Goal: Task Accomplishment & Management: Use online tool/utility

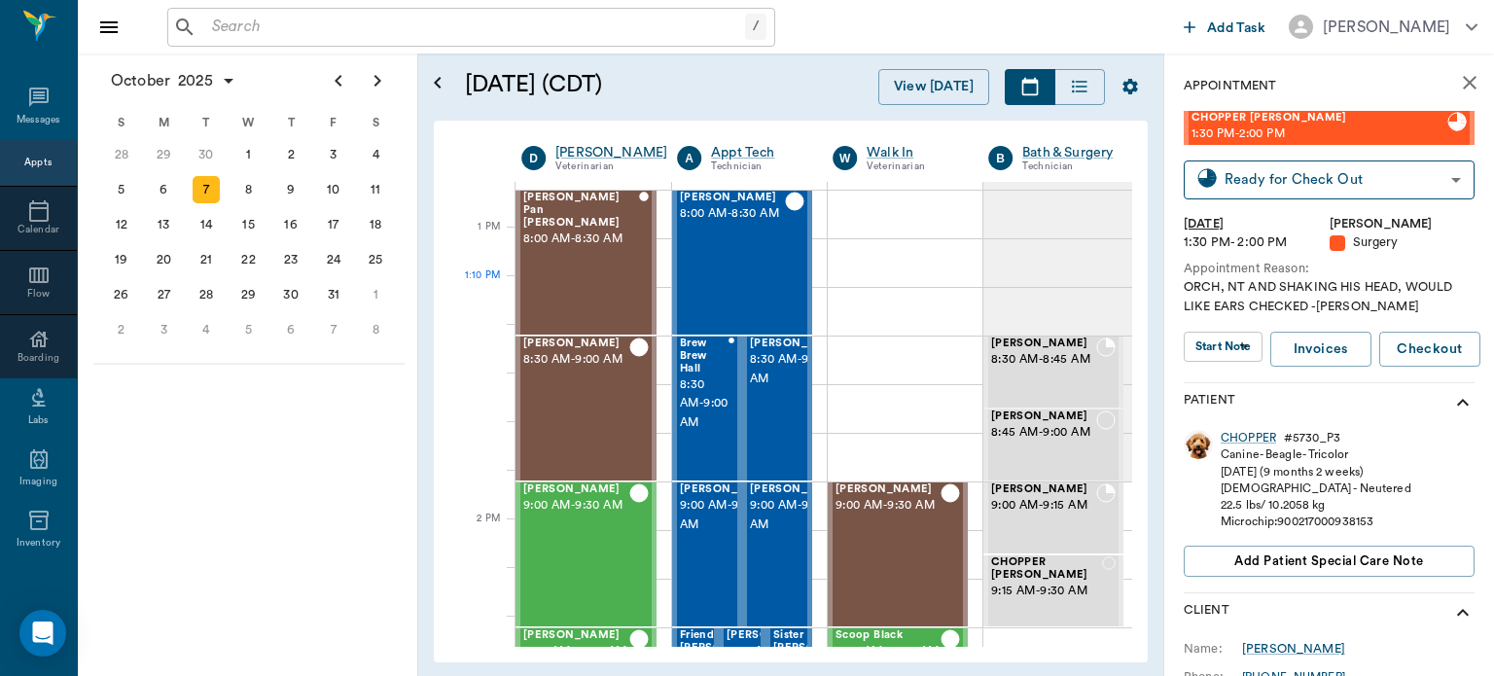
scroll to position [1422, 0]
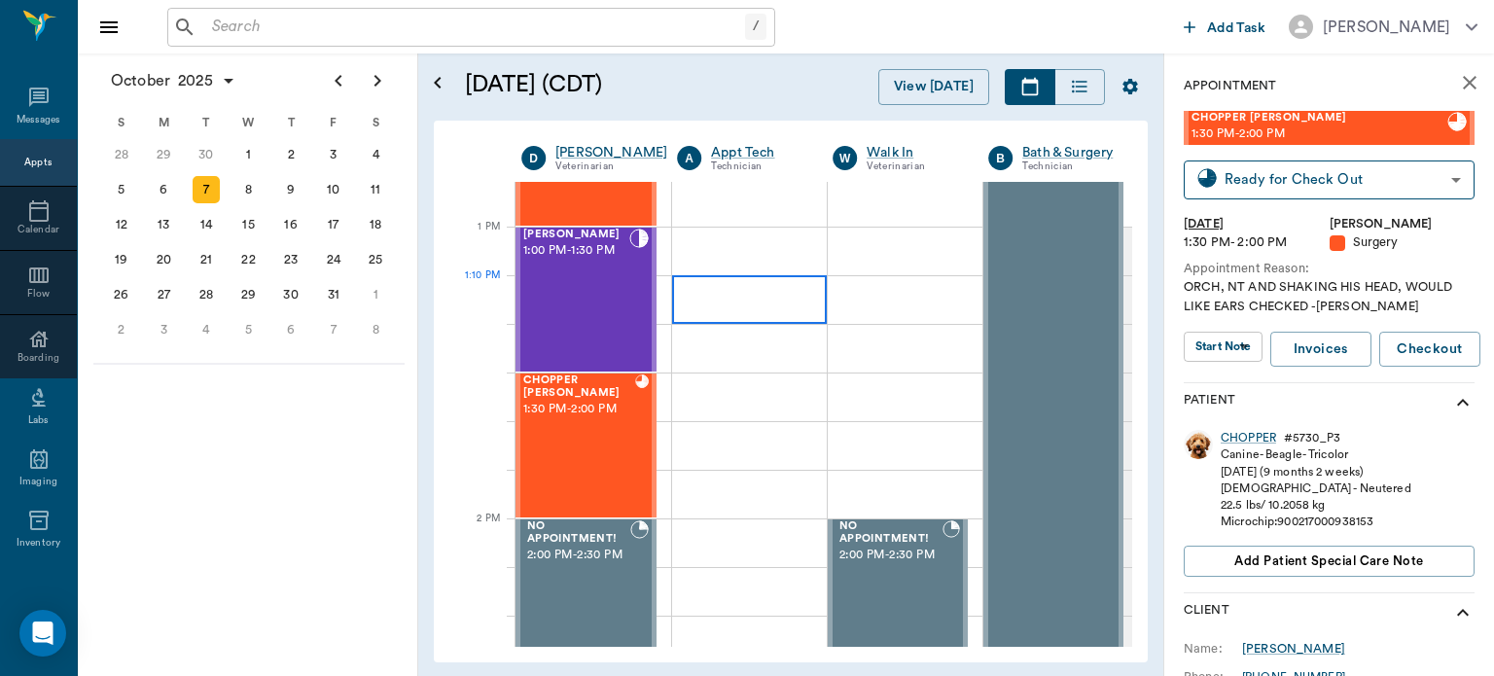
click at [248, 187] on div "8" at bounding box center [248, 189] width 27 height 27
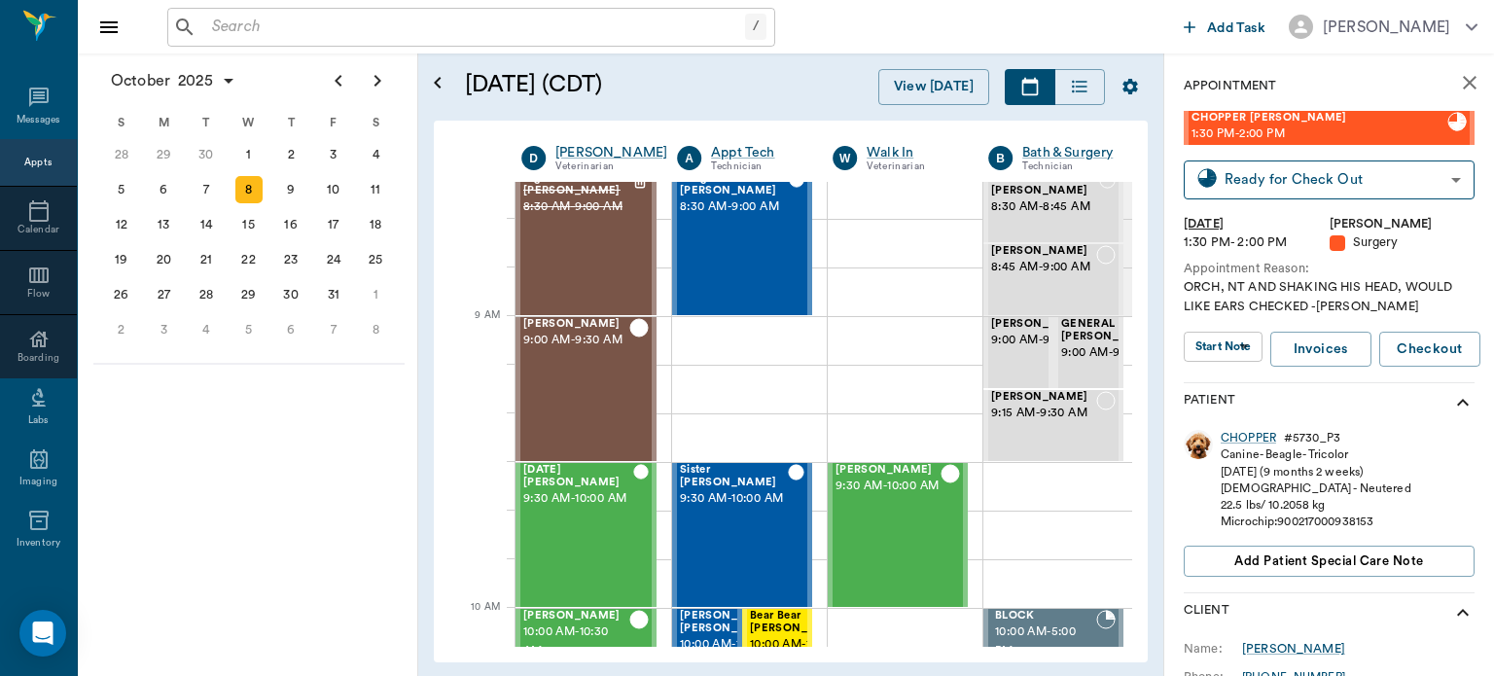
scroll to position [166, 0]
click at [1458, 88] on icon "close" at bounding box center [1469, 82] width 23 height 23
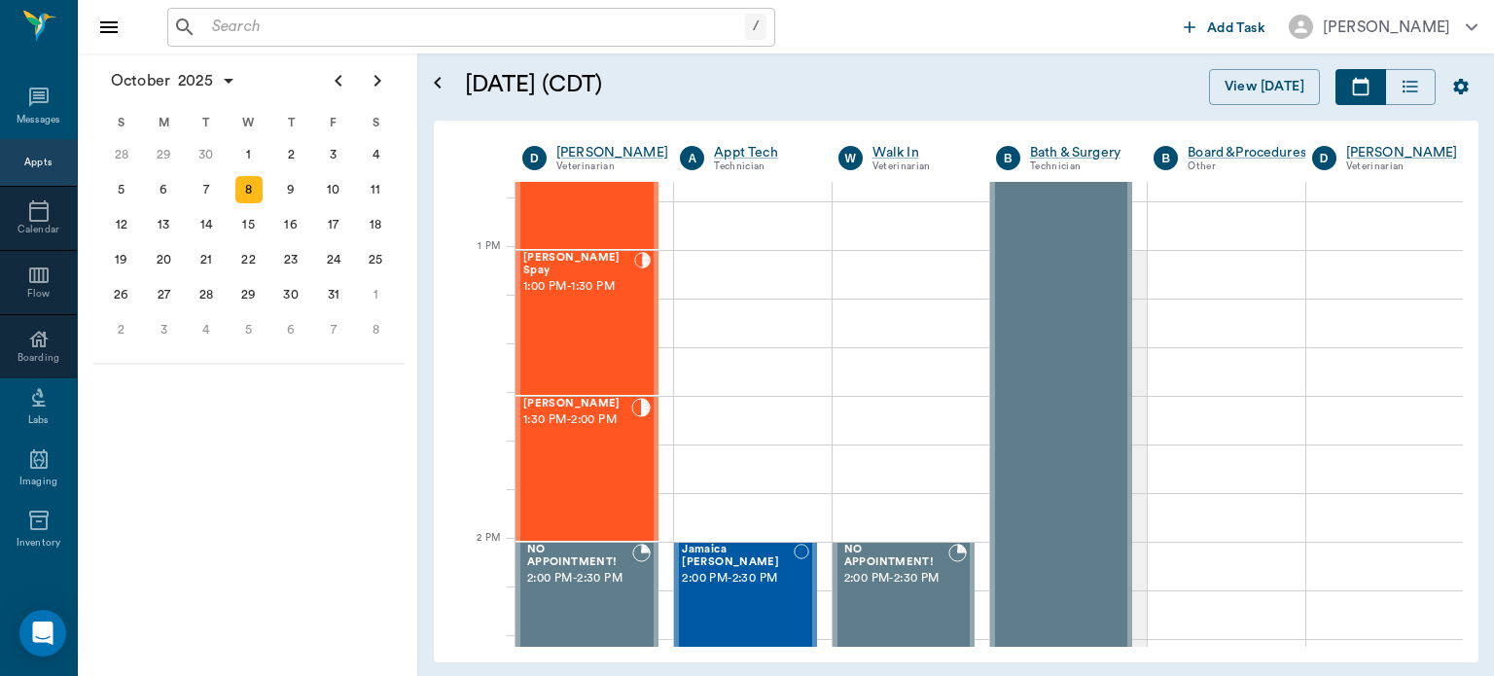
scroll to position [1403, 0]
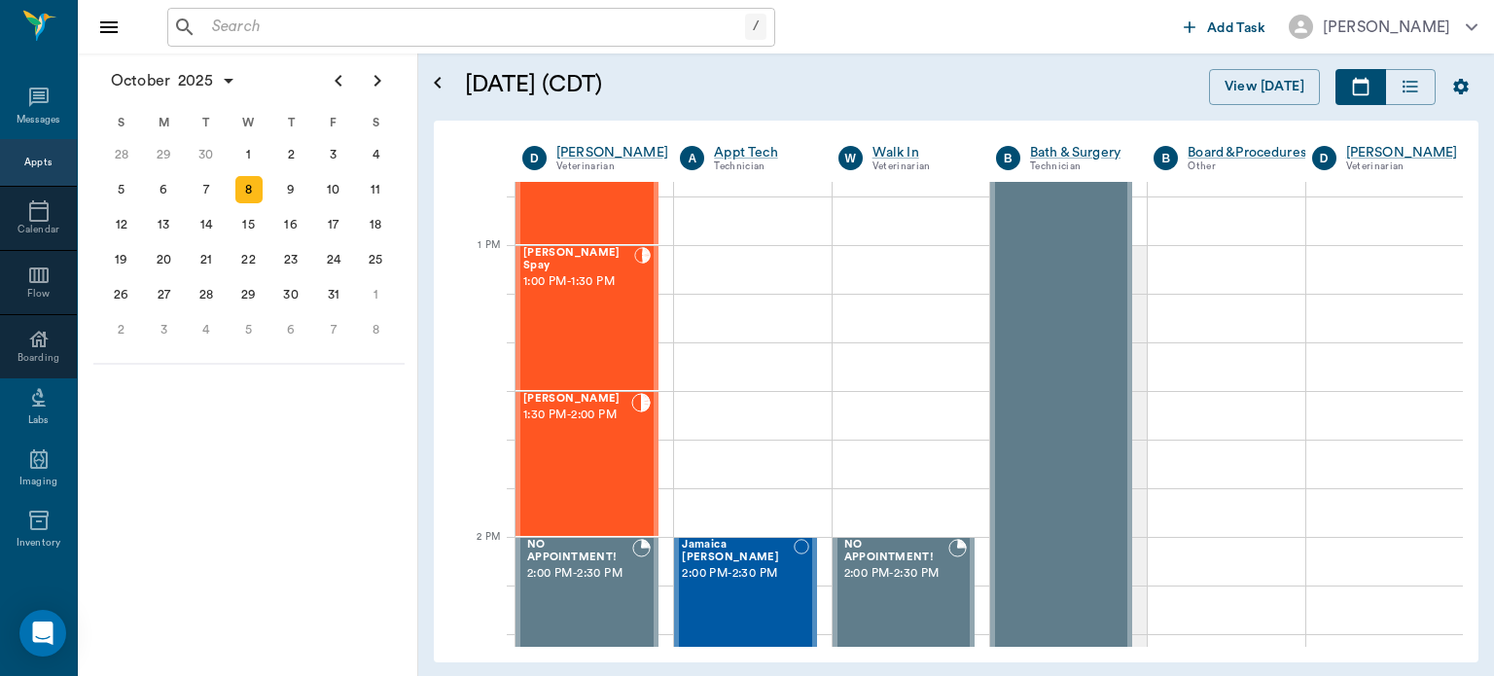
click at [617, 337] on div "[PERSON_NAME] Spay 1:00 PM - 1:30 PM" at bounding box center [578, 318] width 111 height 142
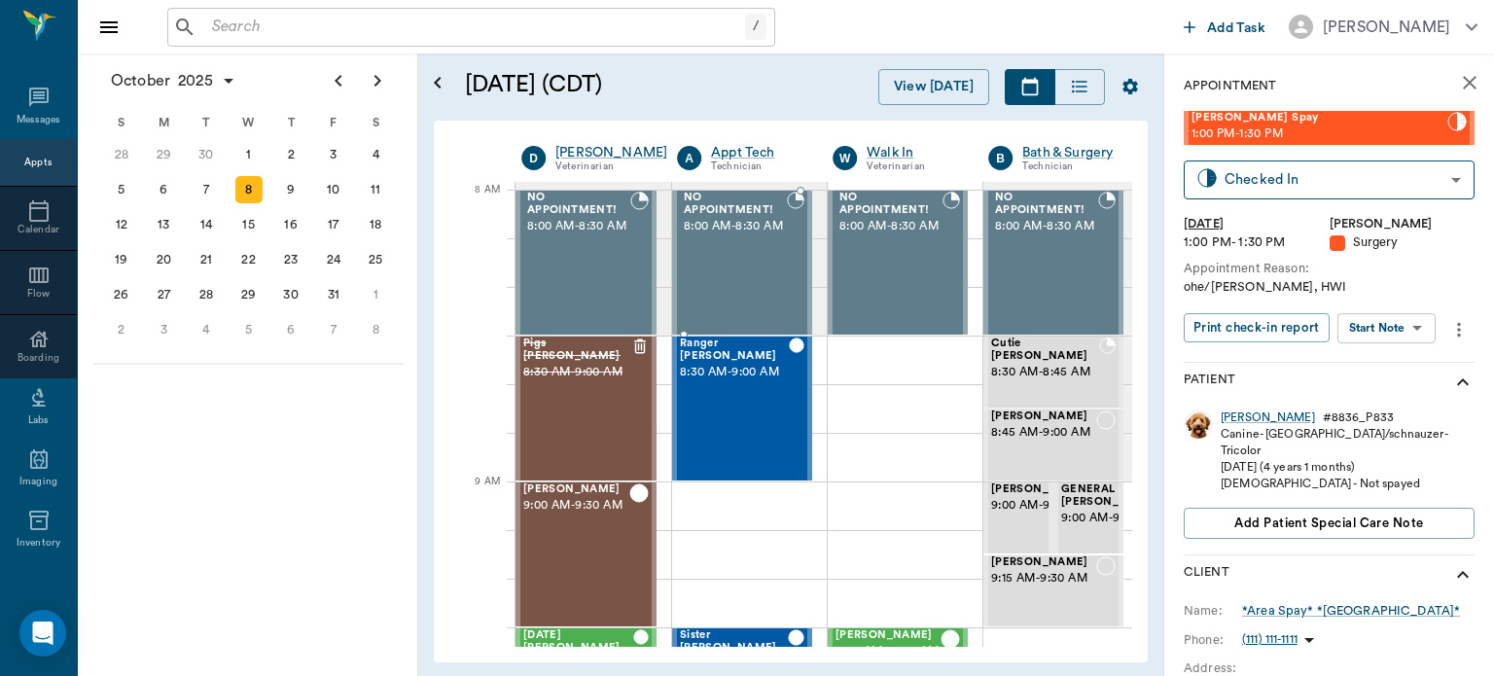
click at [1384, 328] on body "/ ​ Add Task [PERSON_NAME] Nectar Messages Appts Calendar Flow Boarding Labs Im…" at bounding box center [747, 338] width 1494 height 676
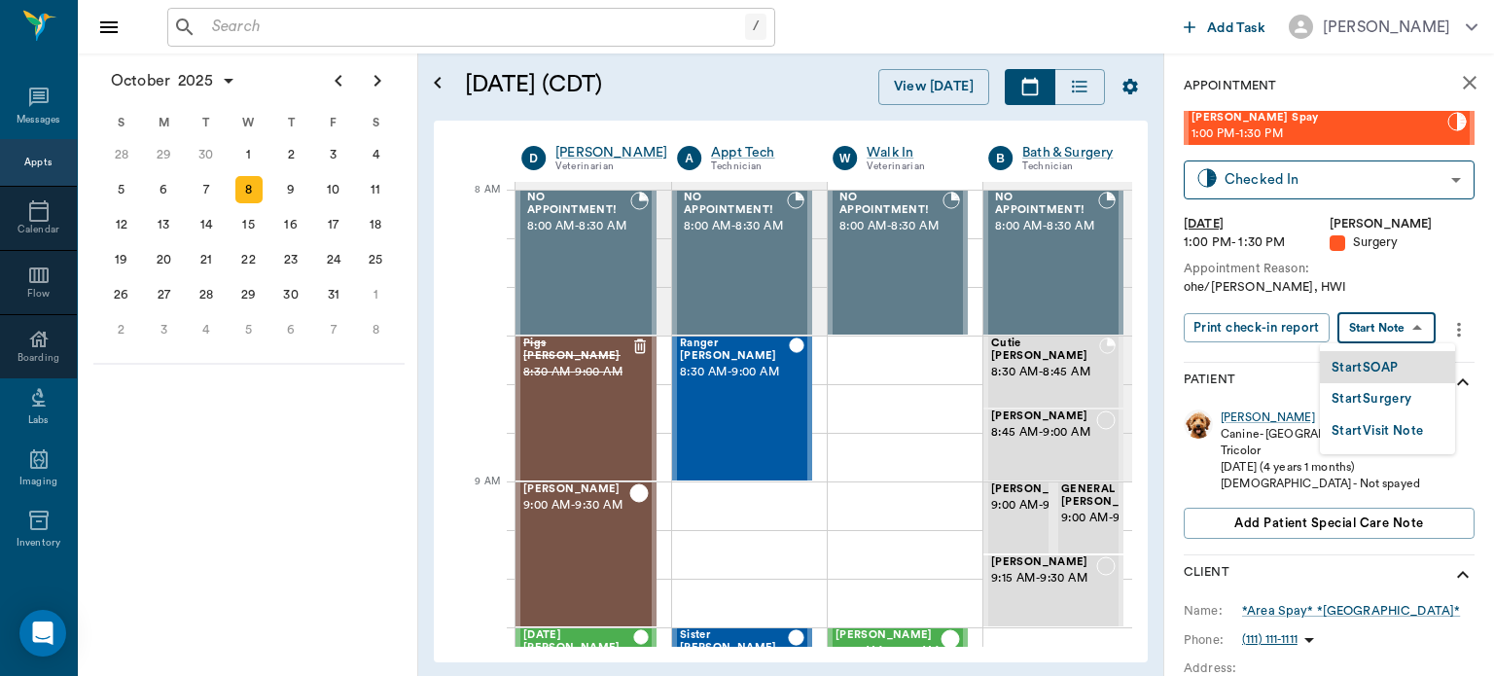
click at [1377, 399] on button "Start Surgery" at bounding box center [1371, 399] width 80 height 22
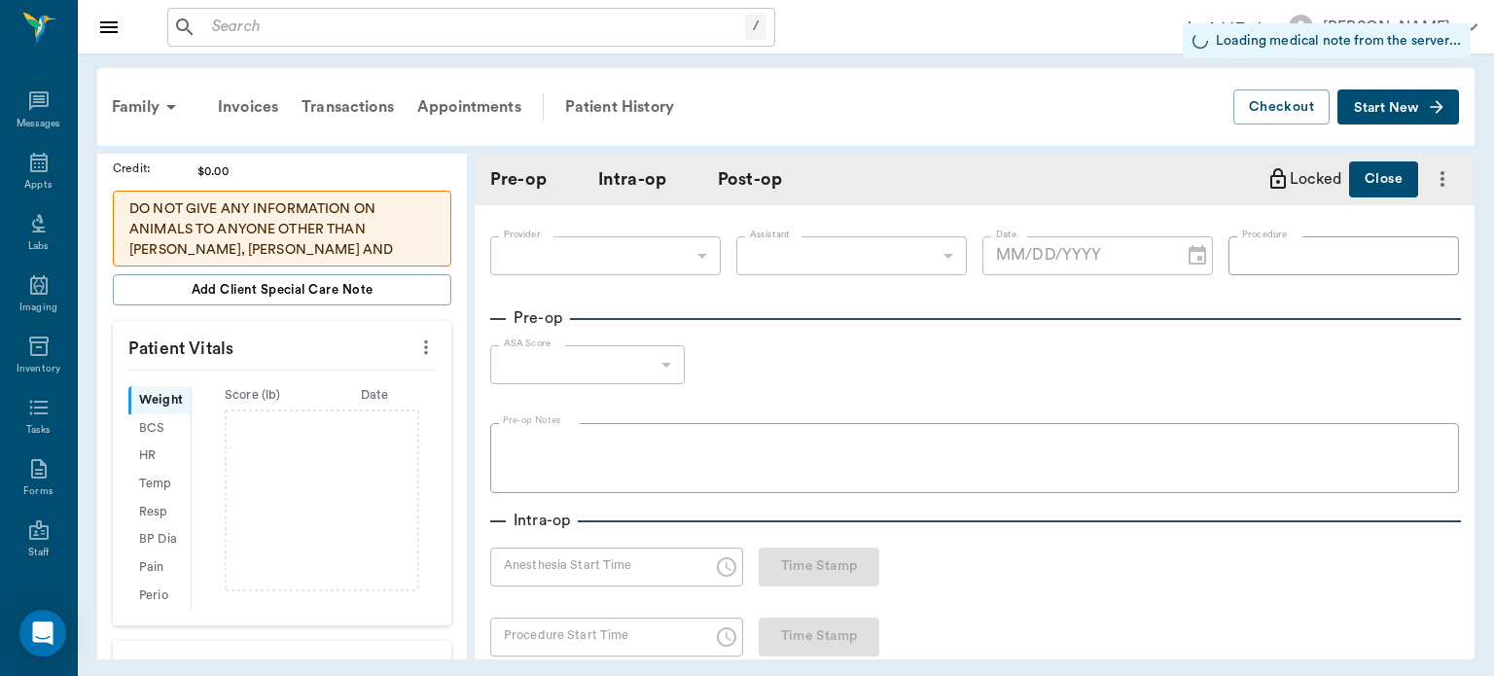
scroll to position [363, 0]
type input "63ec2f075fda476ae8351a4d"
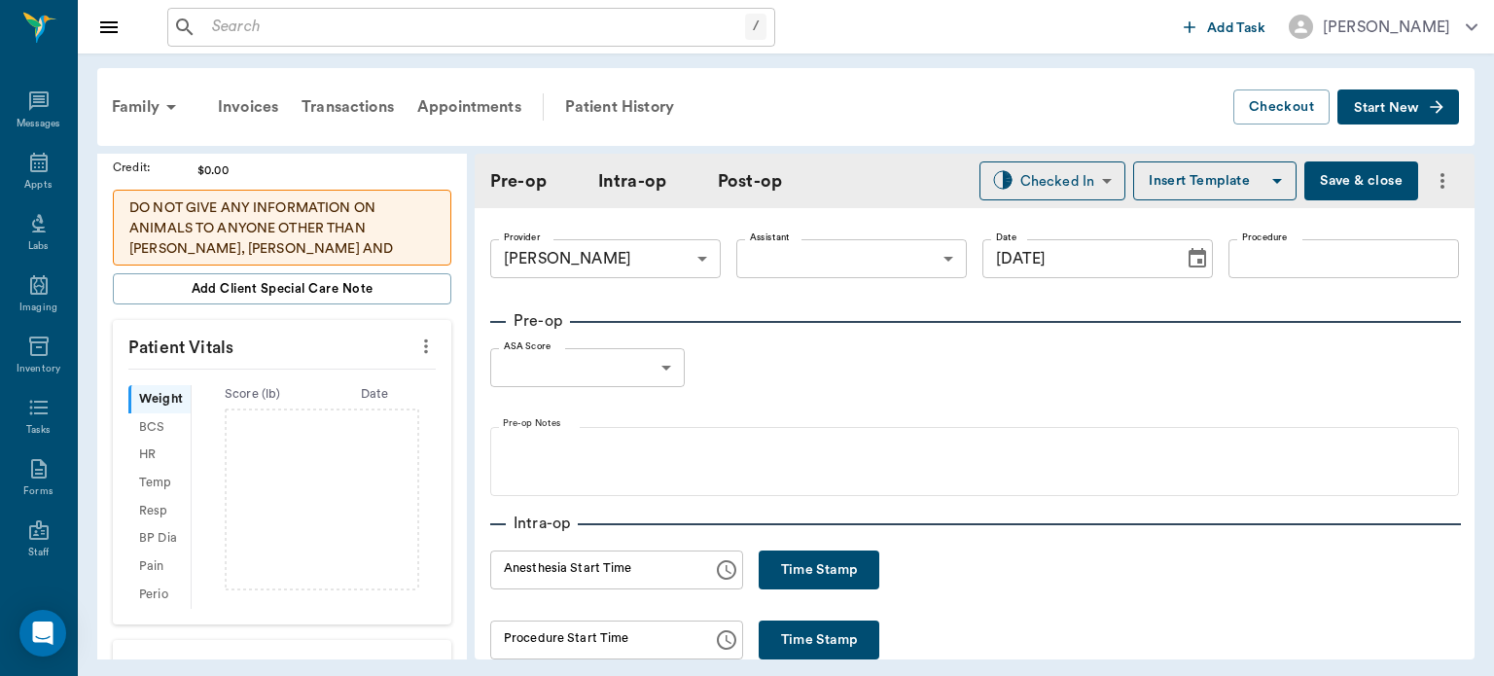
type input "[DATE]"
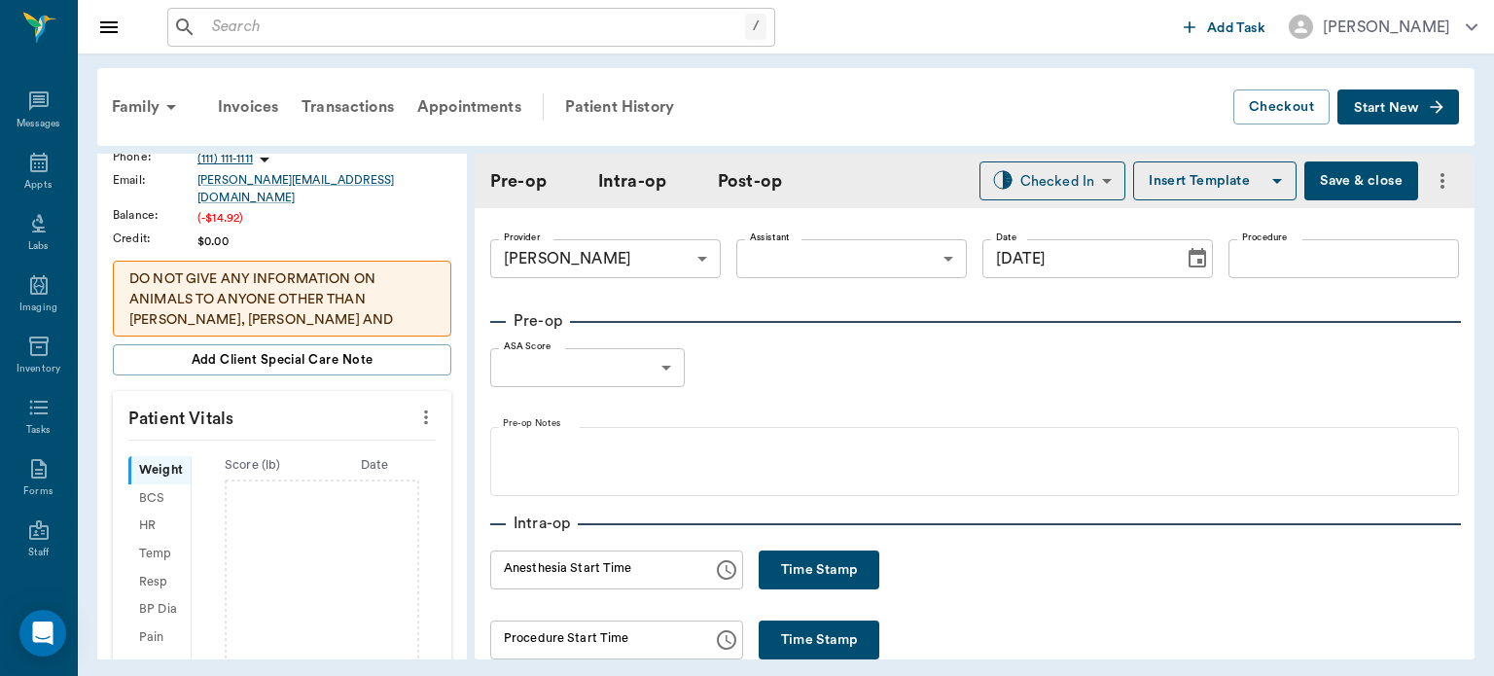
scroll to position [292, 0]
click at [424, 410] on icon "more" at bounding box center [426, 417] width 4 height 15
click at [370, 441] on span "Enter Vitals" at bounding box center [329, 437] width 163 height 20
click at [312, 459] on input "text" at bounding box center [280, 475] width 169 height 39
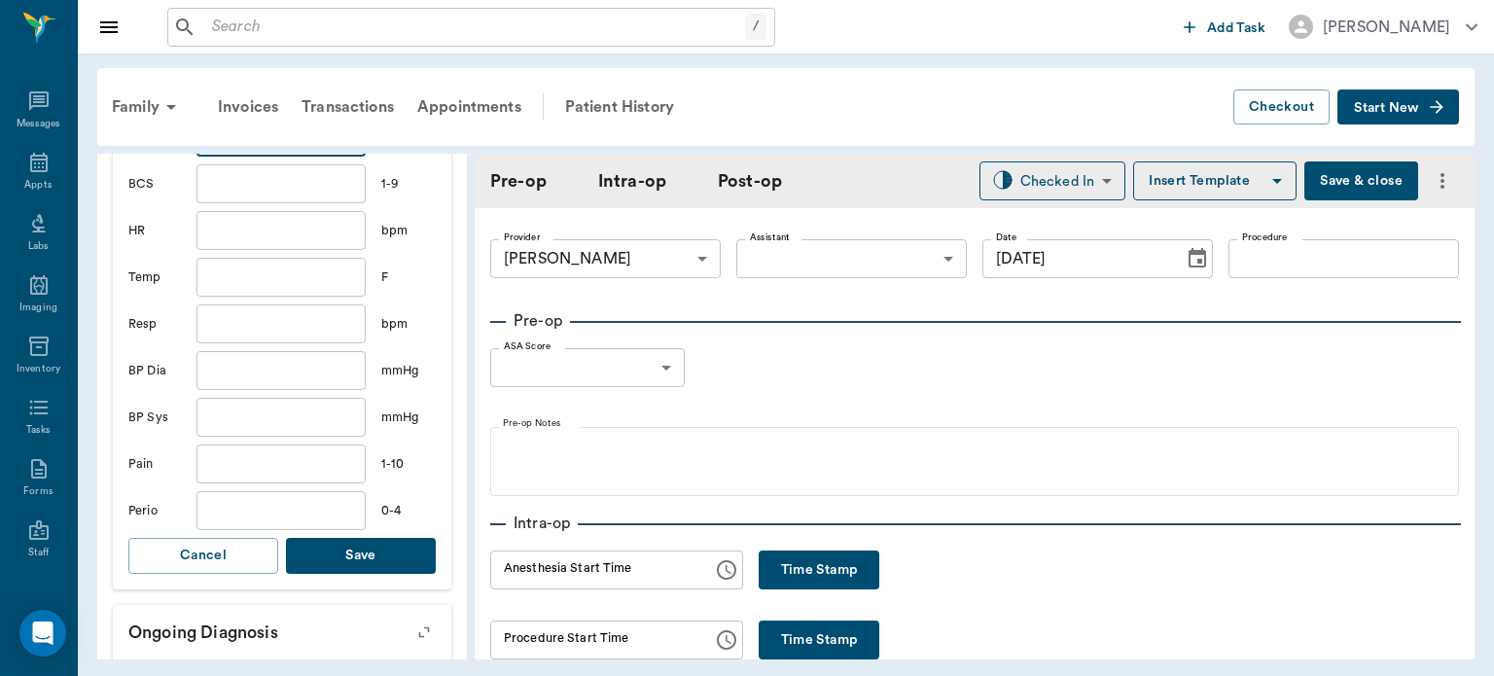
scroll to position [653, 0]
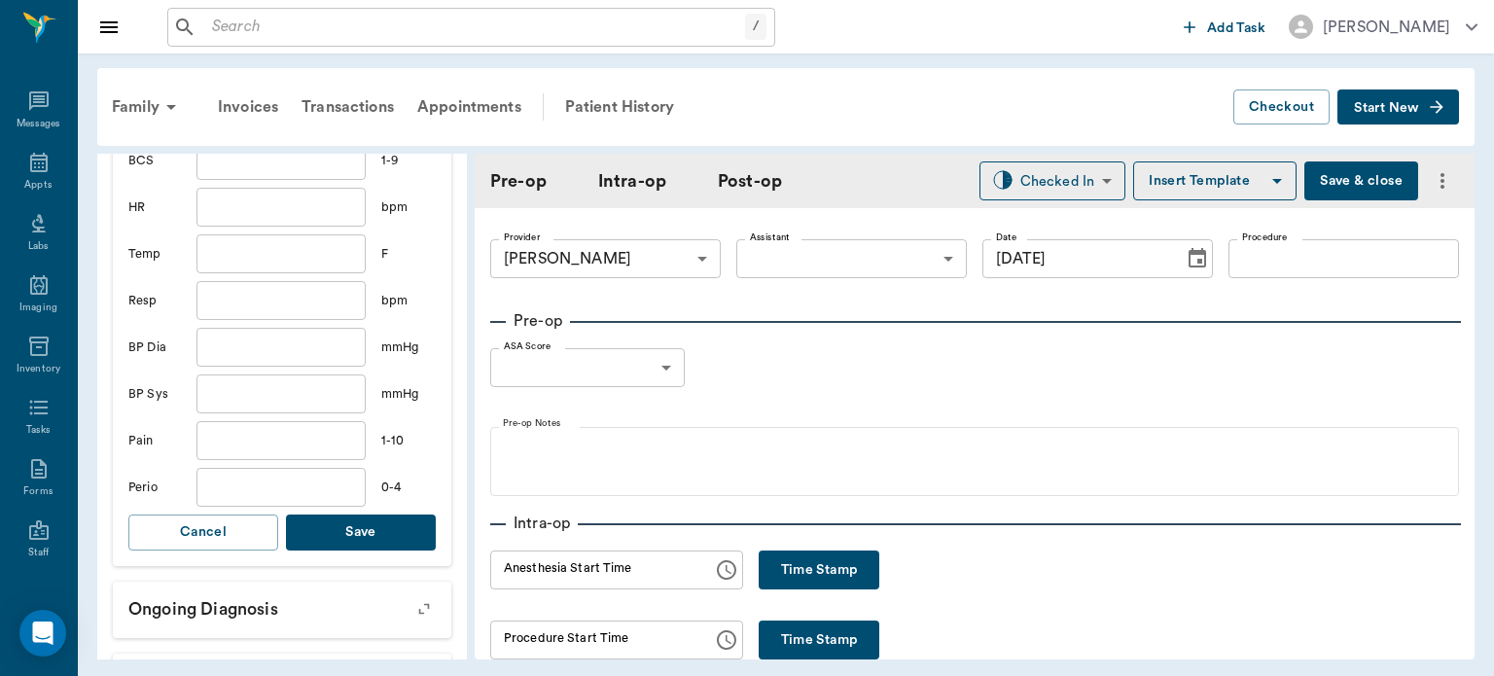
type input "19.8"
click at [385, 529] on button "Save" at bounding box center [361, 532] width 150 height 36
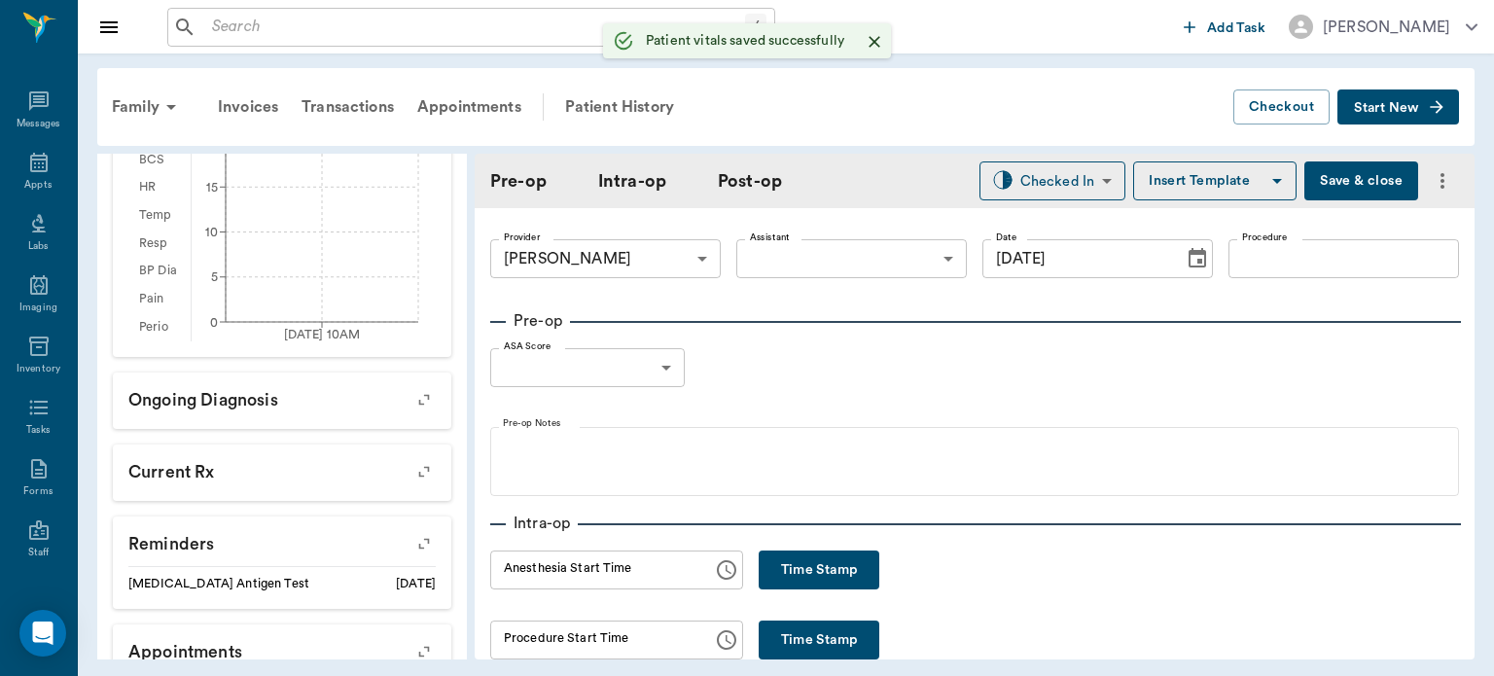
scroll to position [677, 0]
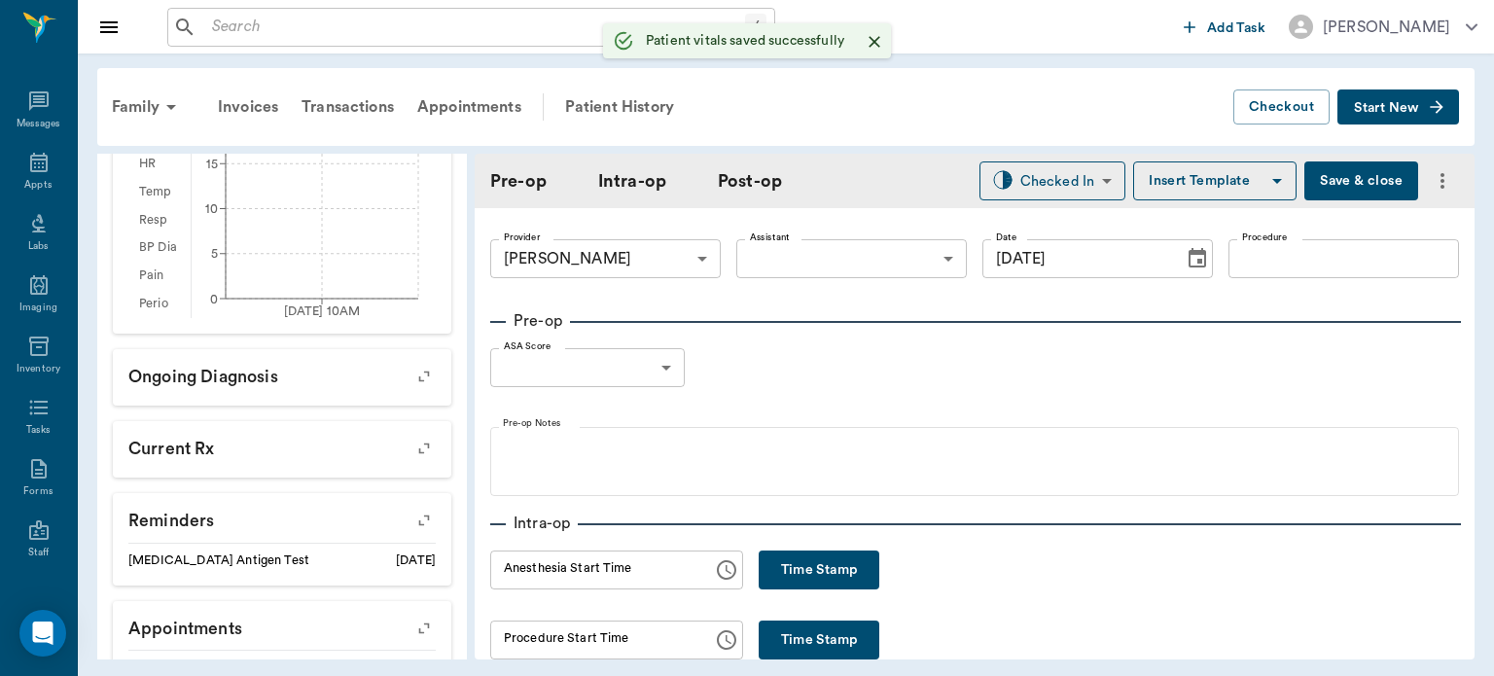
click at [673, 264] on body "/ ​ Add Task [PERSON_NAME] Nectar Messages Appts Labs Imaging Inventory Tasks F…" at bounding box center [747, 338] width 1494 height 676
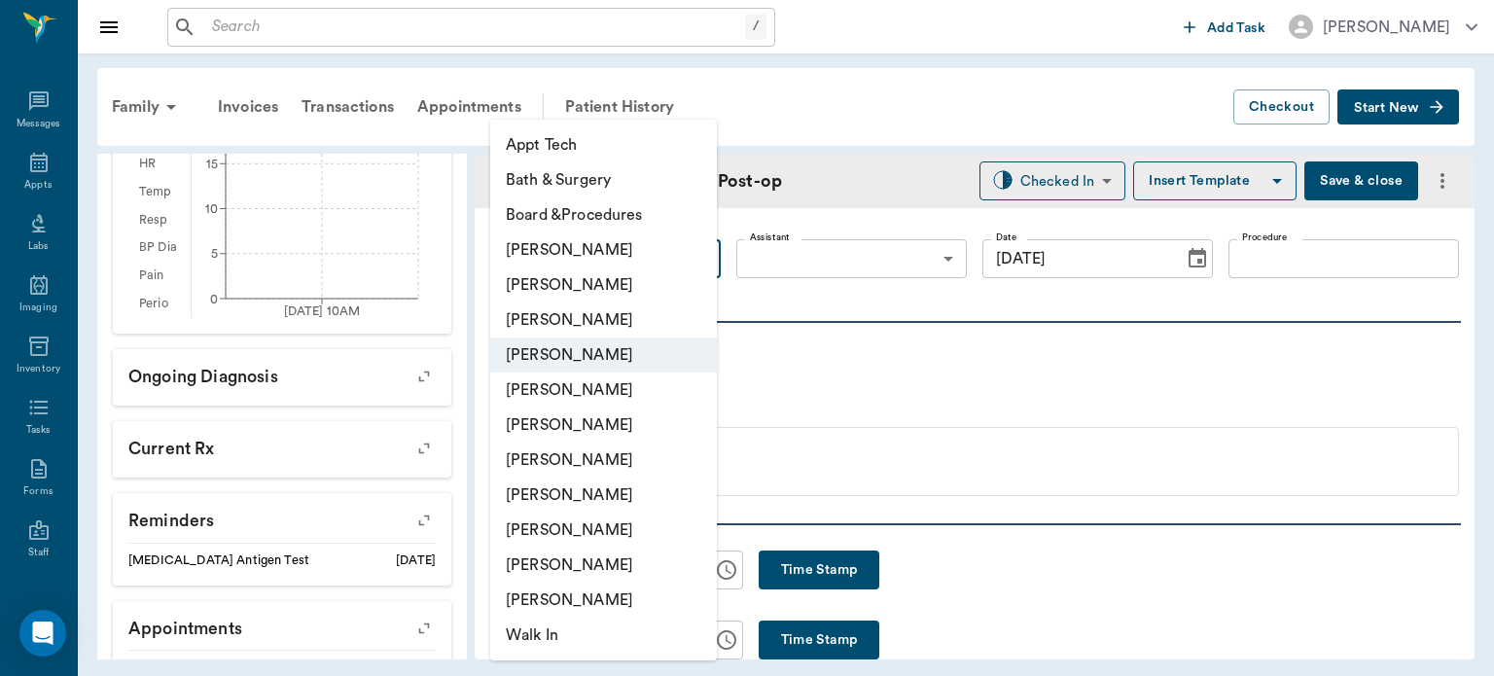
click at [627, 466] on li "[PERSON_NAME]" at bounding box center [603, 459] width 227 height 35
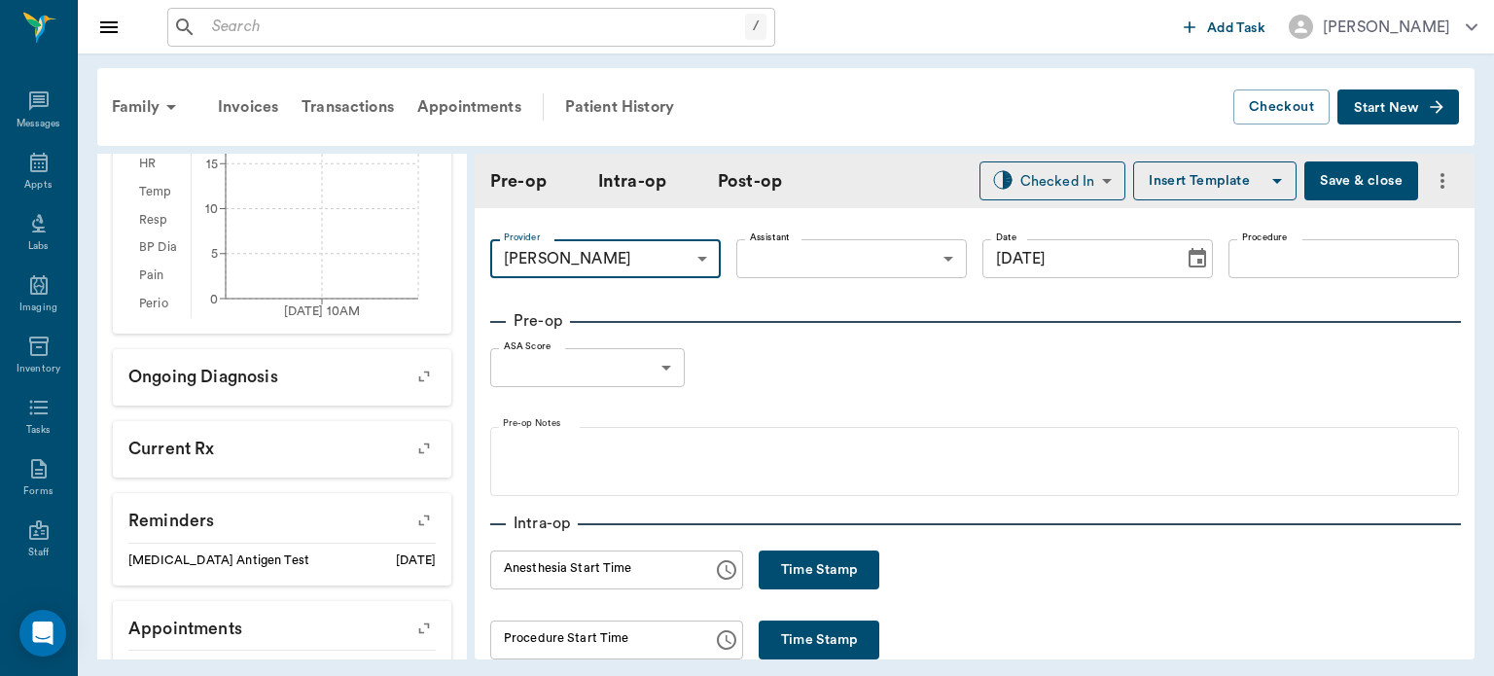
click at [675, 266] on body "/ ​ Add Task [PERSON_NAME] Nectar Messages Appts Labs Imaging Inventory Tasks F…" at bounding box center [747, 338] width 1494 height 676
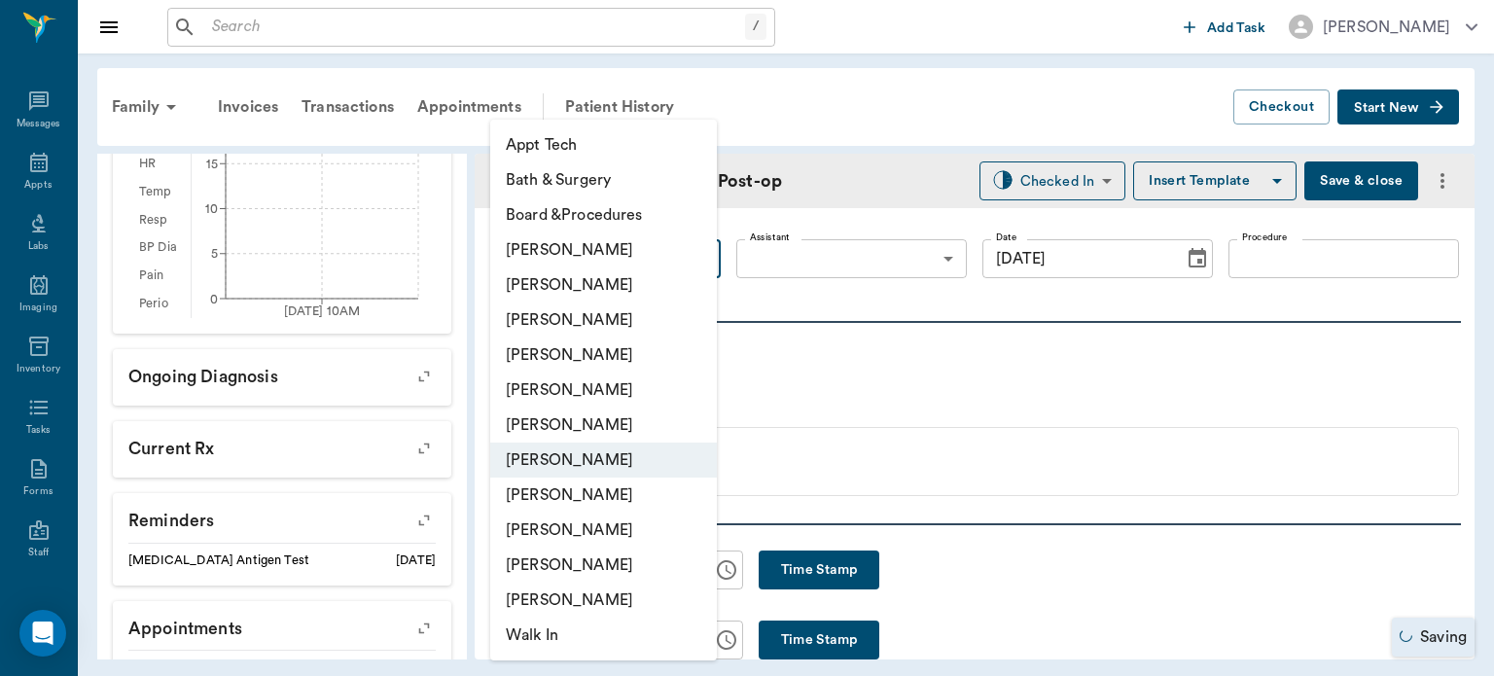
click at [645, 354] on li "[PERSON_NAME]" at bounding box center [603, 354] width 227 height 35
type input "63ec2f075fda476ae8351a4d"
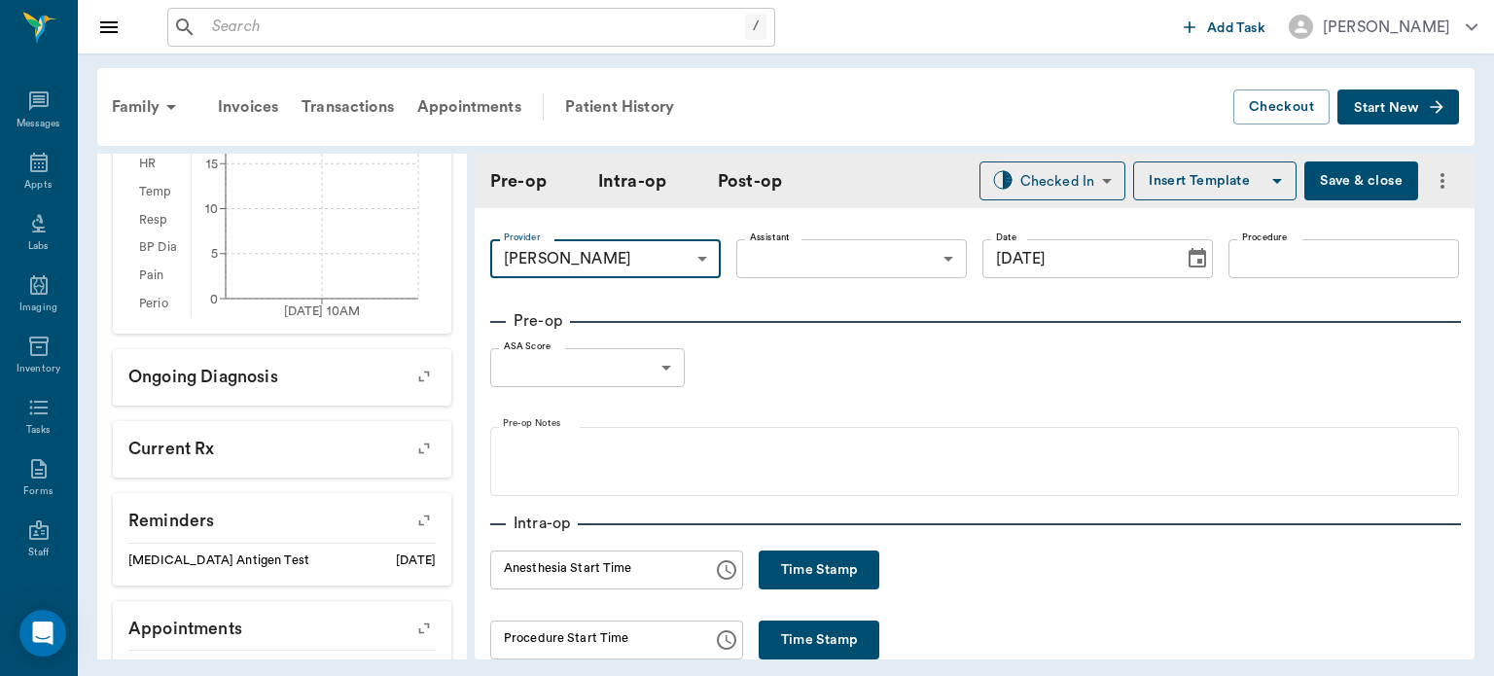
click at [789, 265] on body "/ ​ Add Task [PERSON_NAME] Nectar Messages Appts Labs Imaging Inventory Tasks F…" at bounding box center [747, 338] width 1494 height 676
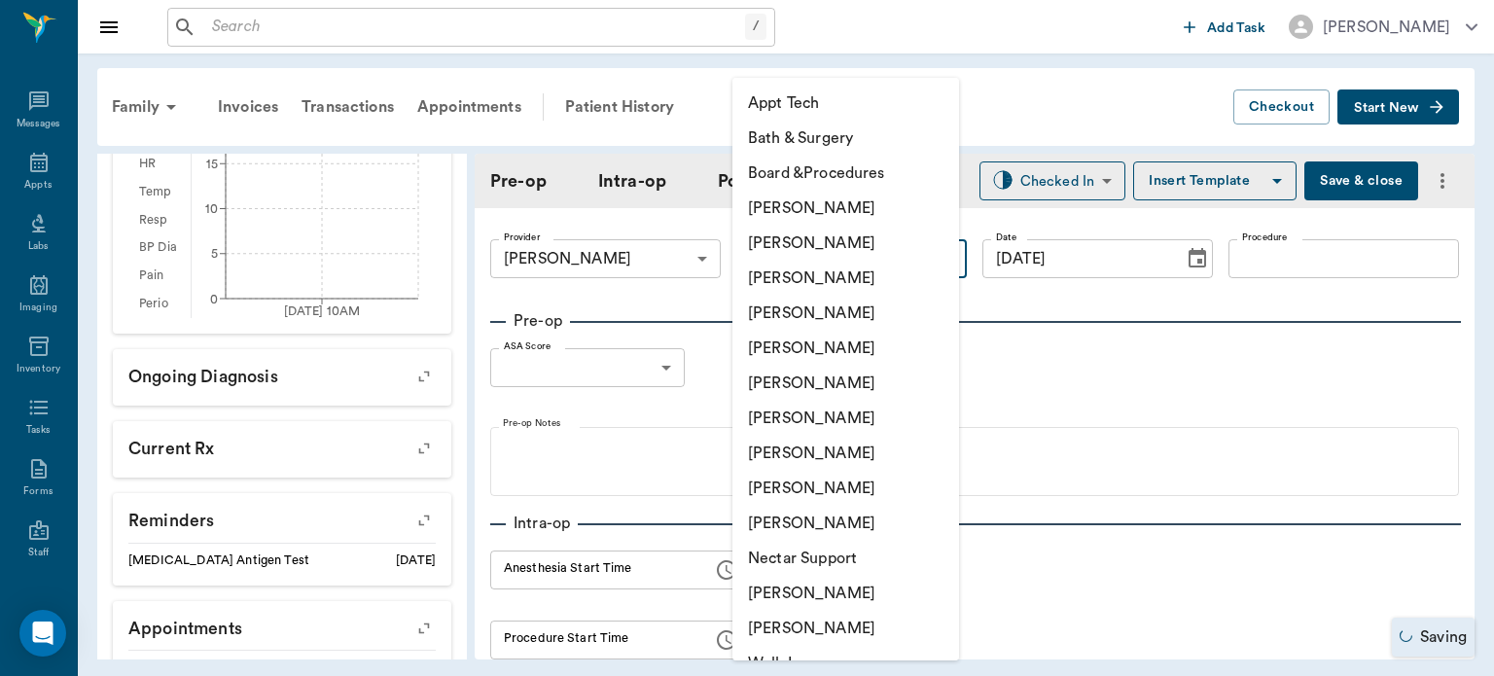
click at [838, 454] on li "[PERSON_NAME]" at bounding box center [845, 453] width 227 height 35
type input "63ec2e7e52e12b0ba117b124"
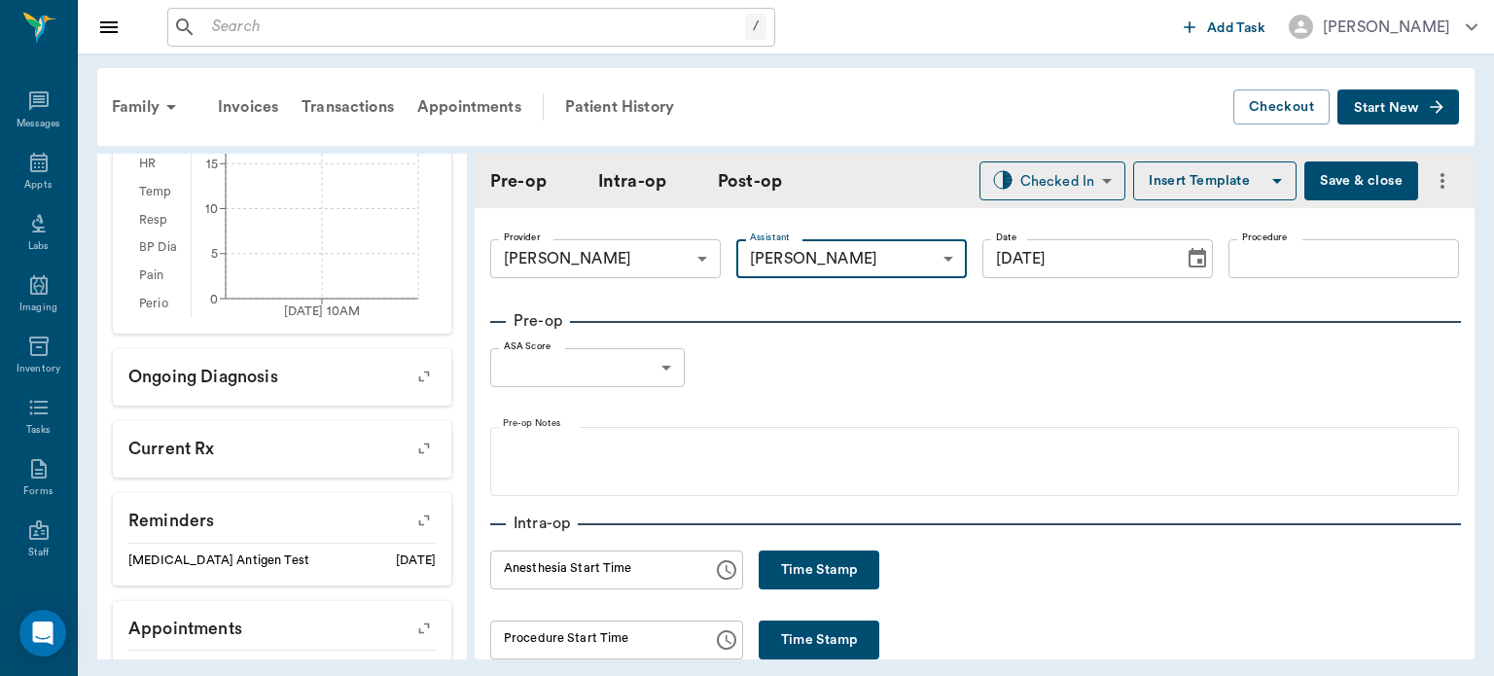
click at [1303, 264] on input "Procedure" at bounding box center [1343, 258] width 230 height 39
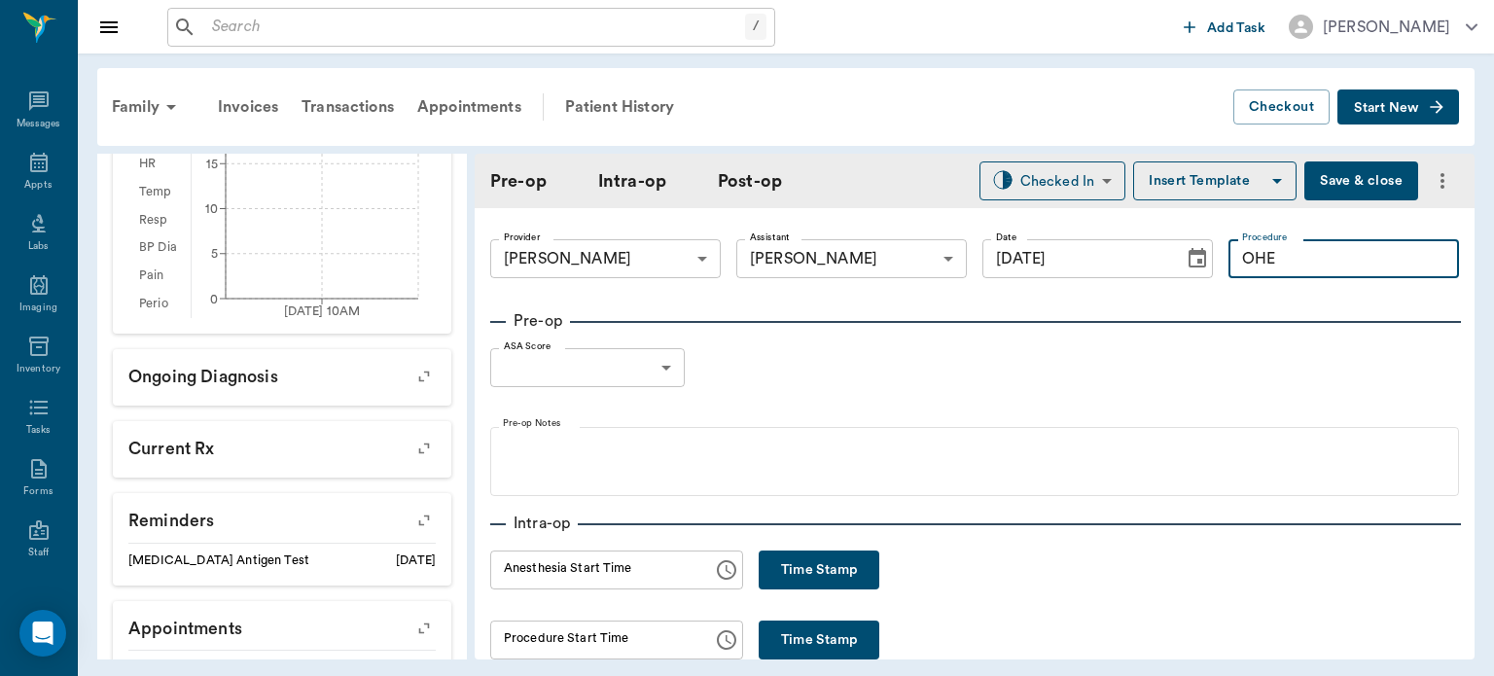
type input "OHE"
click at [1191, 188] on button "Insert Template" at bounding box center [1214, 180] width 163 height 39
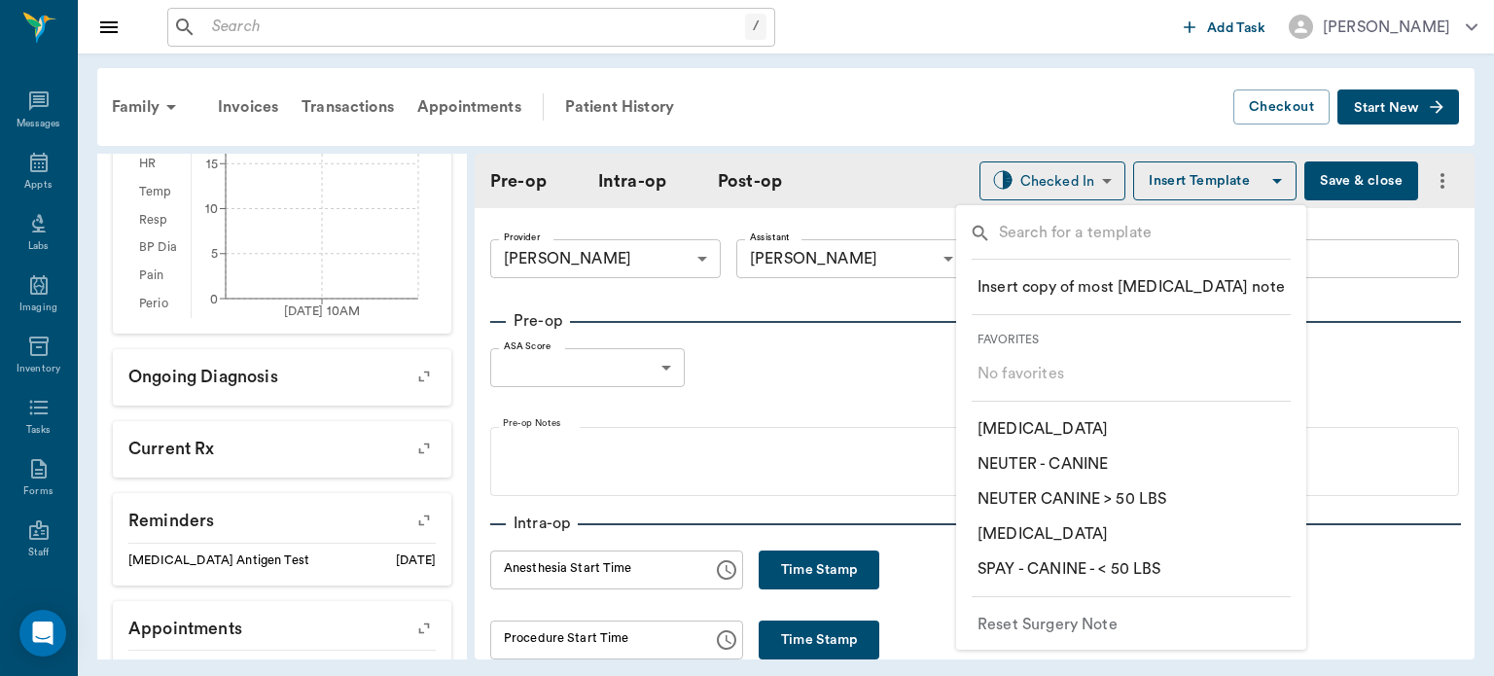
click at [1159, 576] on p "​ SPAY - CANINE - < 50 LBS" at bounding box center [1069, 568] width 184 height 23
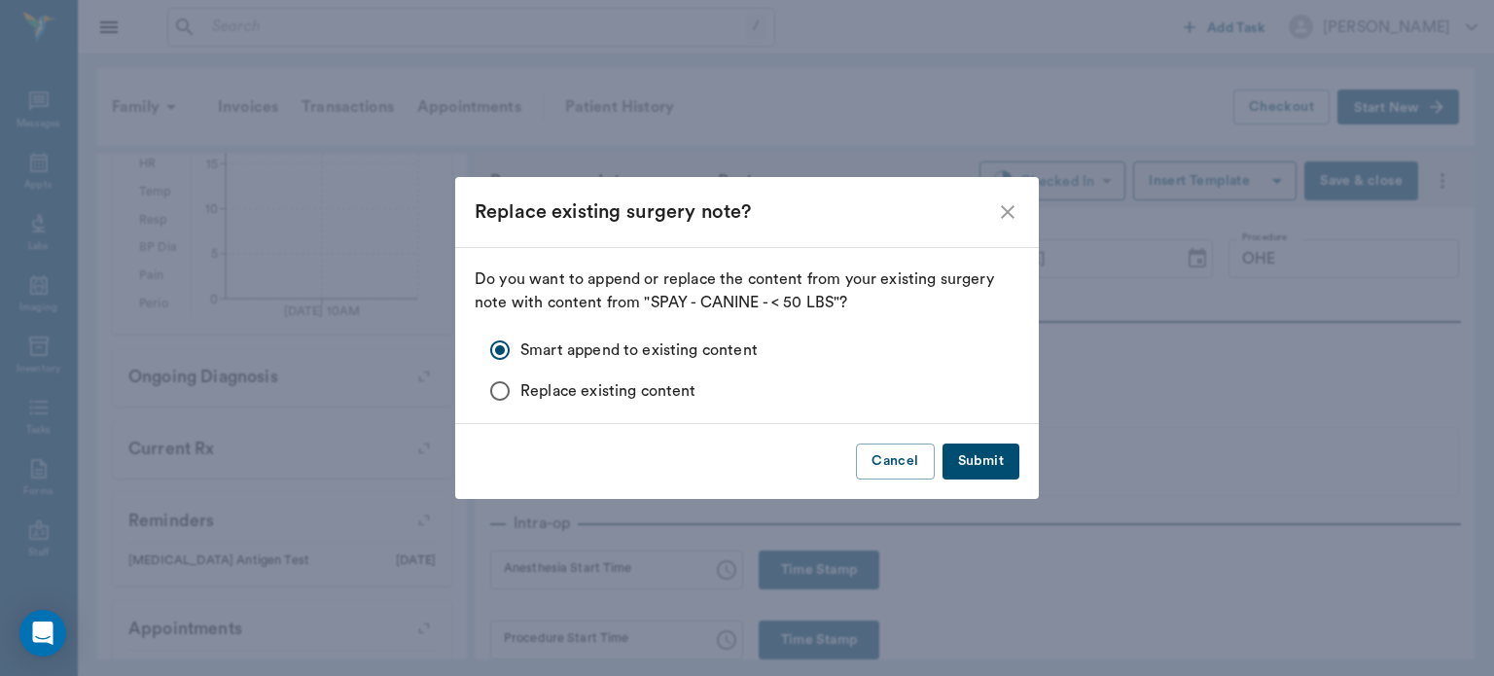
click at [1001, 459] on button "Submit" at bounding box center [980, 461] width 77 height 36
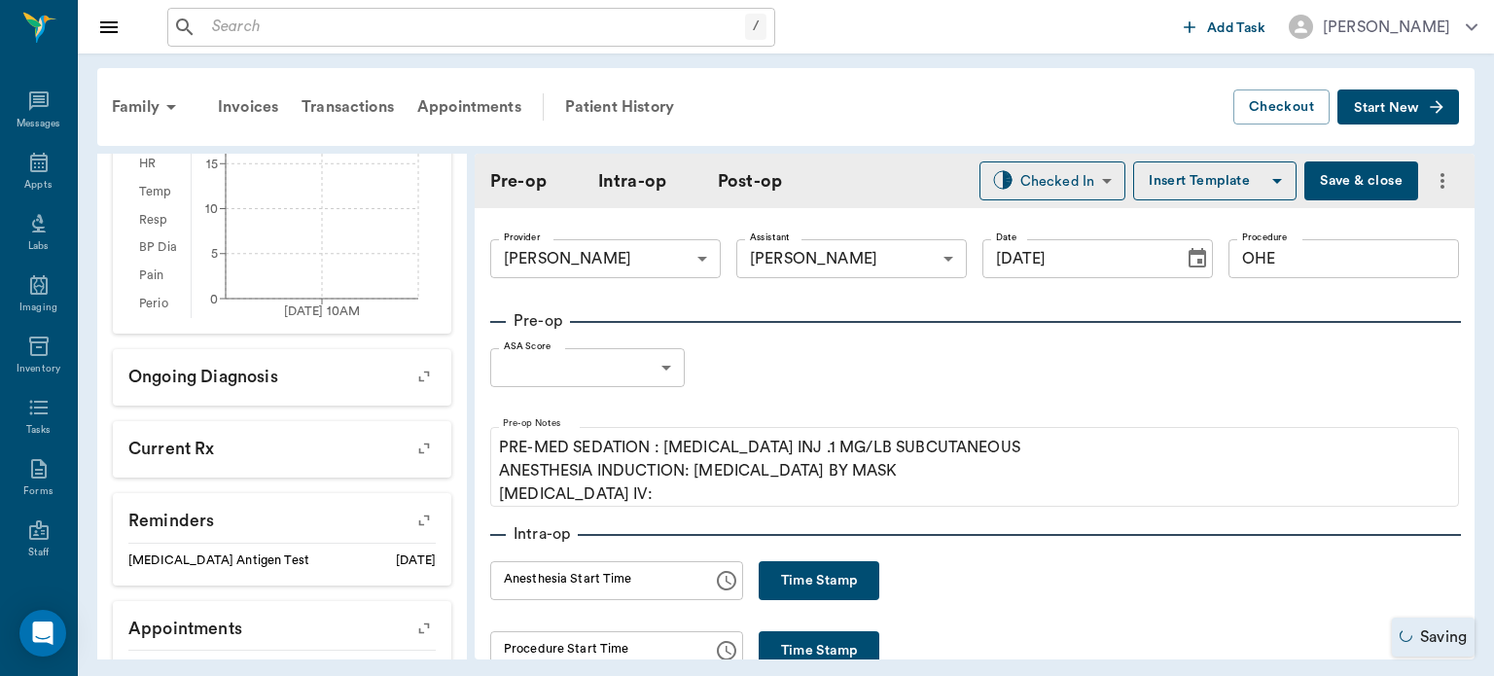
click at [650, 374] on body "/ ​ Add Task [PERSON_NAME] Nectar Messages Appts Labs Imaging Inventory Tasks F…" at bounding box center [747, 338] width 1494 height 676
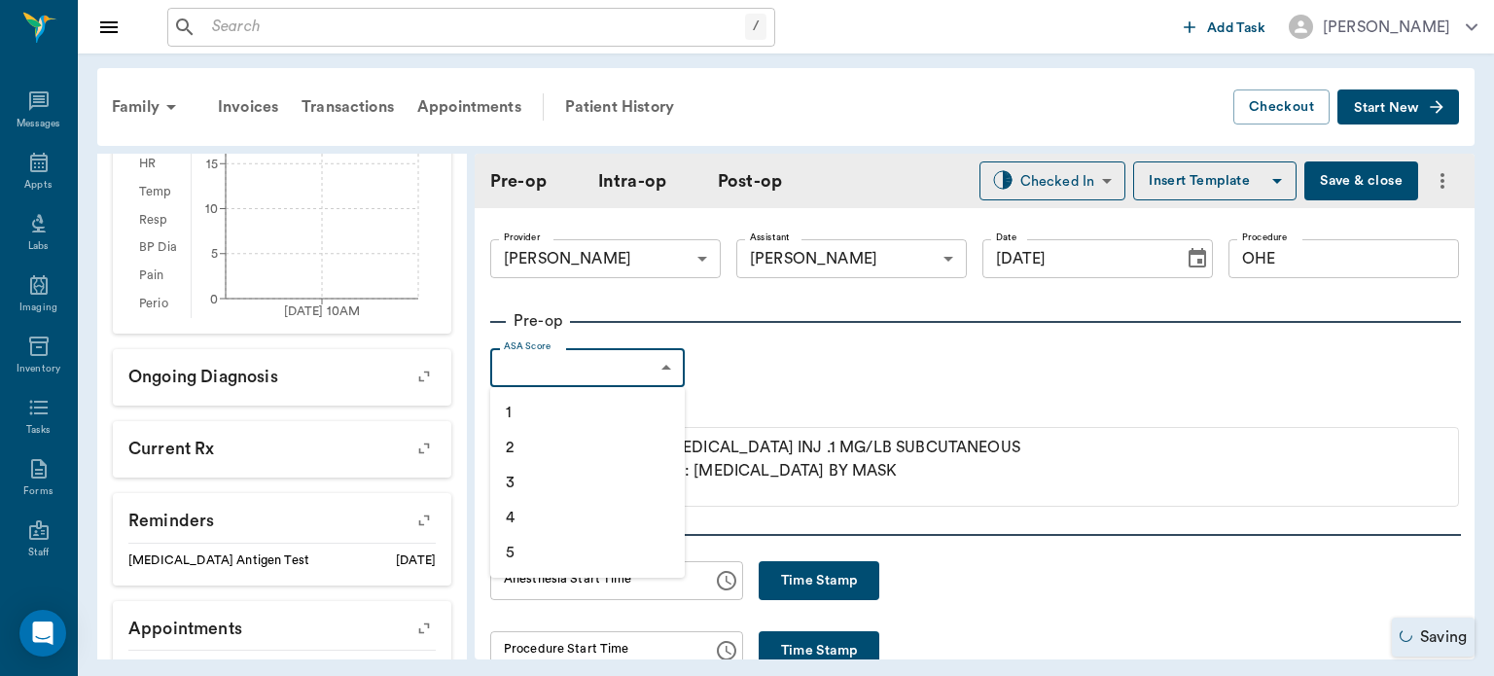
click at [607, 441] on li "2" at bounding box center [587, 447] width 194 height 35
type input "2"
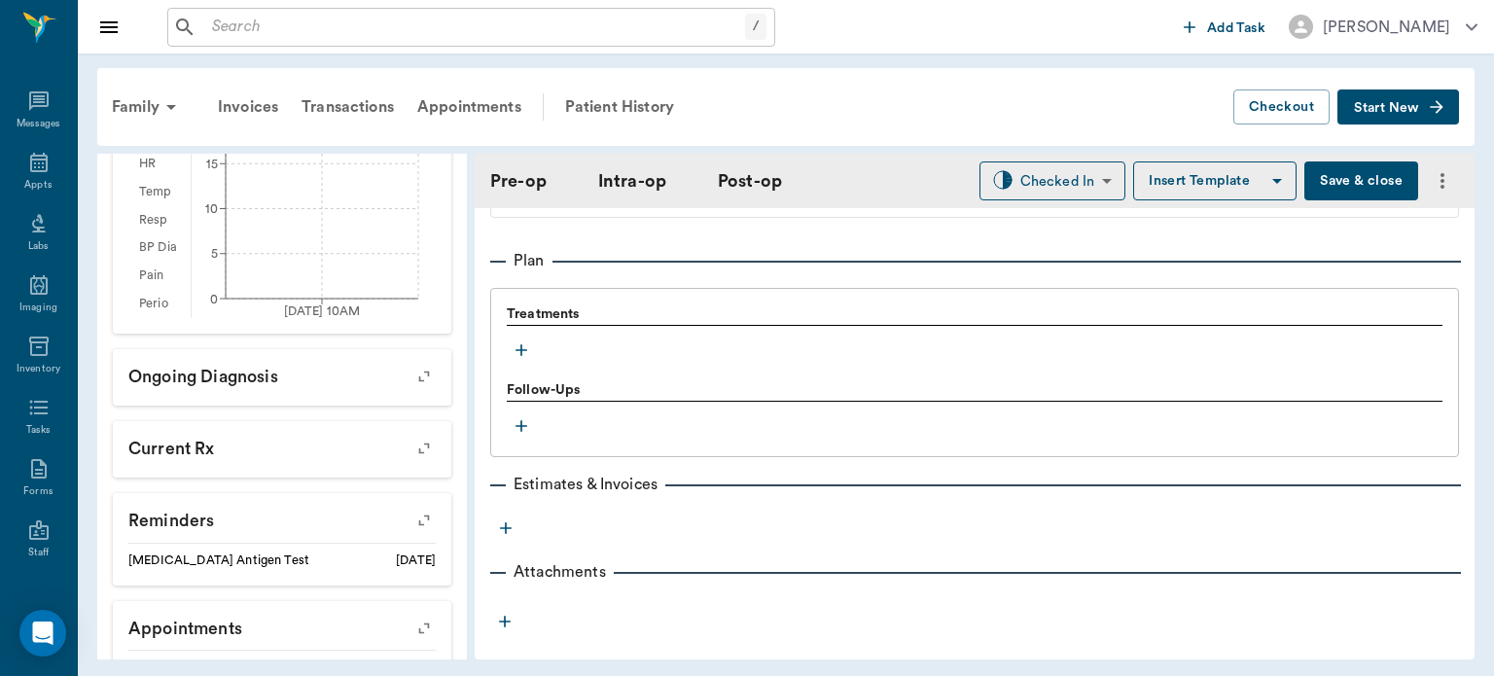
scroll to position [1587, 0]
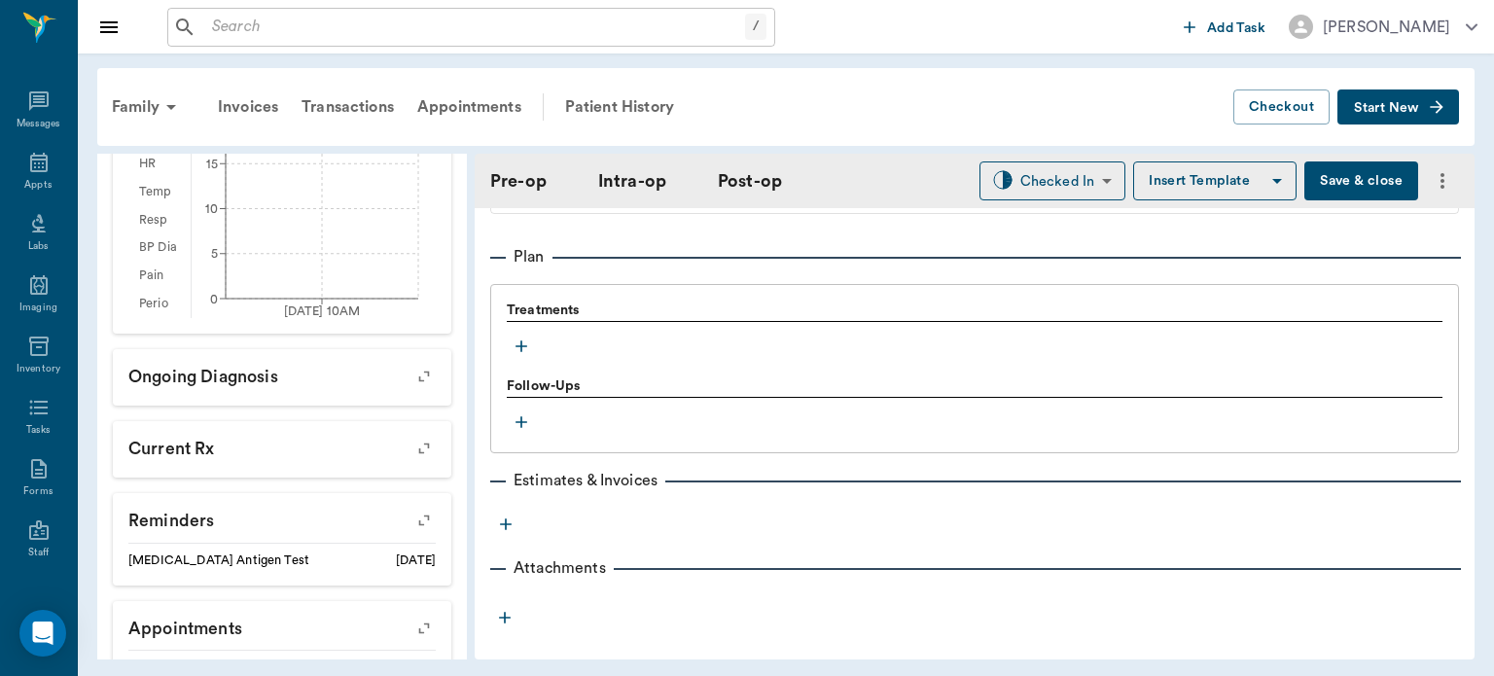
click at [522, 352] on icon "button" at bounding box center [521, 346] width 12 height 12
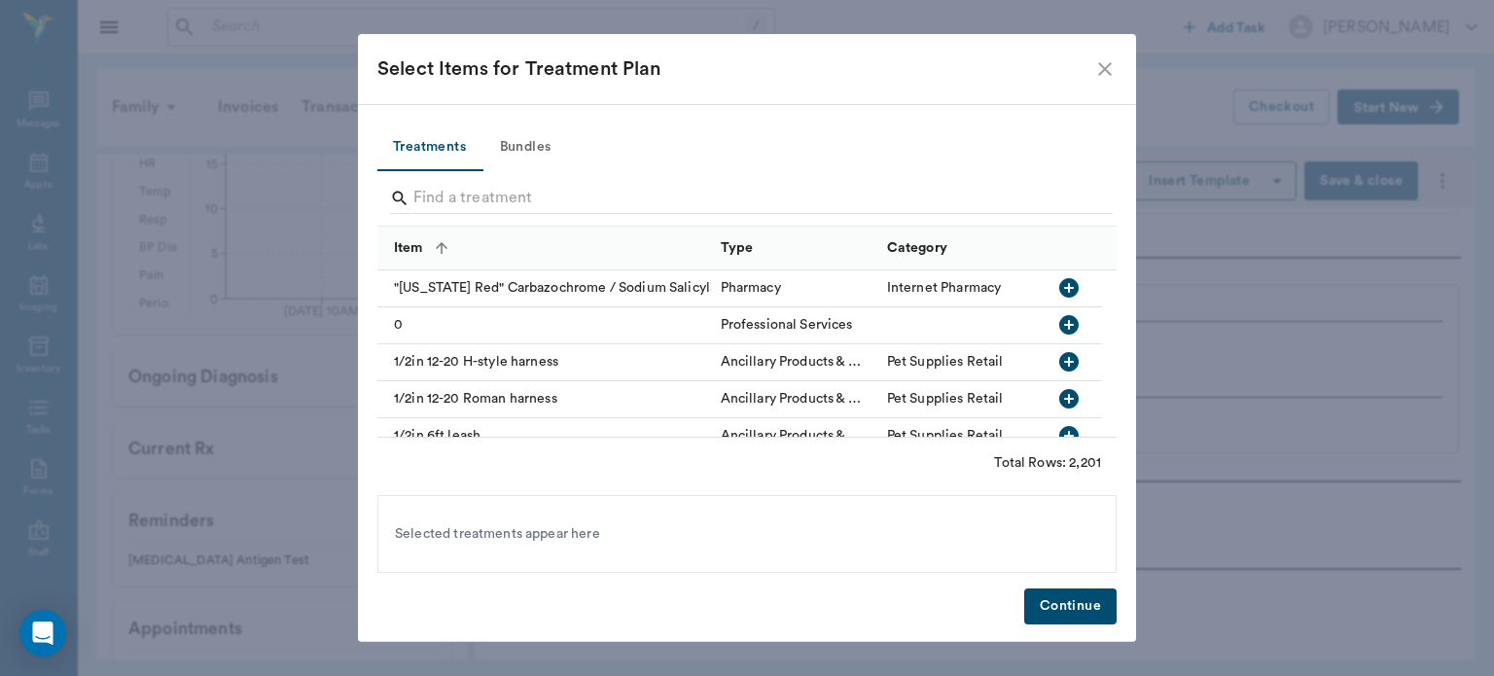
click at [533, 160] on button "Bundles" at bounding box center [525, 147] width 88 height 47
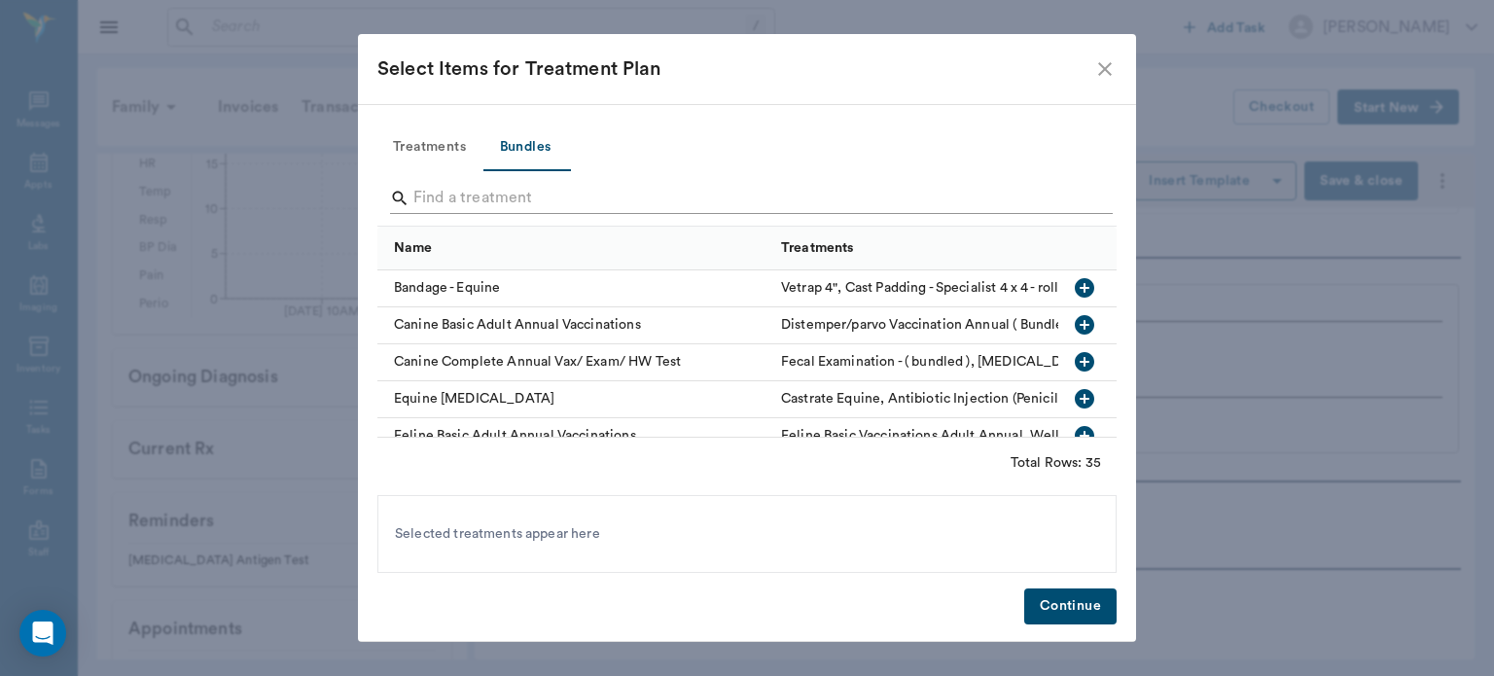
click at [721, 200] on input "Search" at bounding box center [748, 198] width 670 height 31
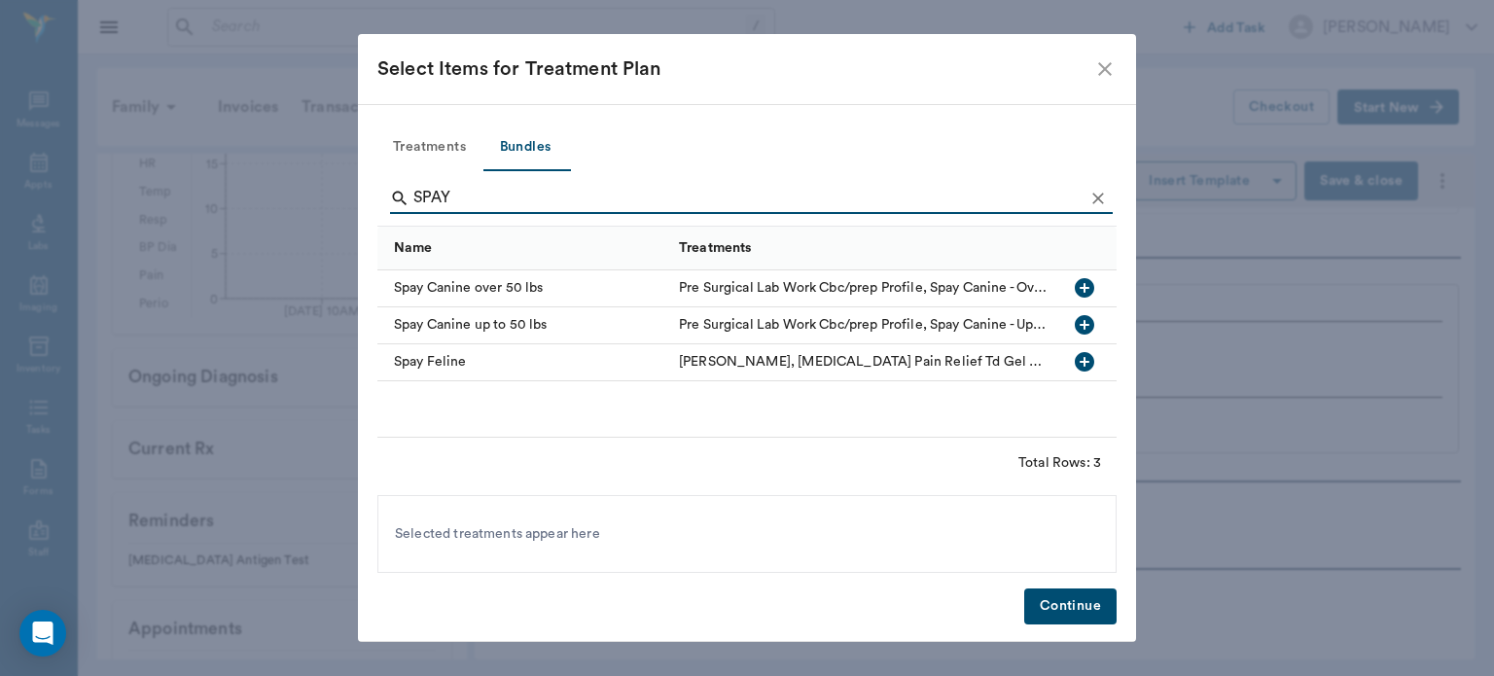
type input "SPAY"
click at [1089, 324] on icon "button" at bounding box center [1084, 324] width 19 height 19
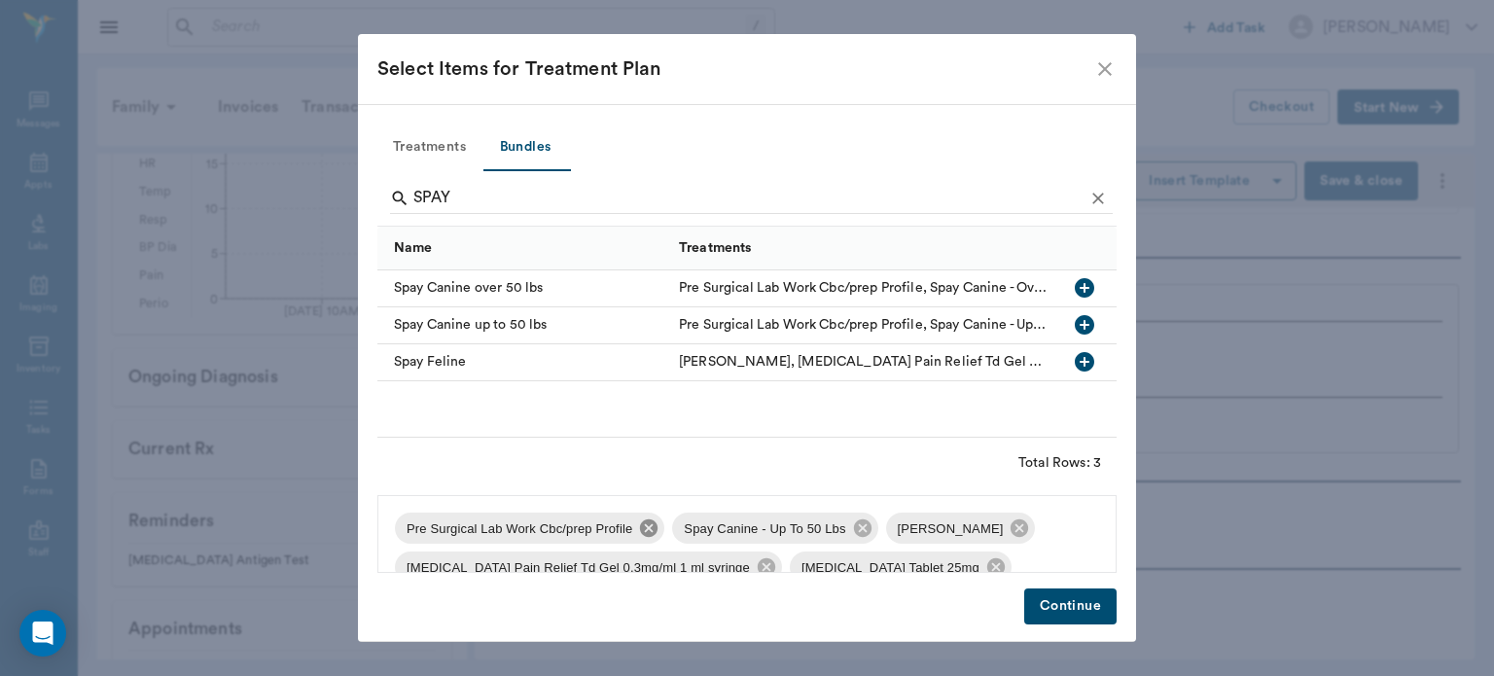
click at [648, 533] on icon at bounding box center [649, 528] width 18 height 18
click at [733, 536] on icon at bounding box center [742, 528] width 18 height 18
click at [970, 529] on icon at bounding box center [979, 528] width 18 height 18
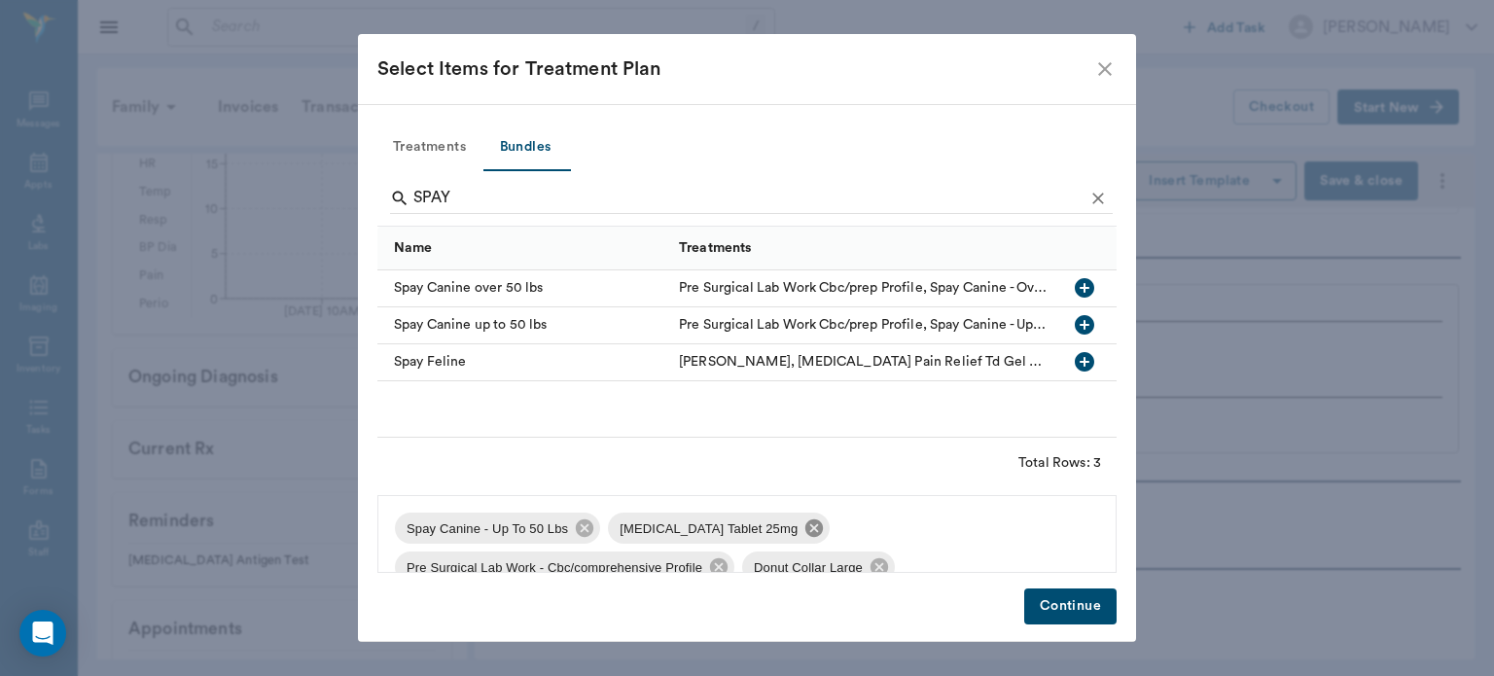
click at [803, 528] on icon at bounding box center [813, 527] width 21 height 21
click at [926, 534] on icon at bounding box center [932, 528] width 18 height 18
click at [734, 536] on icon at bounding box center [744, 527] width 21 height 21
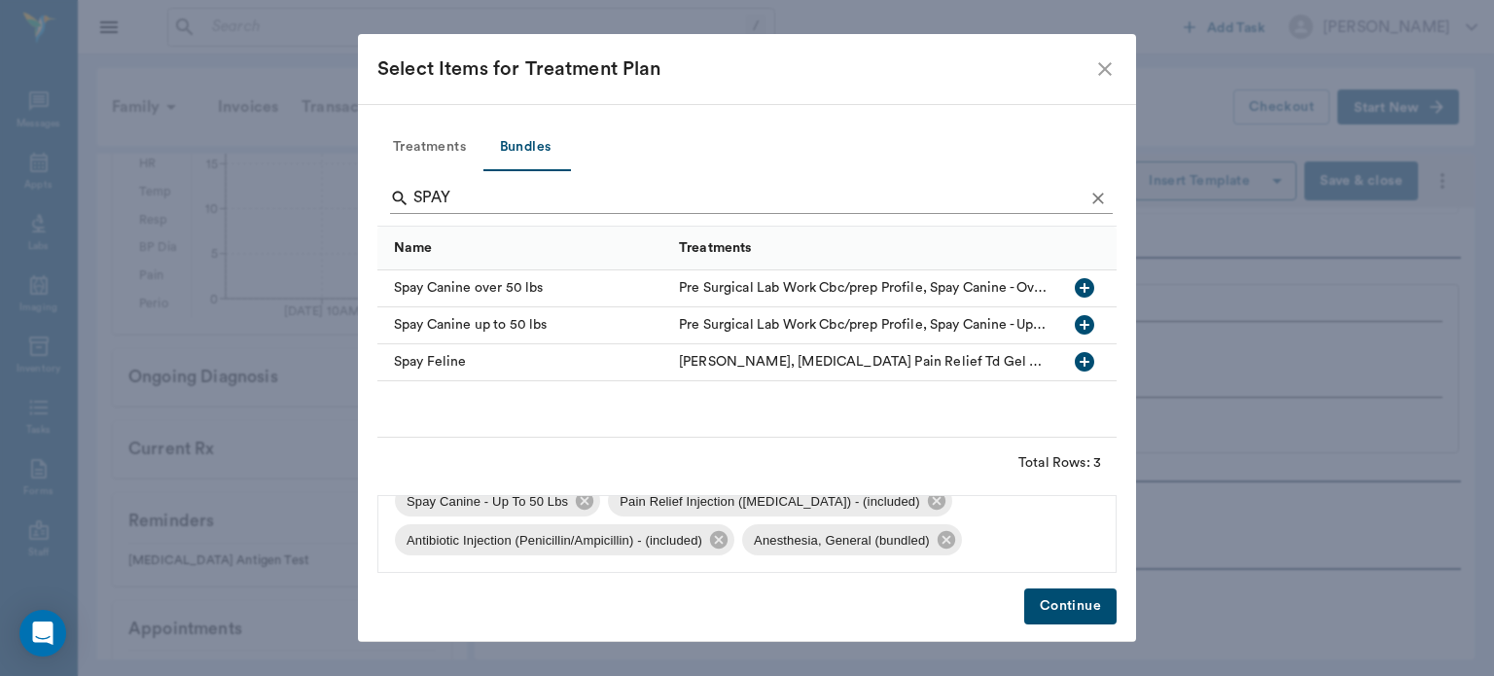
click at [1097, 198] on icon "Clear" at bounding box center [1098, 199] width 12 height 12
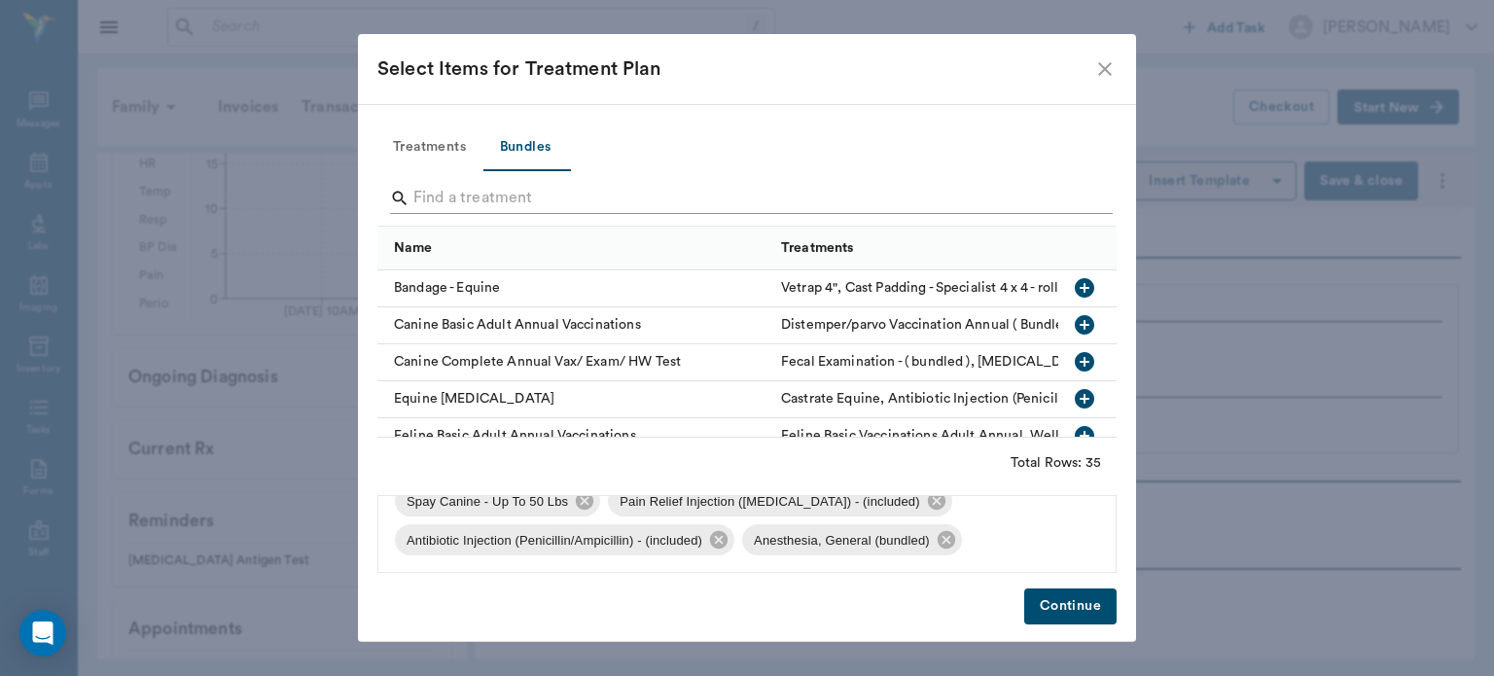
click at [1006, 203] on input "Search" at bounding box center [748, 198] width 670 height 31
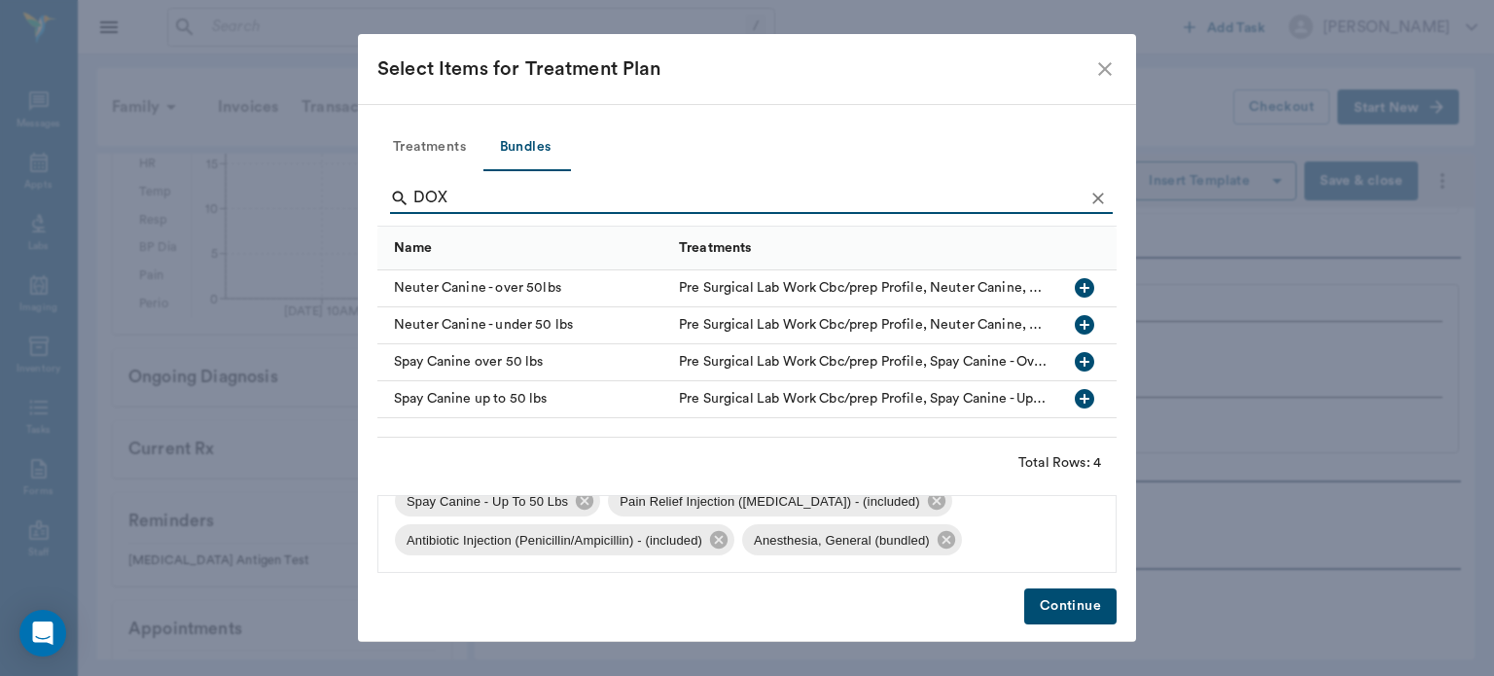
type input "DOXY"
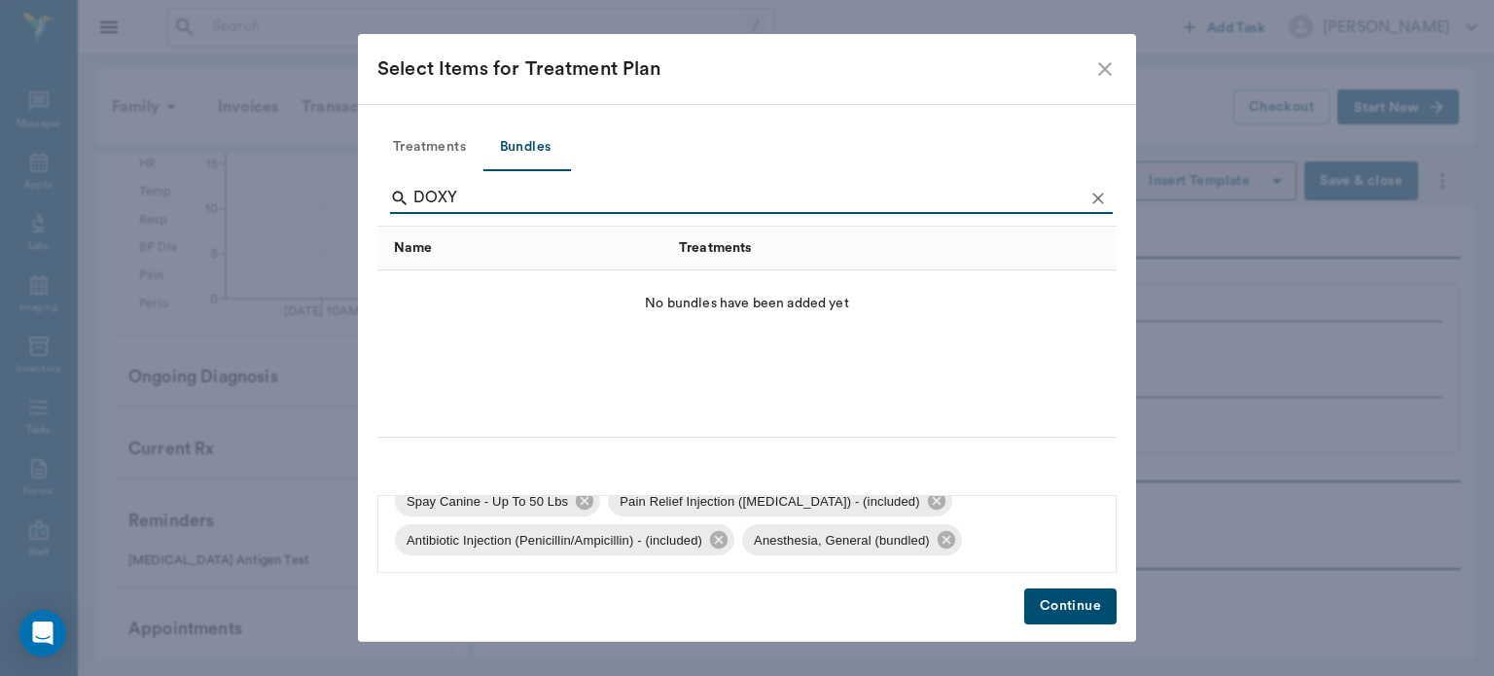
click at [440, 166] on button "Treatments" at bounding box center [429, 147] width 104 height 47
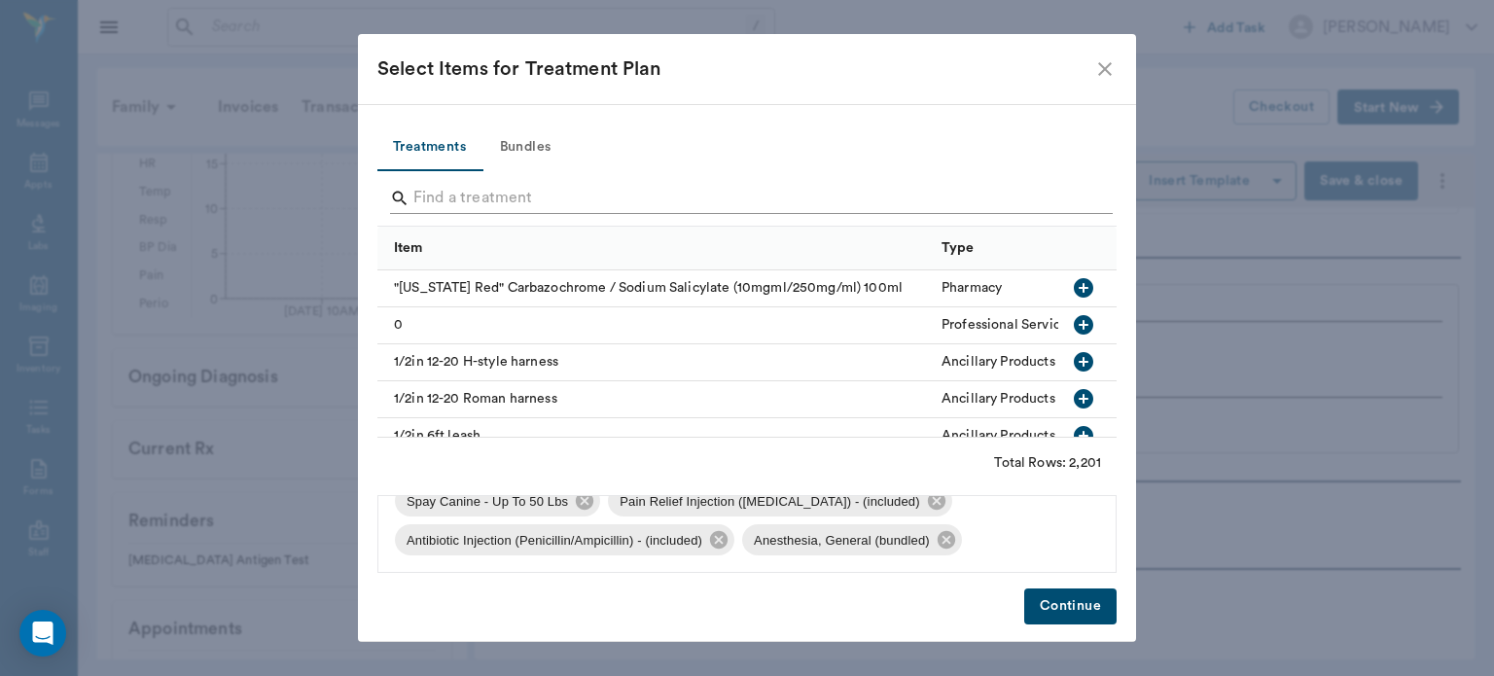
click at [710, 202] on input "Search" at bounding box center [748, 198] width 670 height 31
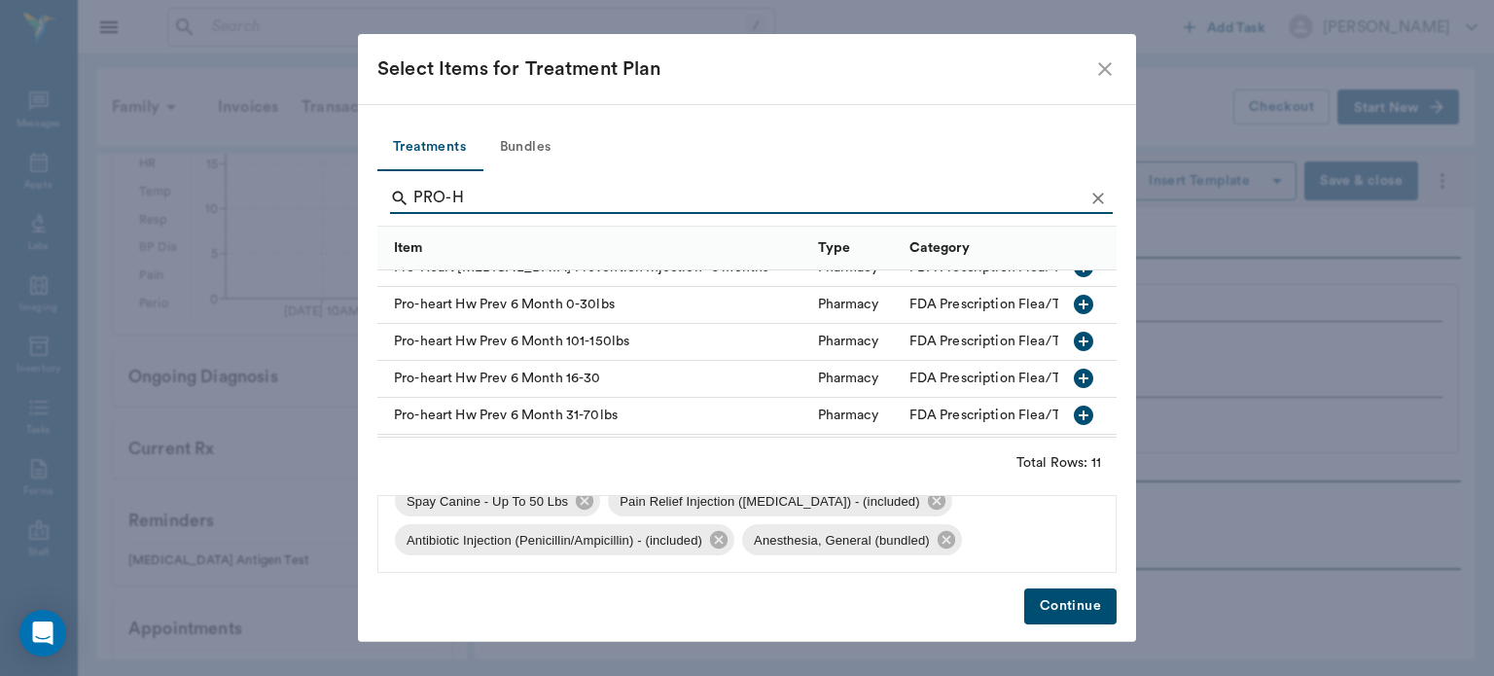
scroll to position [100, 0]
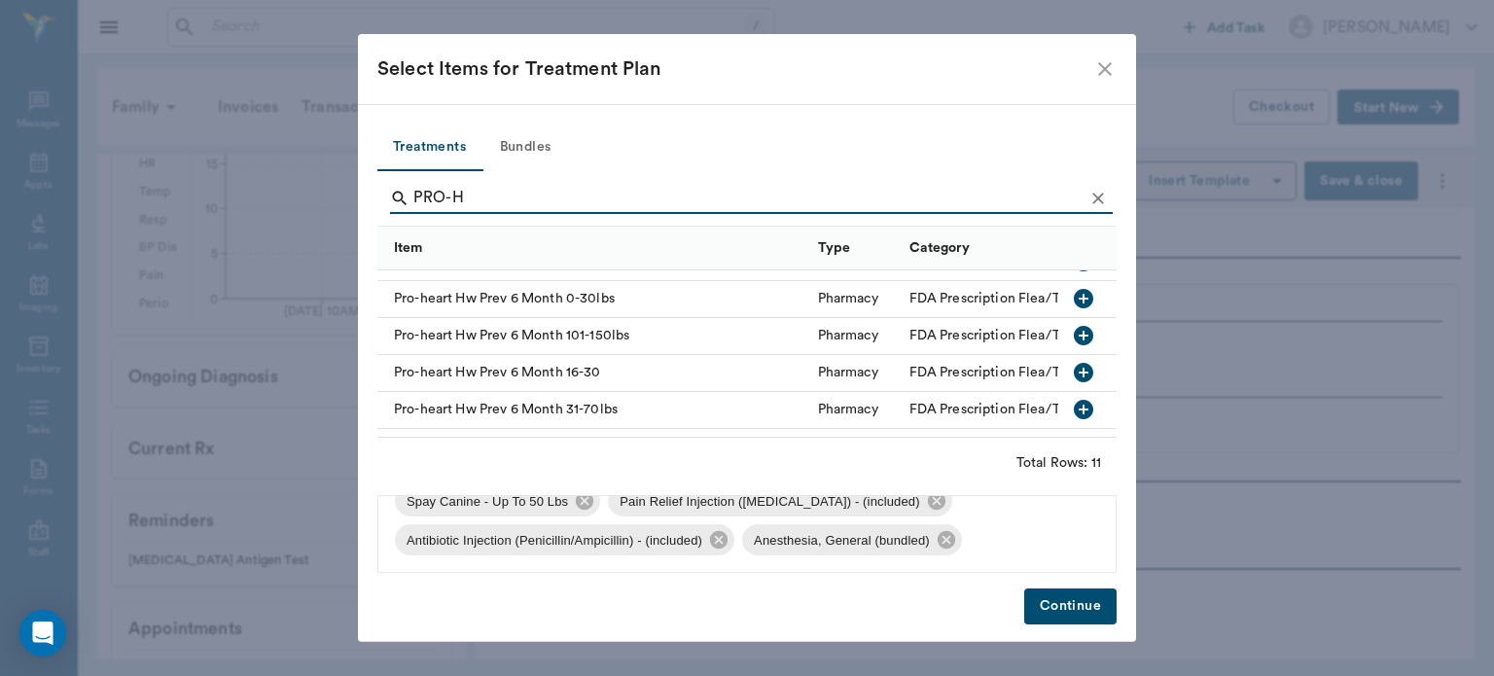
type input "PRO-H"
click at [1074, 296] on icon "button" at bounding box center [1083, 298] width 19 height 19
click at [1098, 197] on icon "Clear" at bounding box center [1098, 199] width 12 height 12
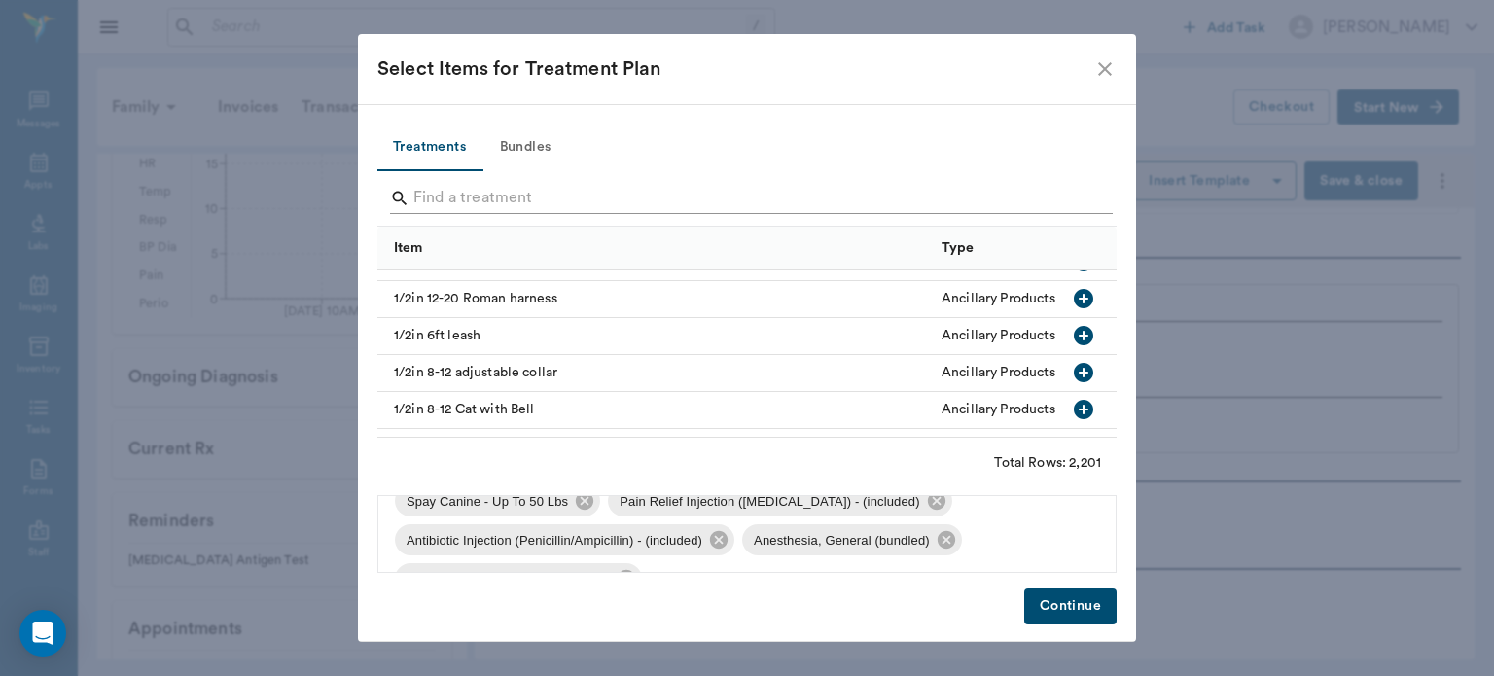
click at [1045, 202] on input "Search" at bounding box center [748, 198] width 670 height 31
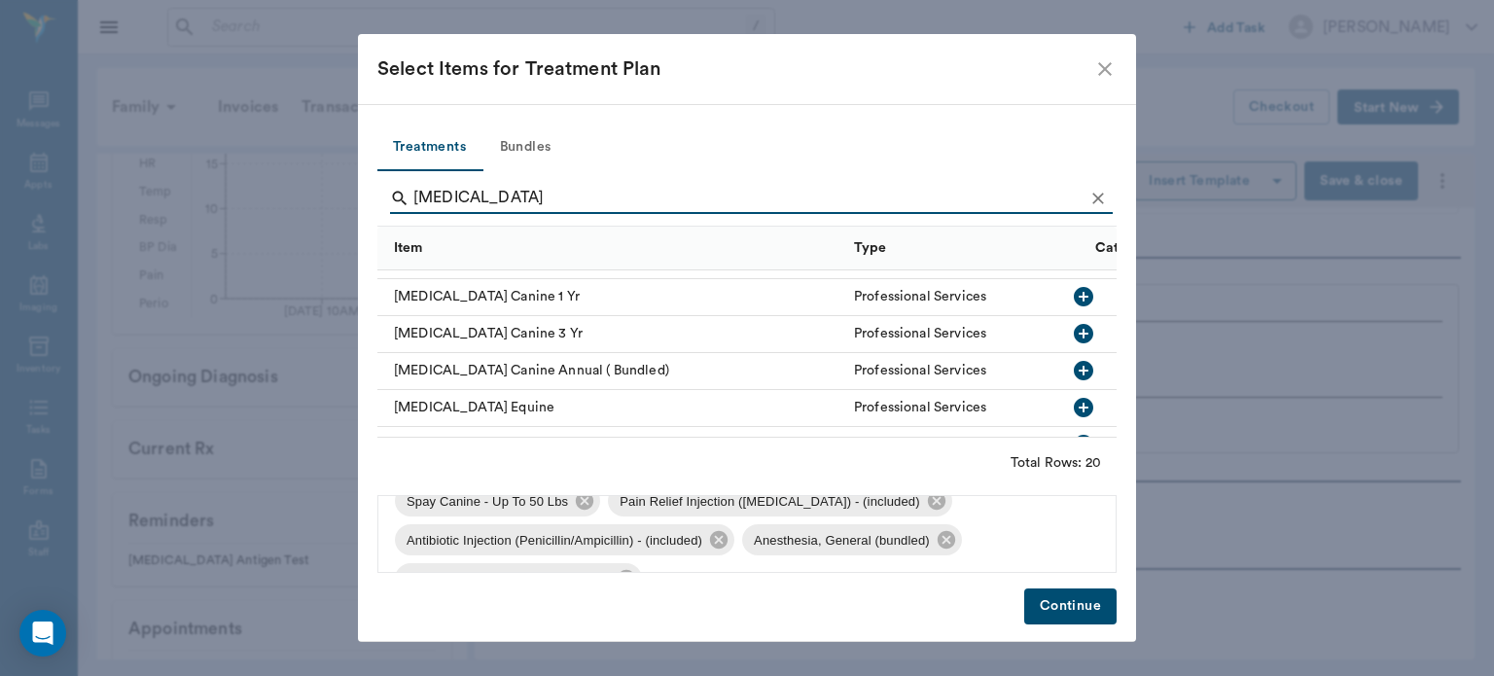
scroll to position [362, 0]
type input "[MEDICAL_DATA]"
click at [1075, 294] on icon "button" at bounding box center [1083, 295] width 19 height 19
click at [1092, 198] on icon "Clear" at bounding box center [1097, 198] width 19 height 19
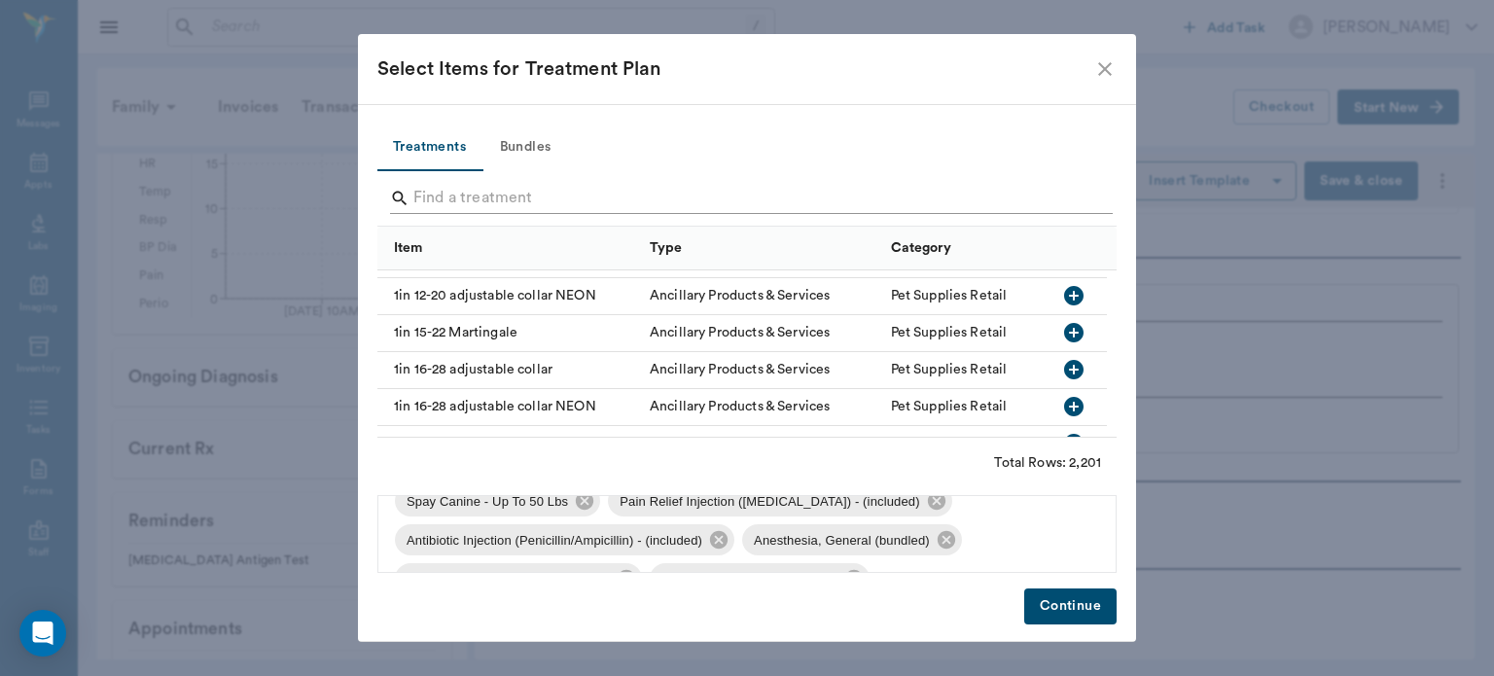
click at [944, 202] on input "Search" at bounding box center [748, 198] width 670 height 31
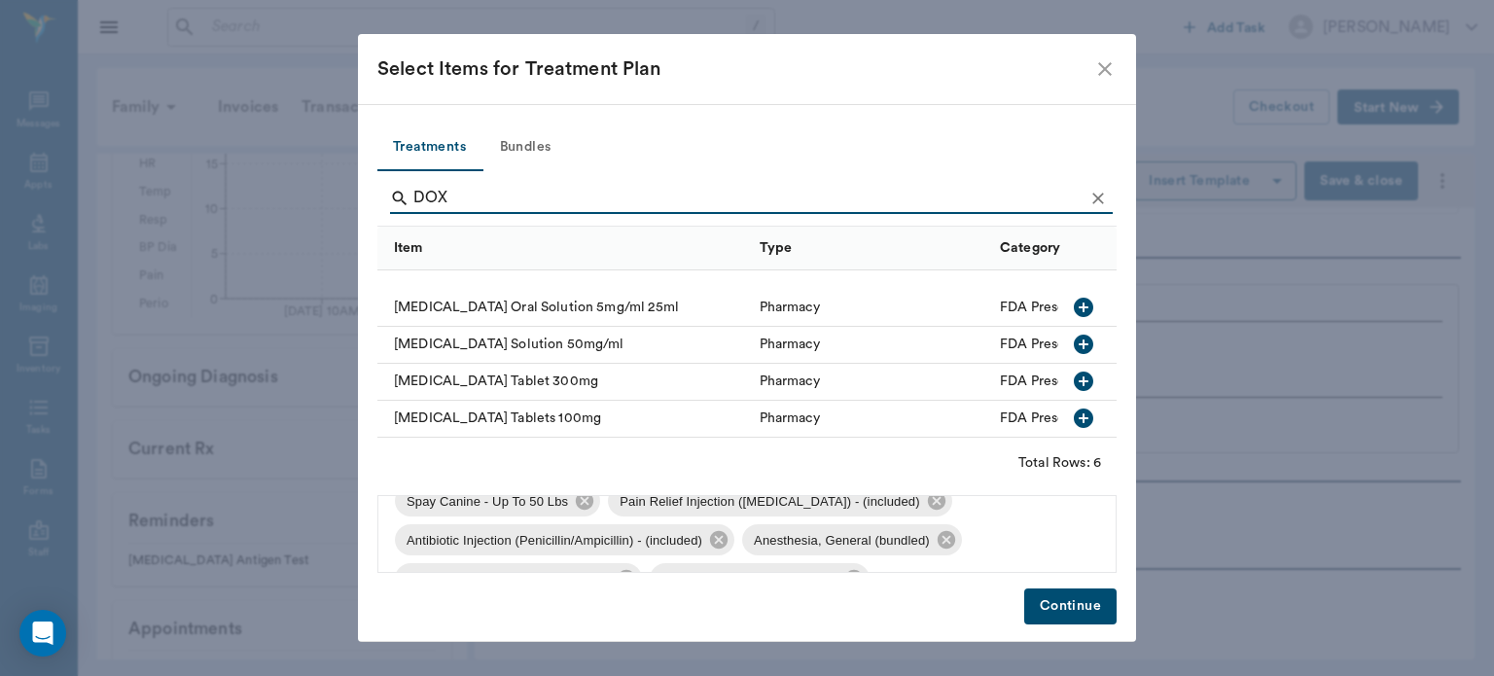
scroll to position [69, 0]
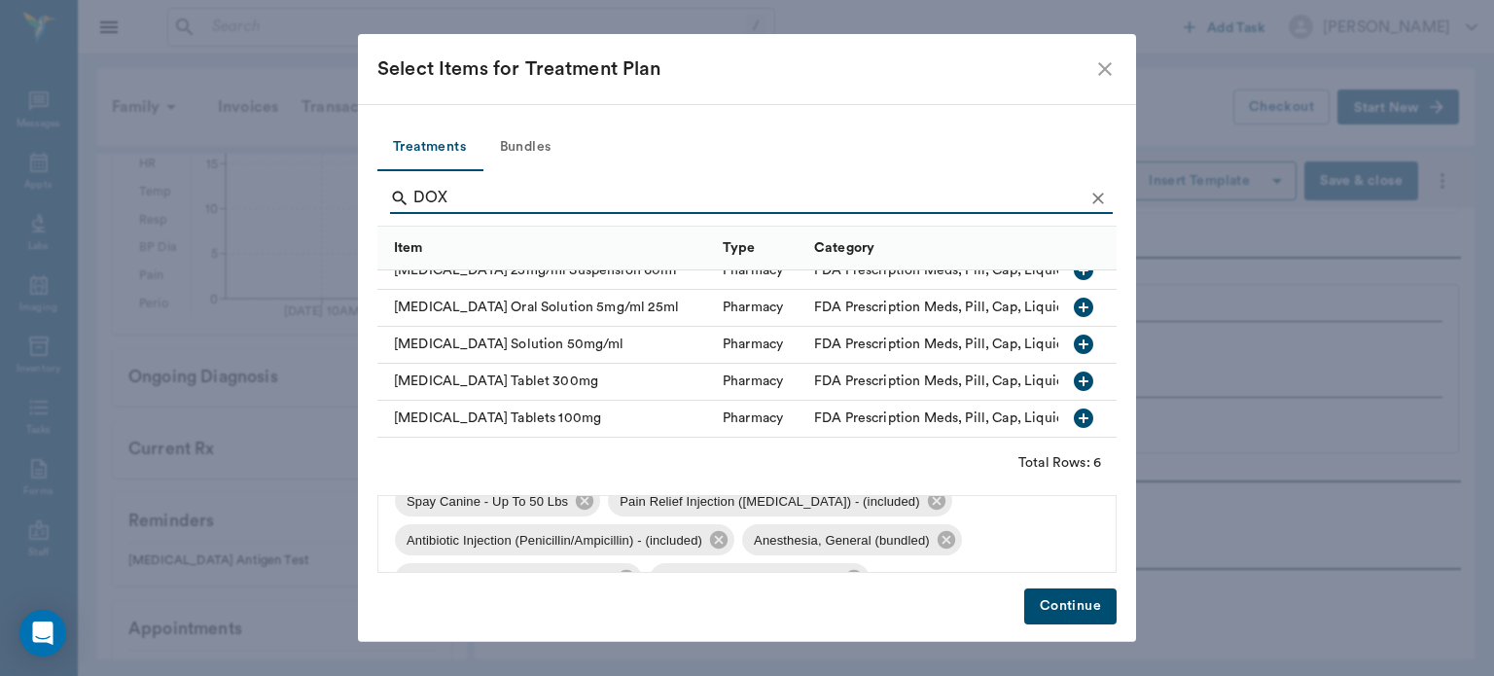
type input "DOX"
click at [1074, 408] on icon "button" at bounding box center [1083, 417] width 19 height 19
click at [1092, 607] on button "Continue" at bounding box center [1070, 606] width 92 height 36
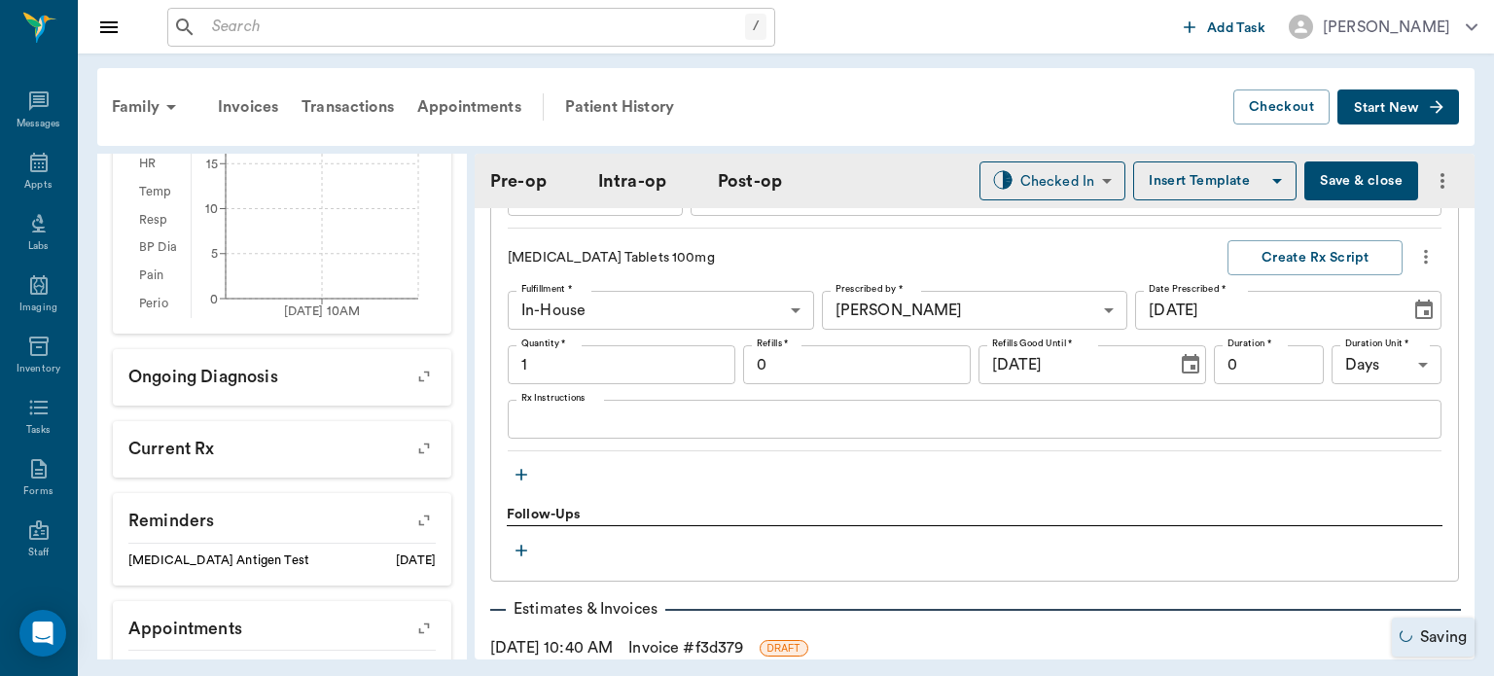
scroll to position [2369, 0]
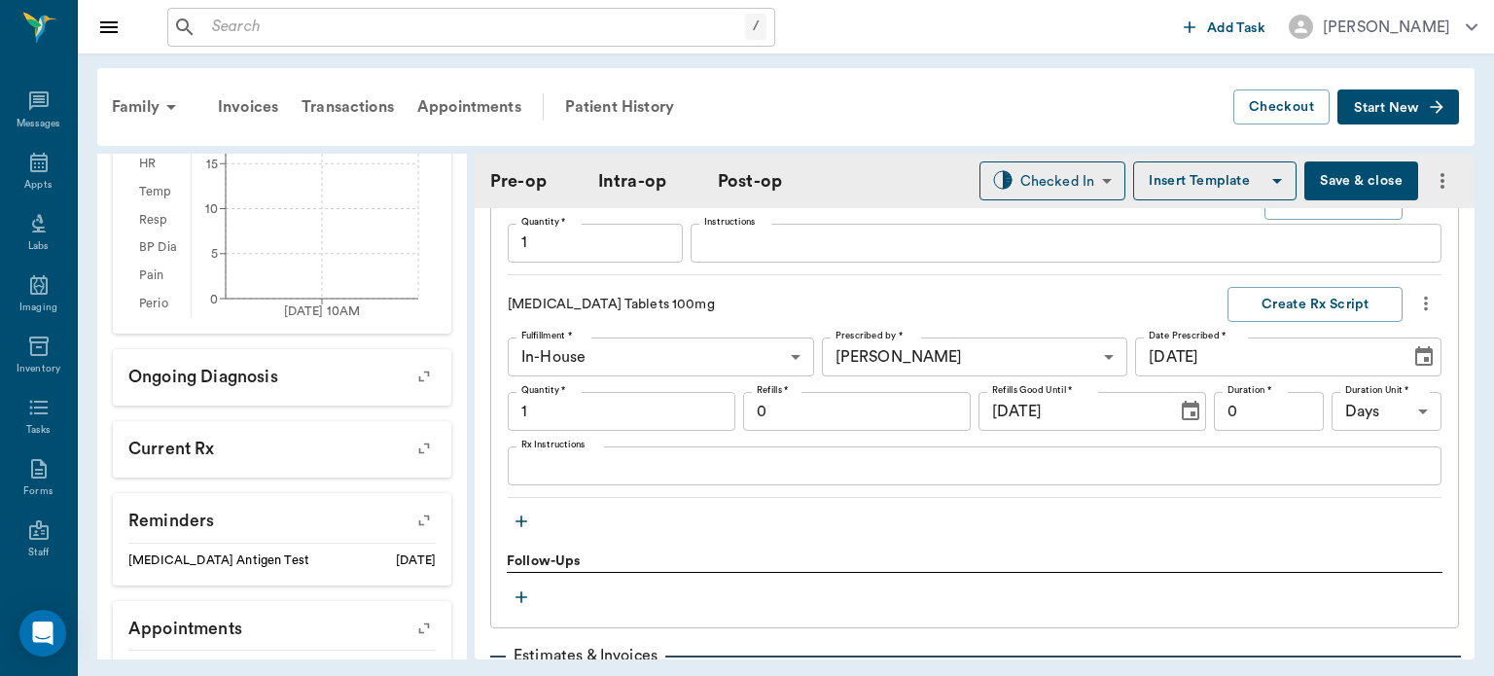
click at [885, 477] on textarea "Rx Instructions" at bounding box center [974, 466] width 906 height 22
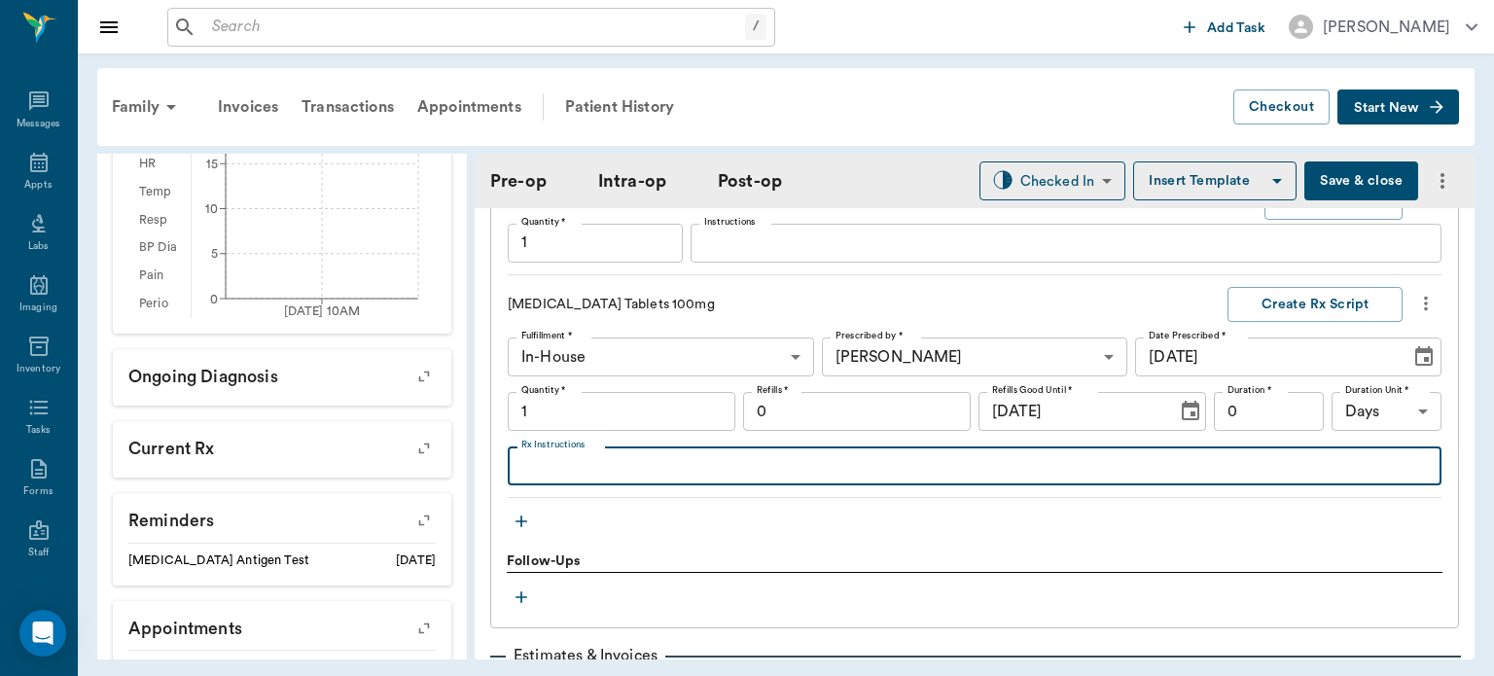
type textarea "g"
type textarea "GIVE ONE TABLET BY MOUTH 1X DAILY"
click at [708, 425] on input "1" at bounding box center [622, 411] width 228 height 39
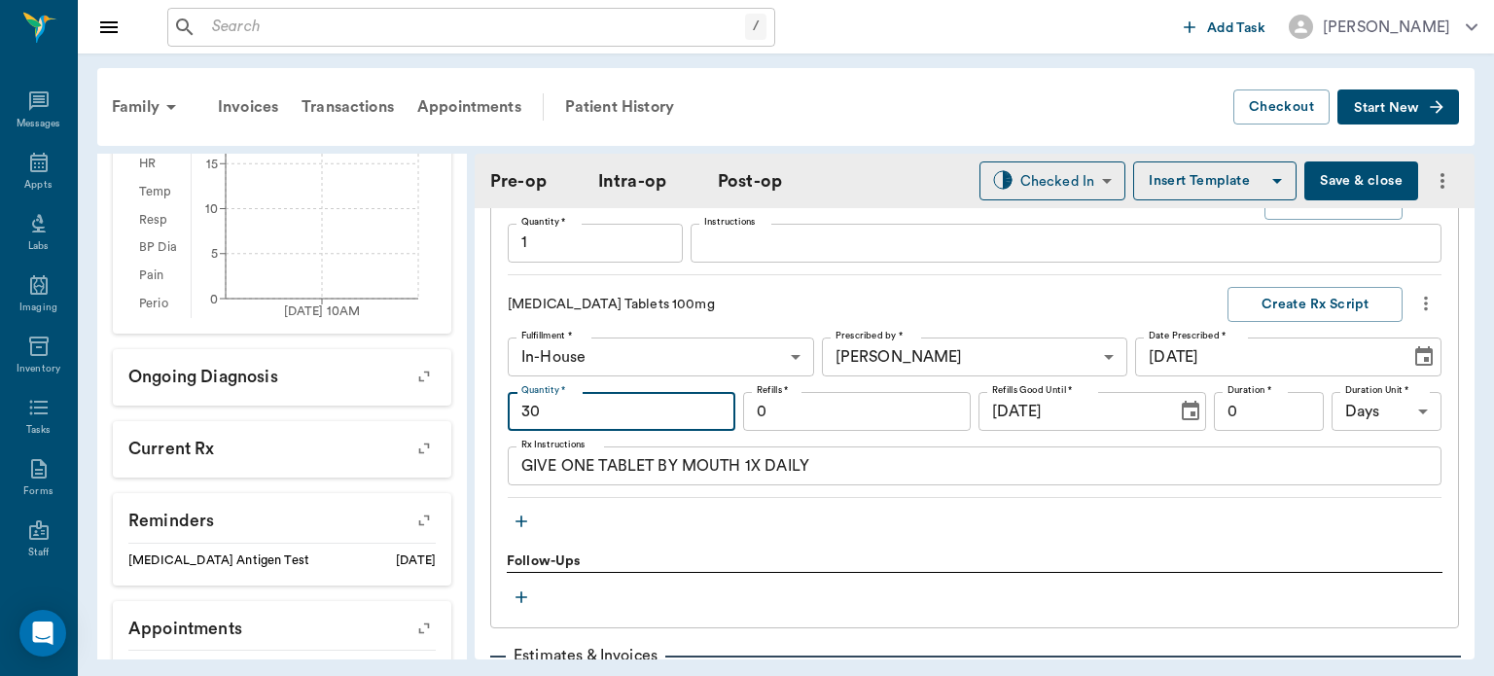
type input "30"
click at [869, 422] on input "0" at bounding box center [857, 411] width 228 height 39
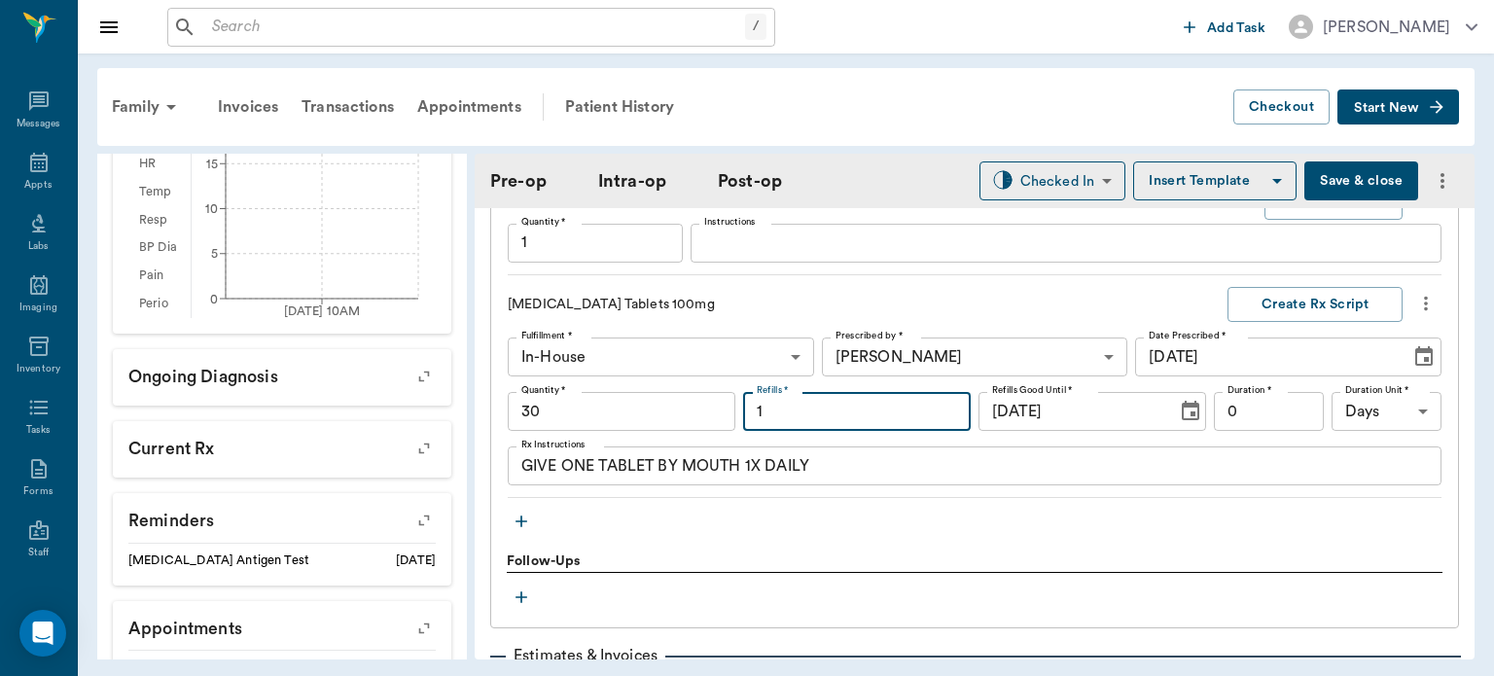
type input "1"
click at [1286, 416] on input "0" at bounding box center [1269, 411] width 110 height 39
type input "30"
click at [1175, 535] on div "Treatments Spay Canine - Up To 50 Lbs Quantity * 1 Quantity * Instructions x In…" at bounding box center [974, 28] width 935 height 1018
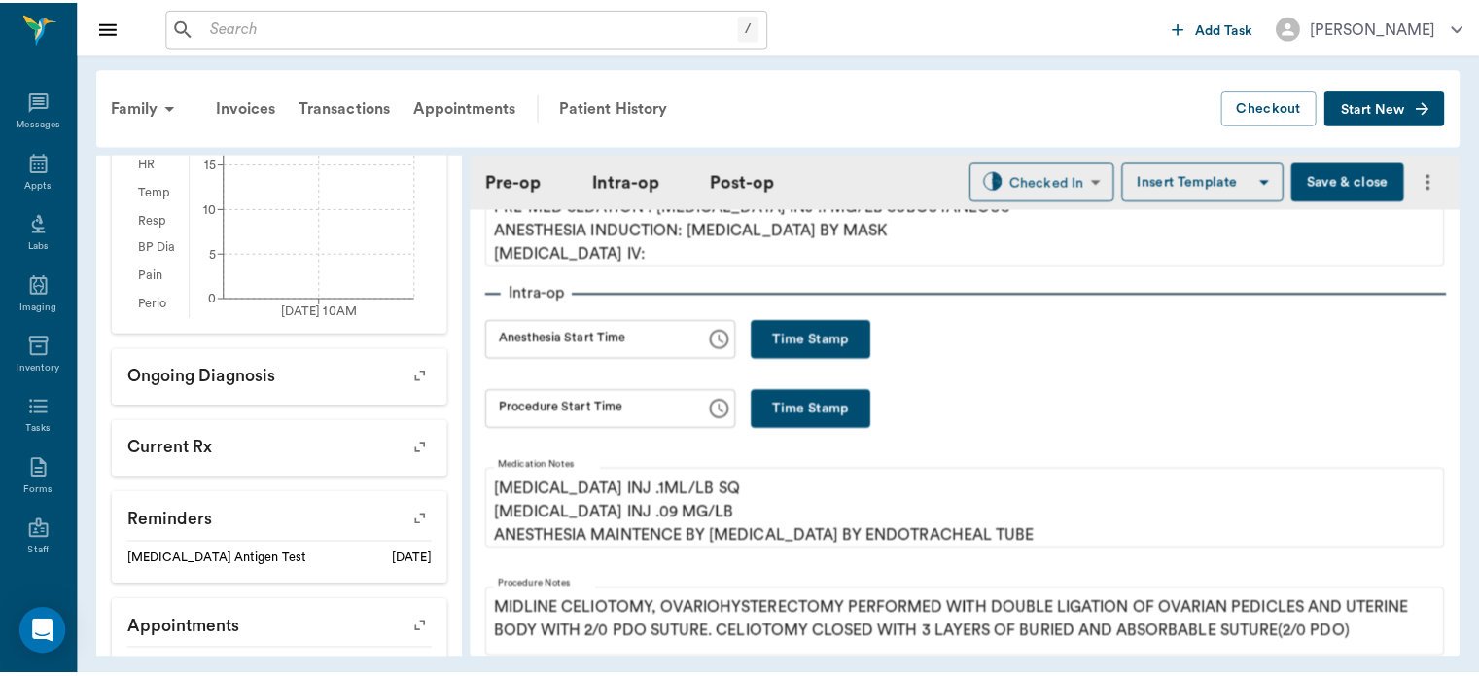
scroll to position [0, 0]
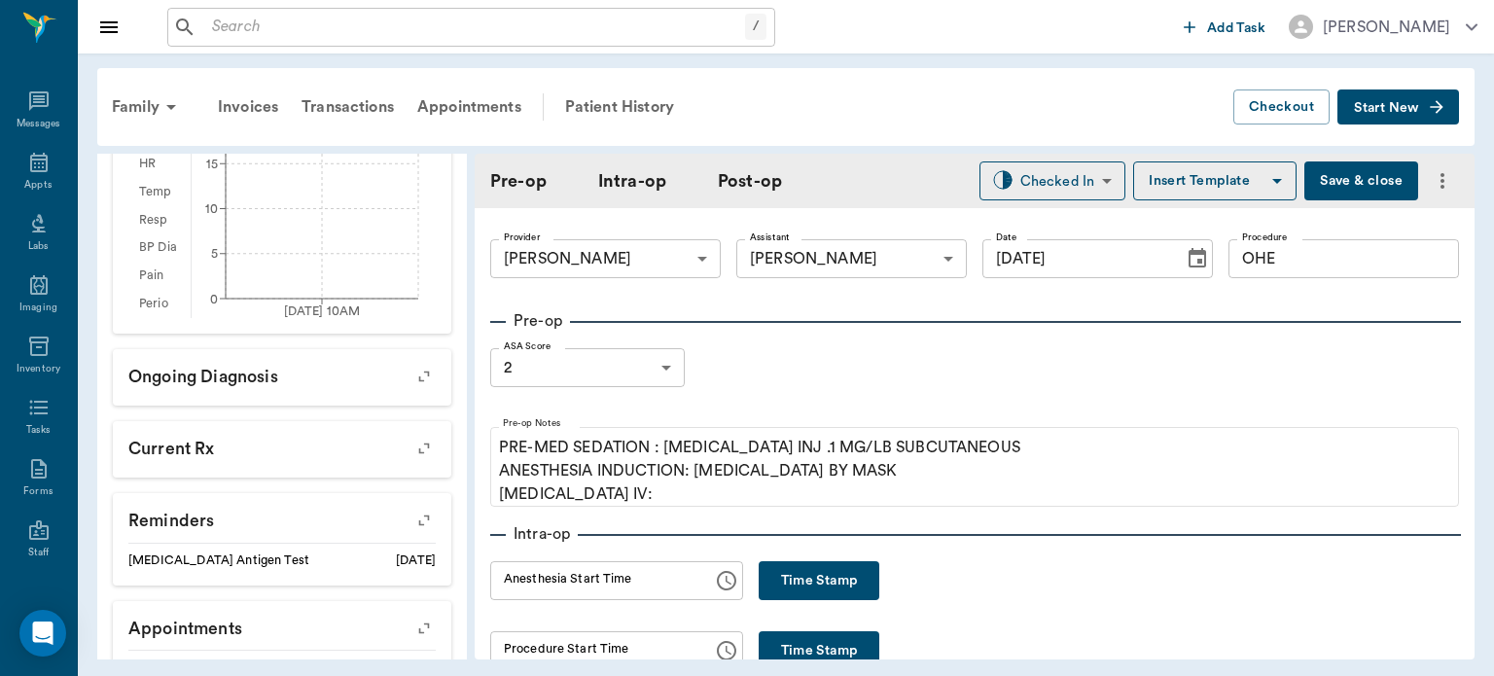
click at [1331, 182] on button "Save & close" at bounding box center [1361, 180] width 114 height 39
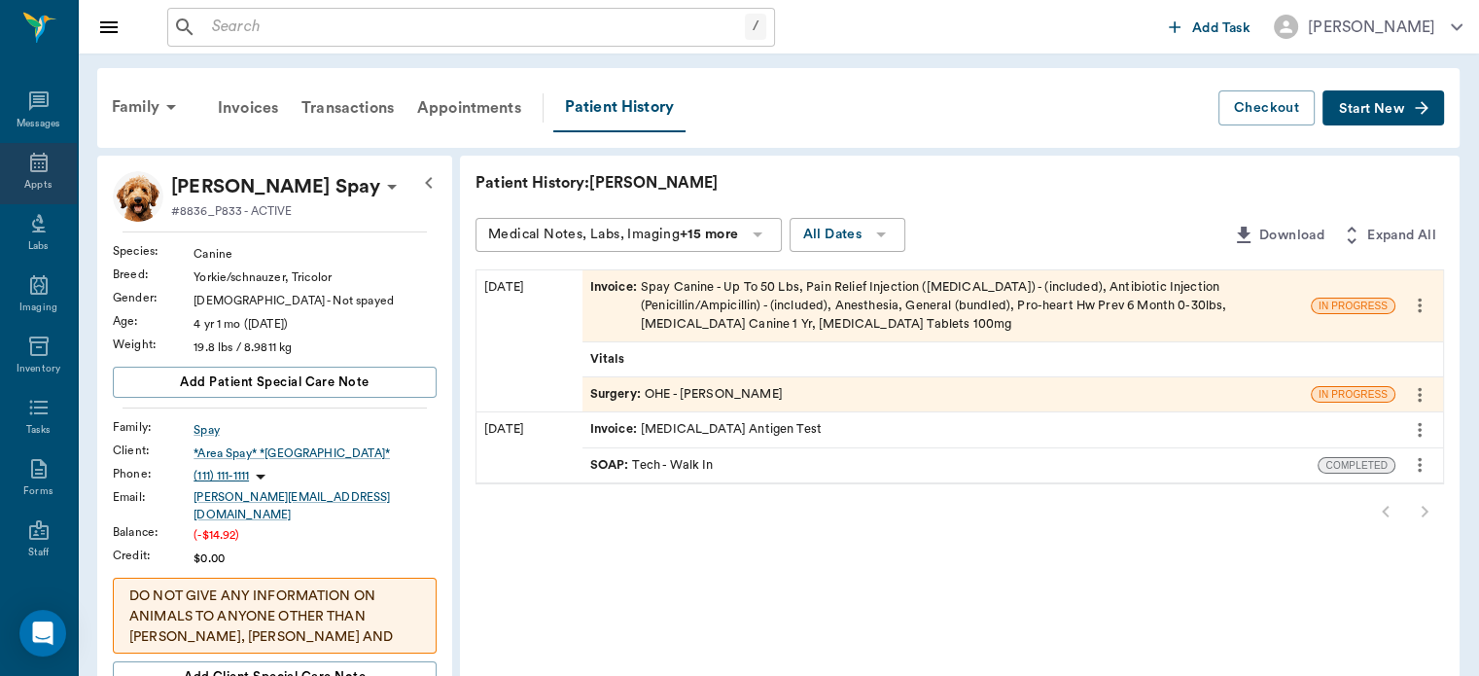
click at [24, 180] on div "Appts" at bounding box center [37, 185] width 27 height 15
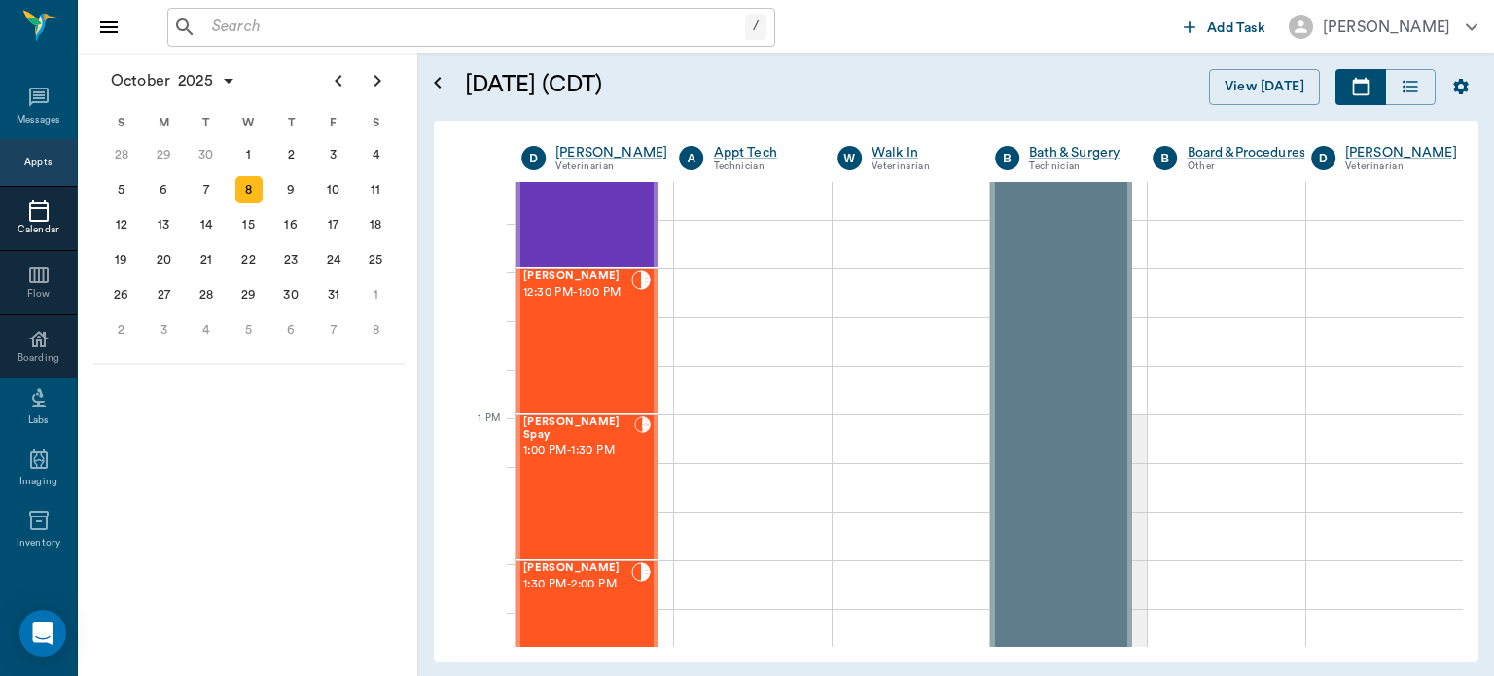
scroll to position [1232, 0]
click at [606, 351] on div "[PERSON_NAME] 12:30 PM - 1:00 PM" at bounding box center [577, 343] width 108 height 142
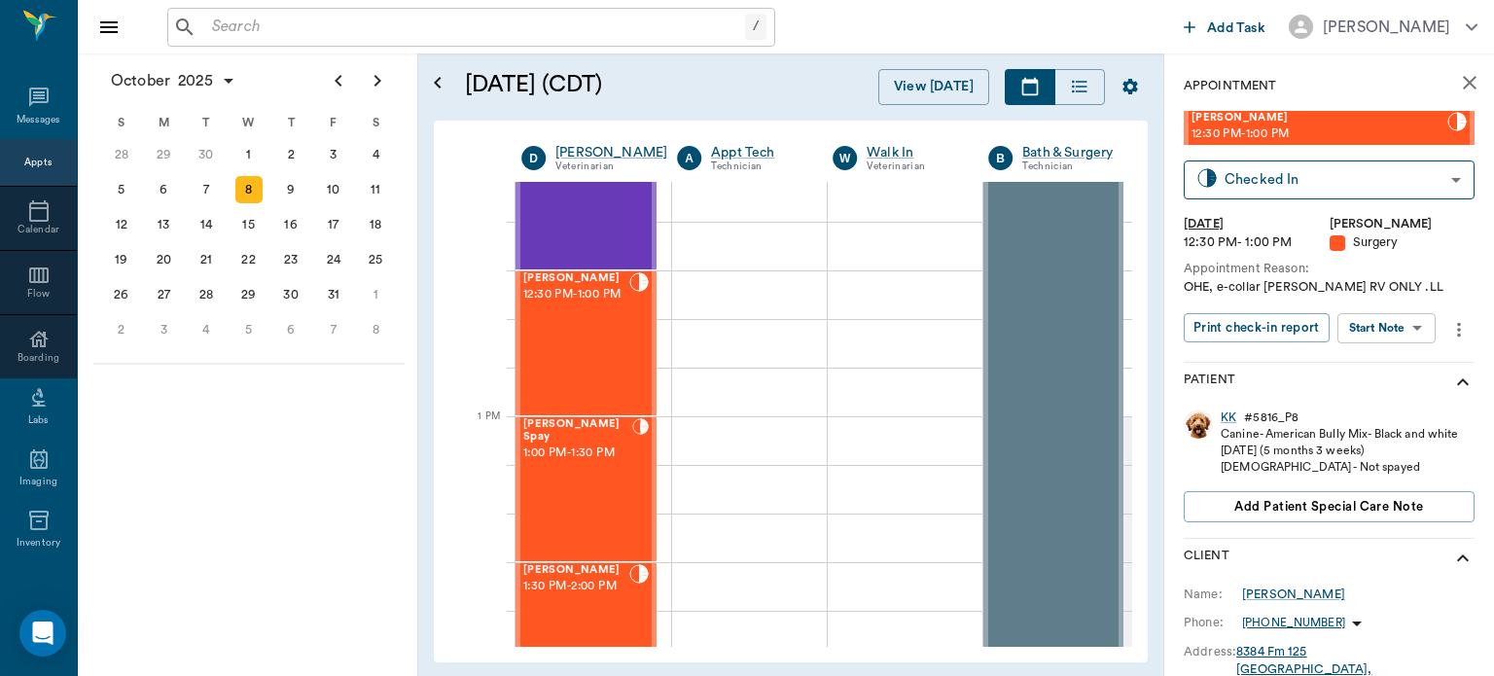
click at [1402, 327] on body "/ ​ Add Task [PERSON_NAME] Nectar Messages Appts Calendar Flow Boarding Labs Im…" at bounding box center [747, 338] width 1494 height 676
click at [1383, 398] on button "Start Surgery" at bounding box center [1371, 399] width 80 height 22
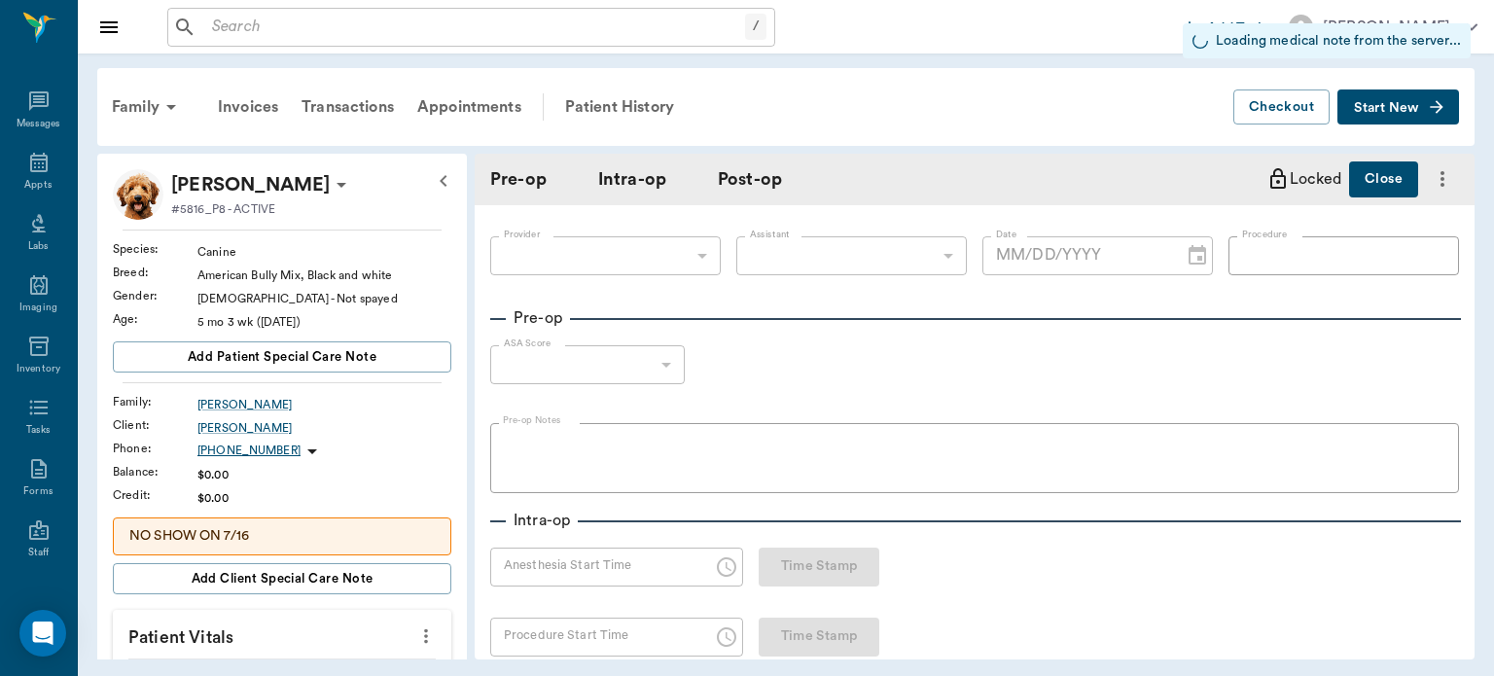
type input "63ec2f075fda476ae8351a4d"
type input "[DATE]"
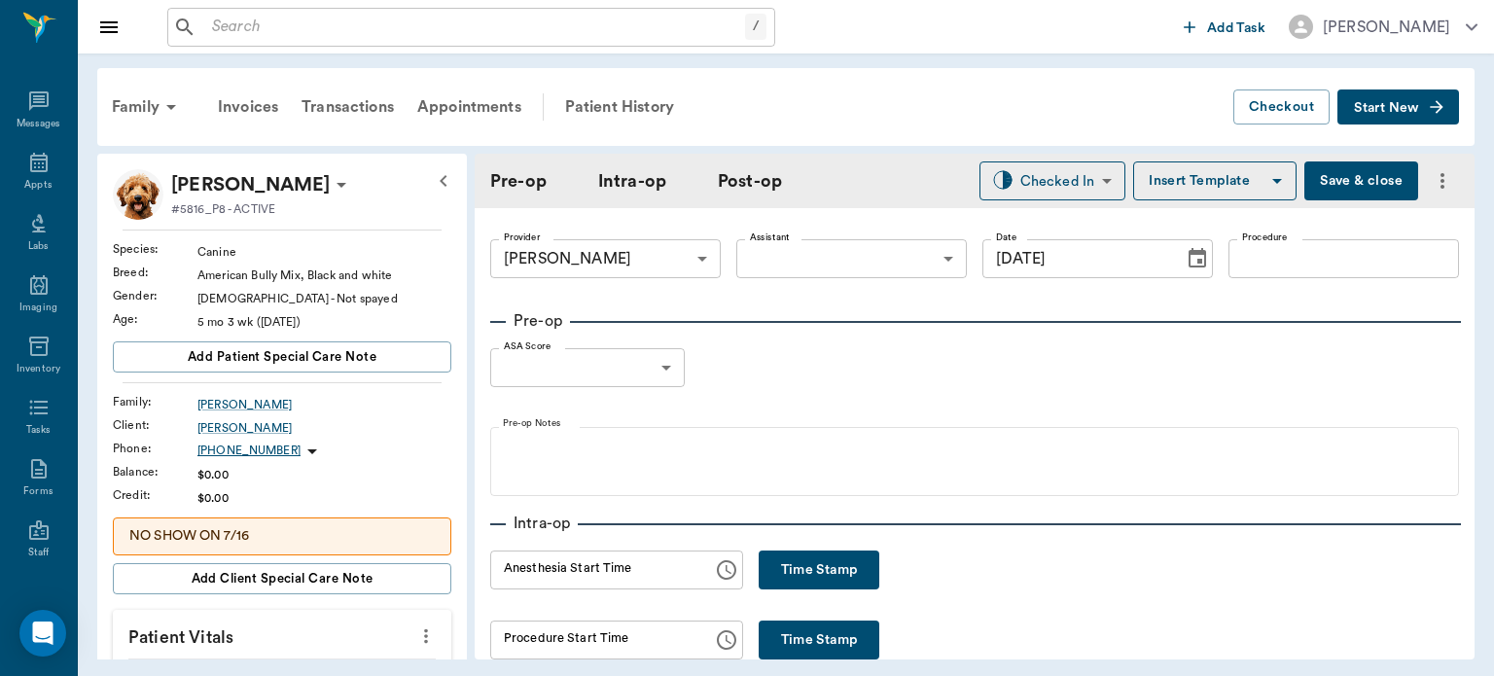
click at [1327, 253] on input "Procedure" at bounding box center [1343, 258] width 230 height 39
type input "OHE"
click at [1190, 182] on button "Insert Template" at bounding box center [1214, 180] width 163 height 39
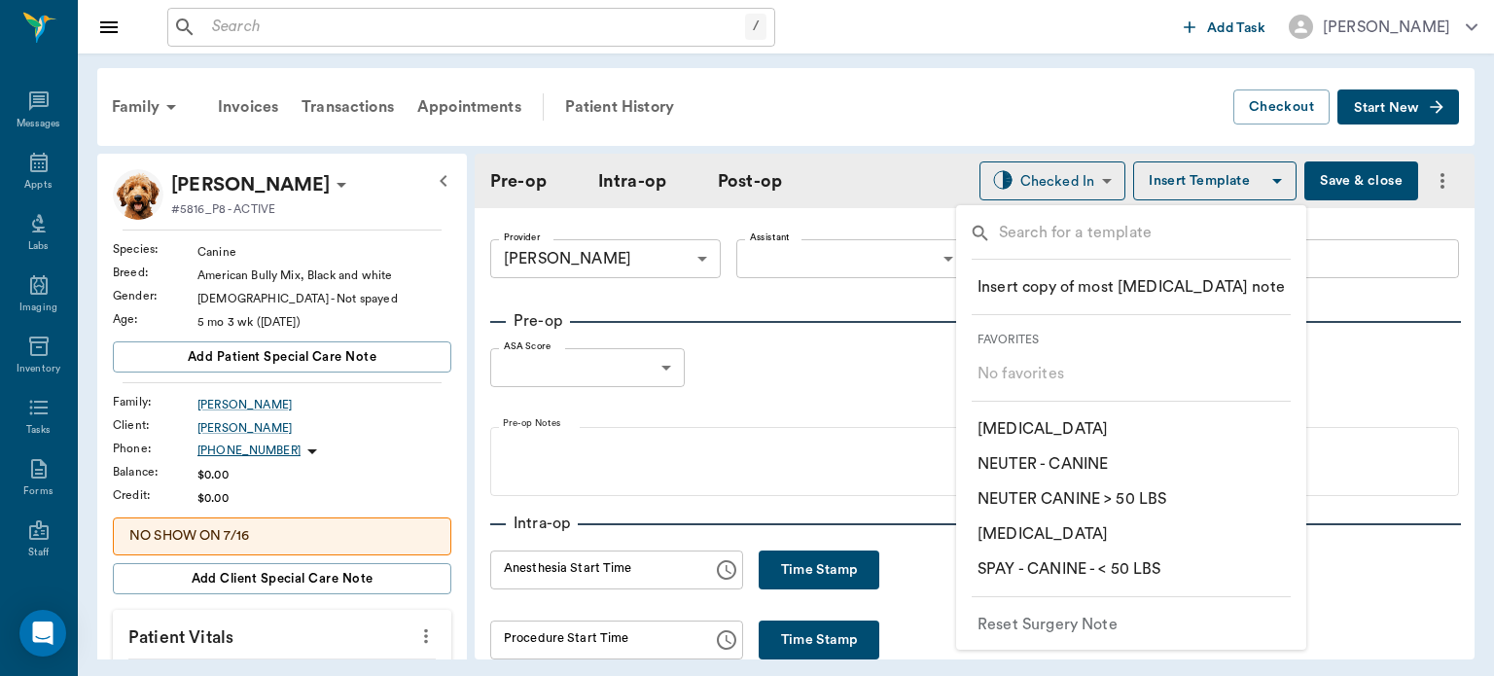
click at [1178, 564] on li "​ SPAY - CANINE - < 50 LBS" at bounding box center [1131, 568] width 338 height 35
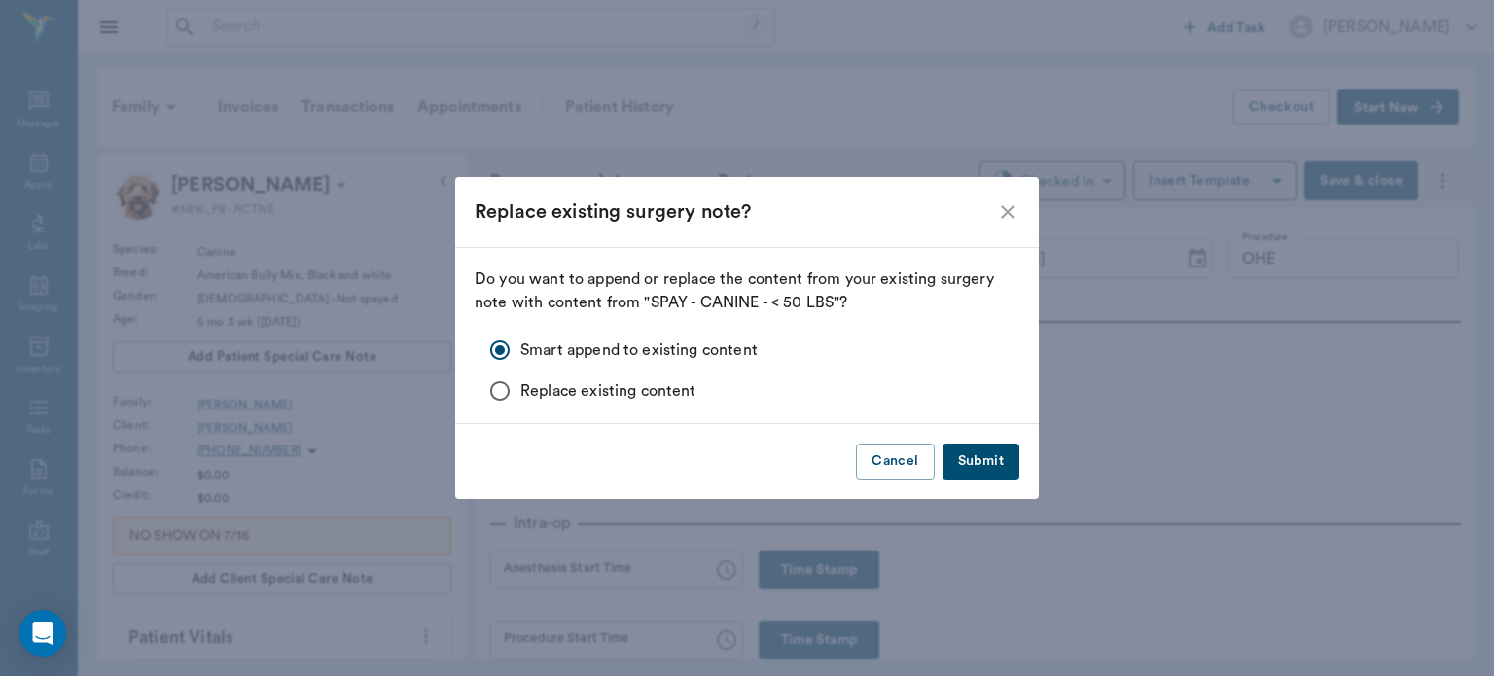
click at [985, 466] on button "Submit" at bounding box center [980, 461] width 77 height 36
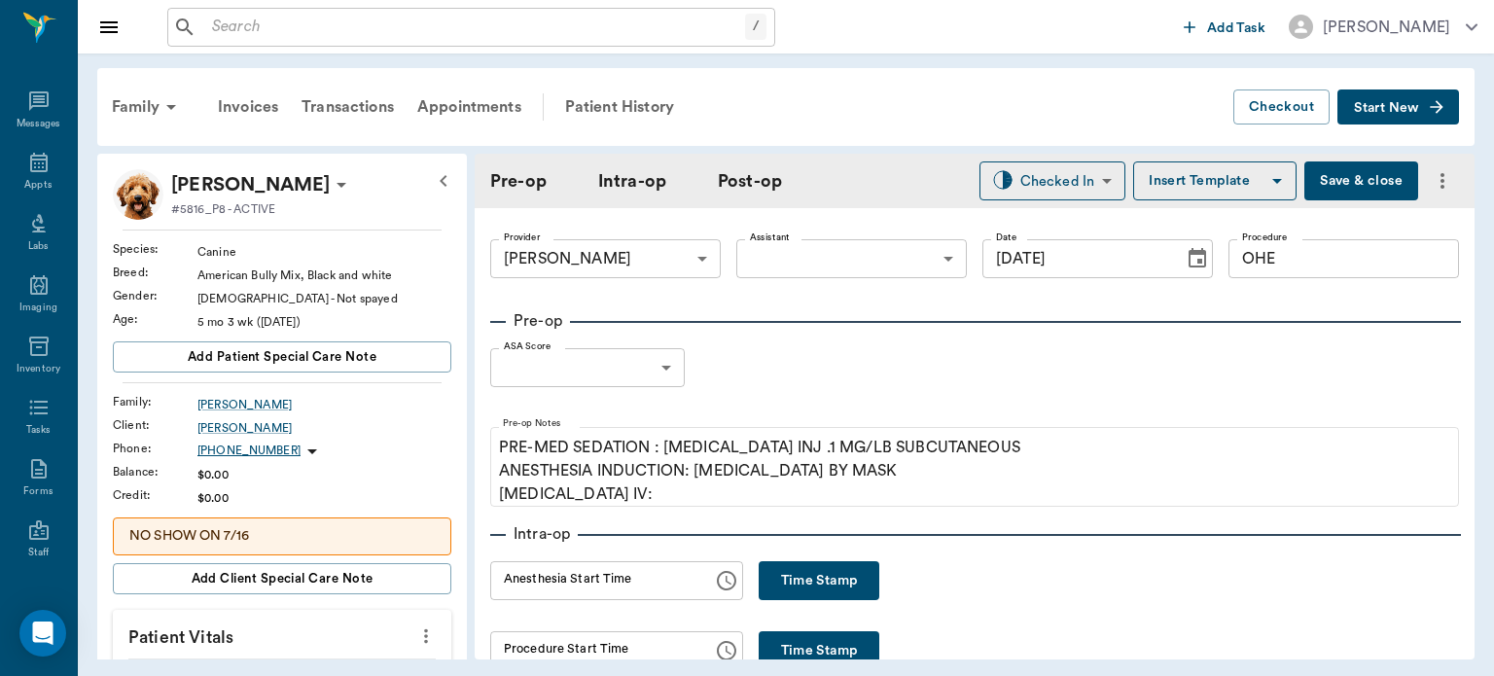
click at [852, 275] on body "/ ​ Add Task [PERSON_NAME] Nectar Messages Appts Labs Imaging Inventory Tasks F…" at bounding box center [747, 338] width 1494 height 676
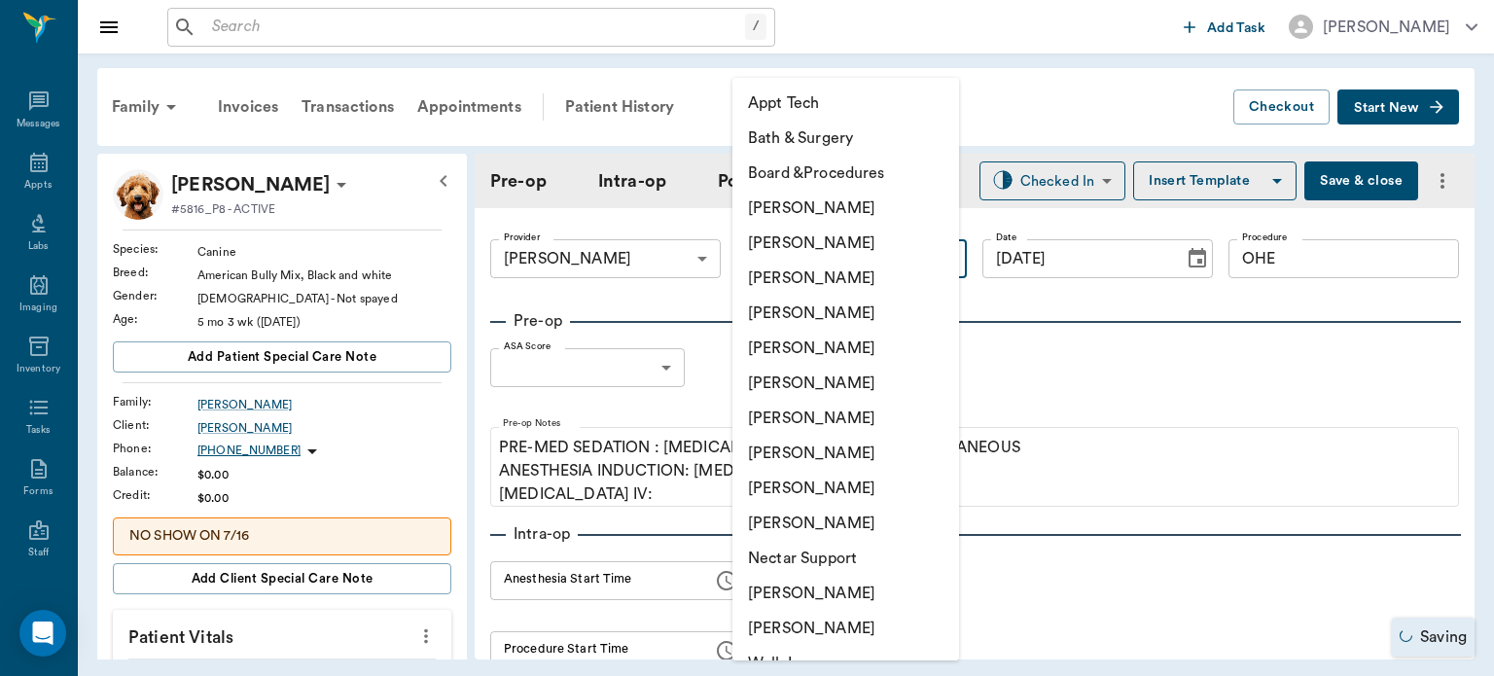
click at [832, 463] on li "[PERSON_NAME]" at bounding box center [845, 453] width 227 height 35
type input "63ec2e7e52e12b0ba117b124"
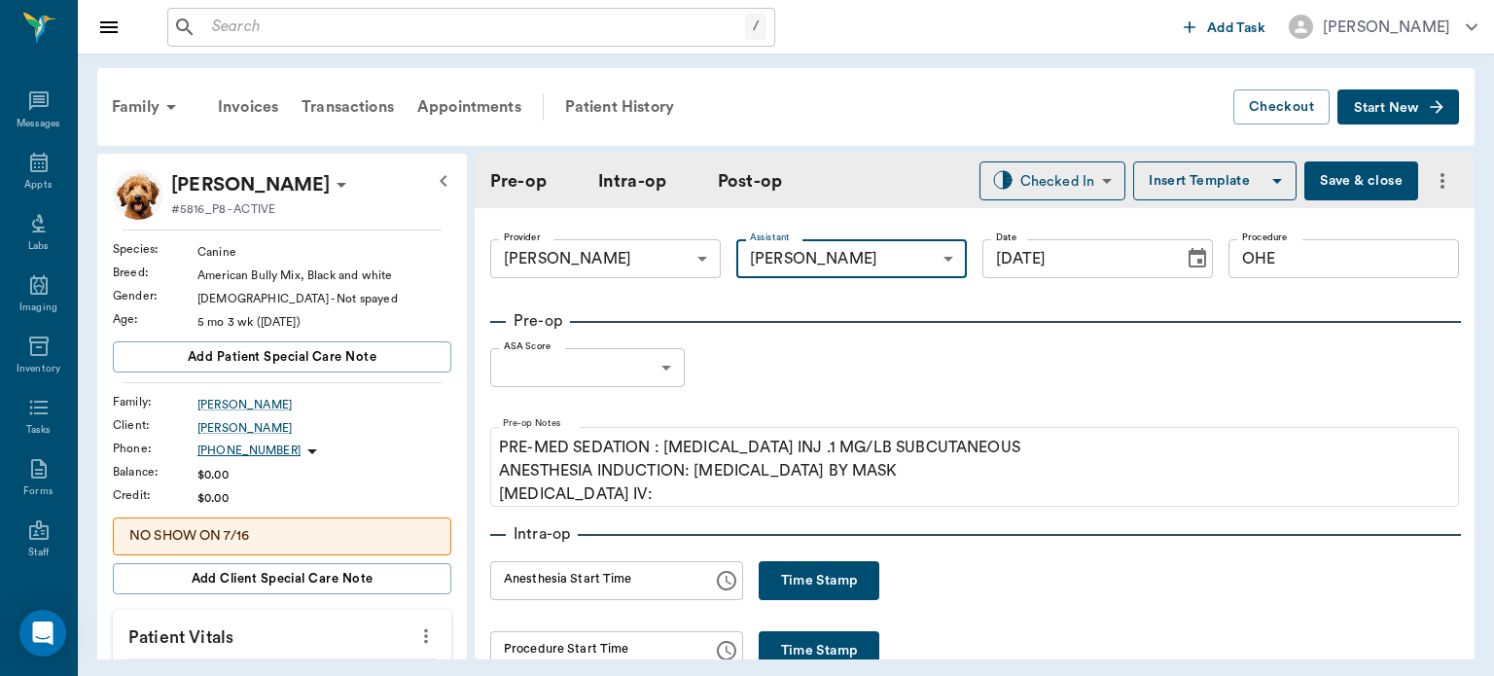
click at [639, 362] on body "/ ​ Add Task [PERSON_NAME] Nectar Messages Appts Labs Imaging Inventory Tasks F…" at bounding box center [747, 338] width 1494 height 676
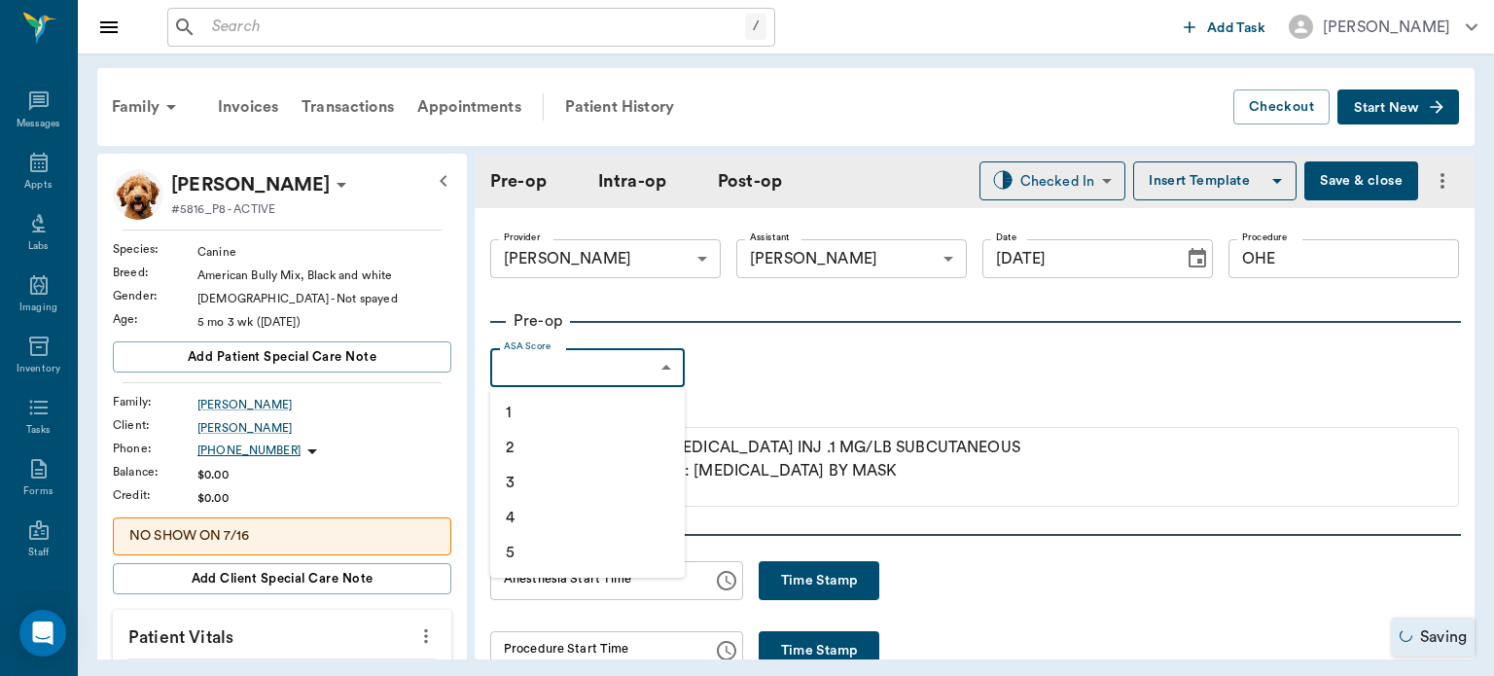
click at [568, 451] on li "2" at bounding box center [587, 447] width 194 height 35
type input "2"
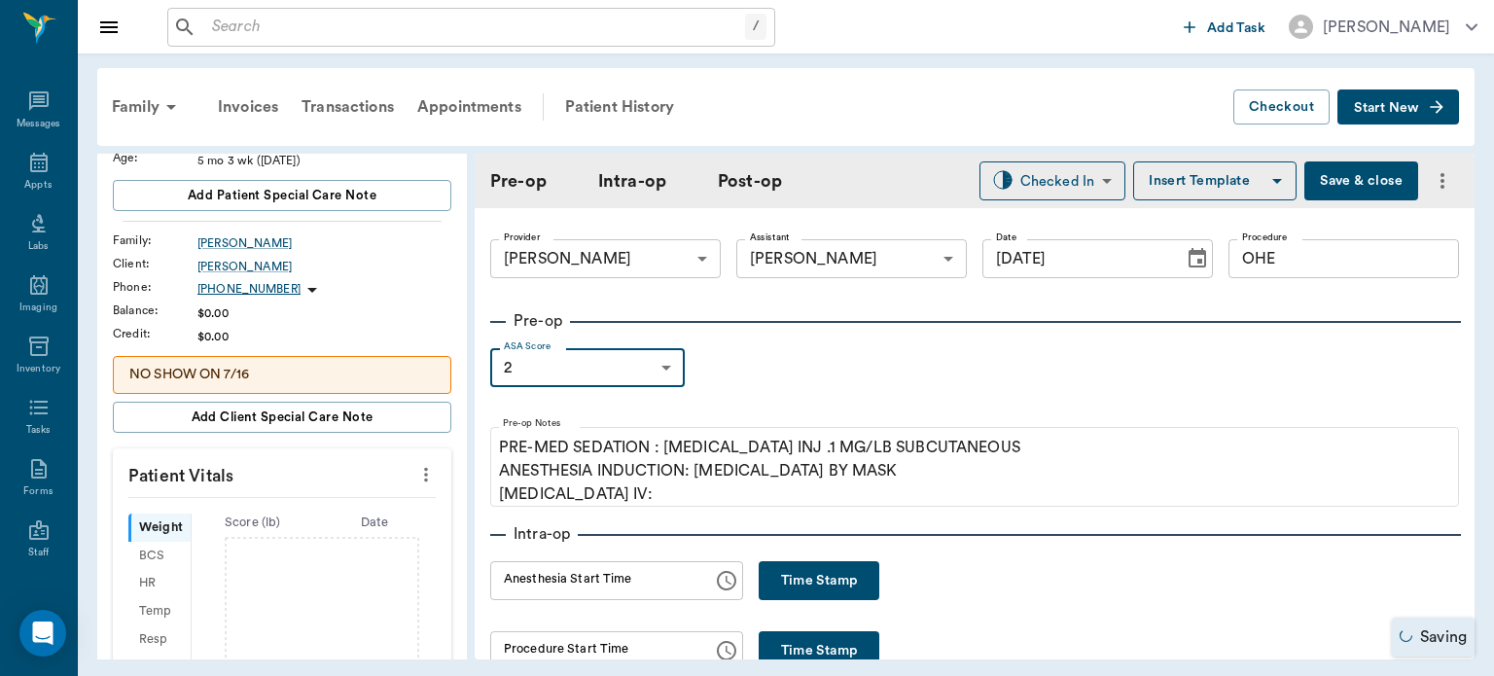
scroll to position [354, 0]
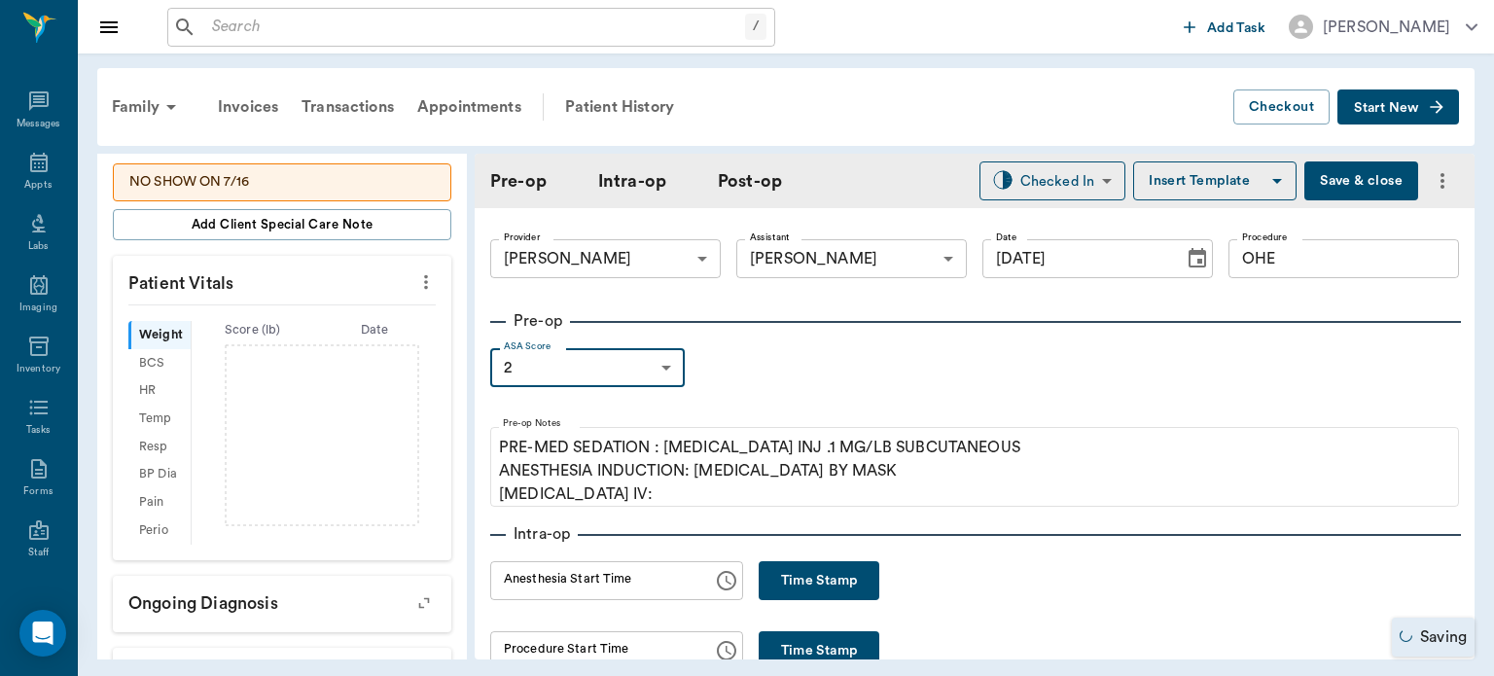
click at [424, 286] on icon "more" at bounding box center [426, 282] width 4 height 15
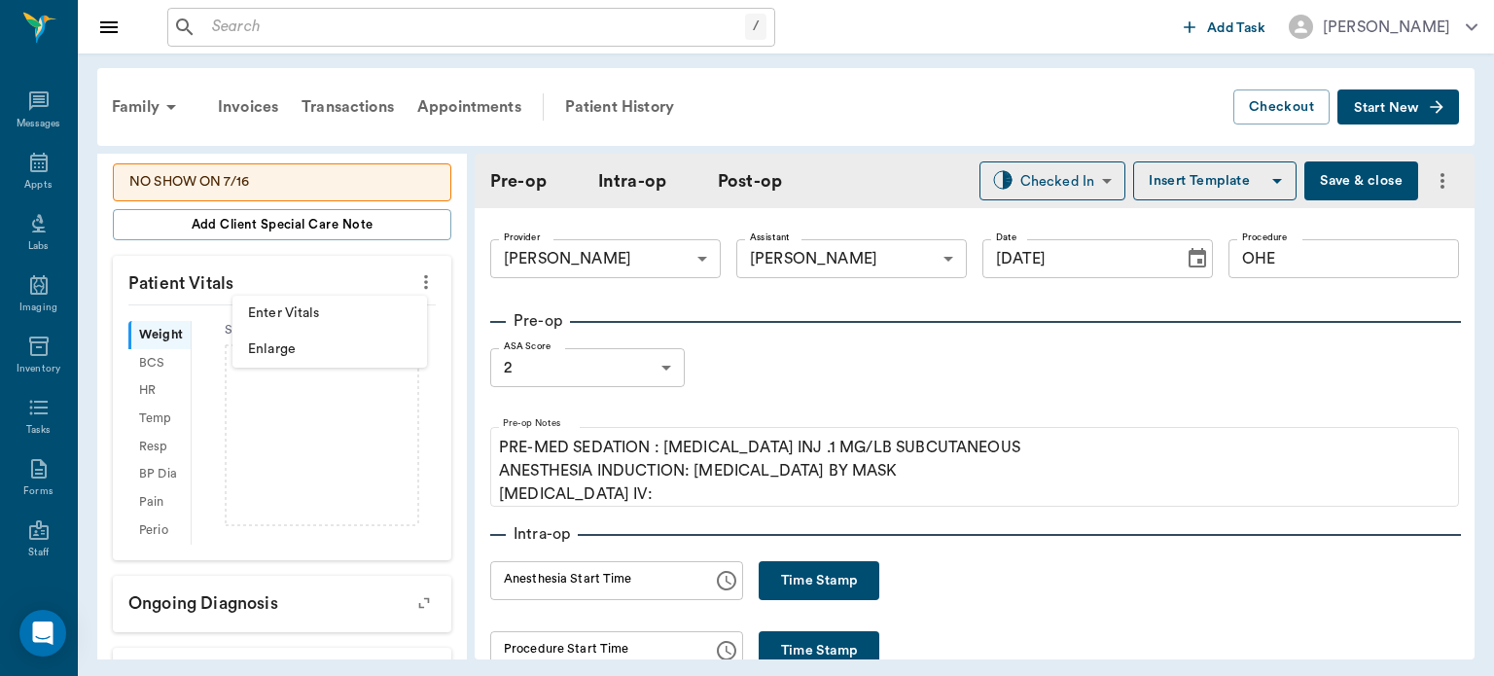
click at [336, 319] on span "Enter Vitals" at bounding box center [329, 313] width 163 height 20
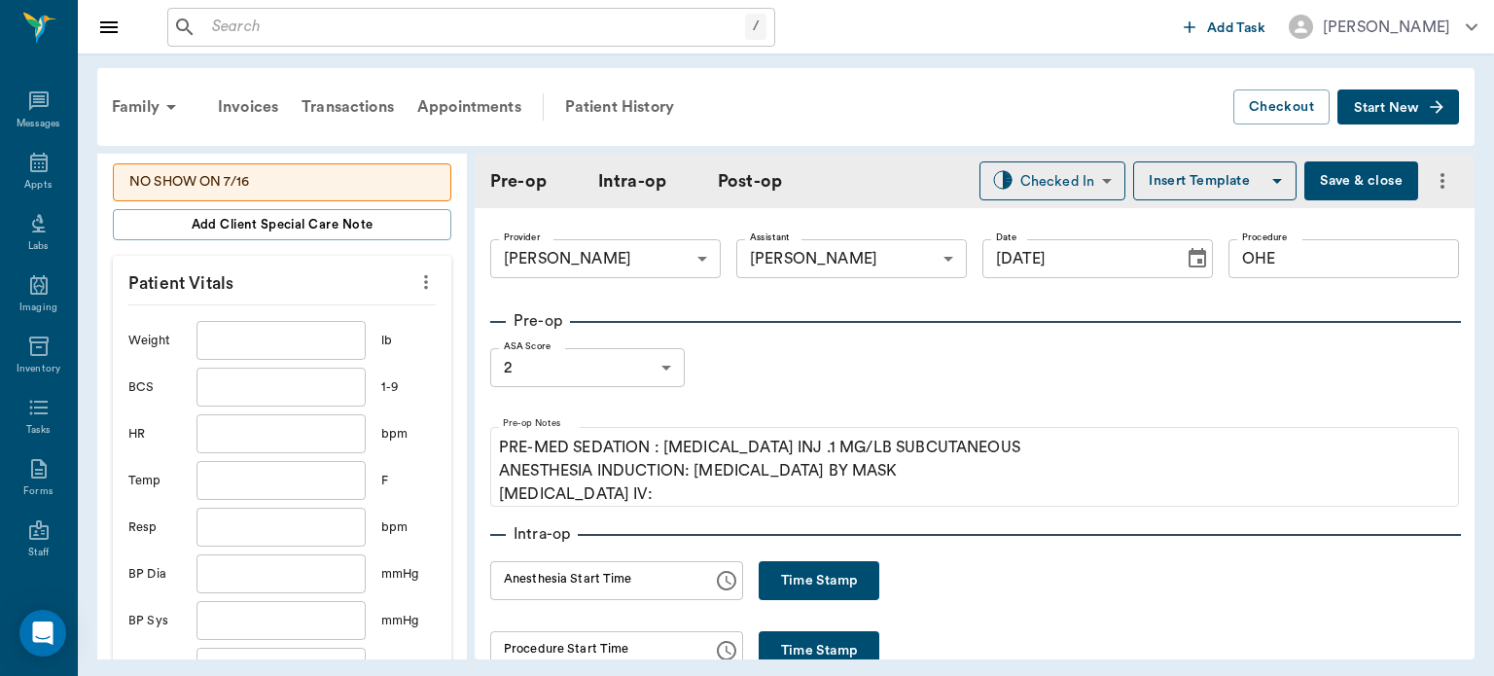
click at [294, 344] on input "text" at bounding box center [280, 340] width 169 height 39
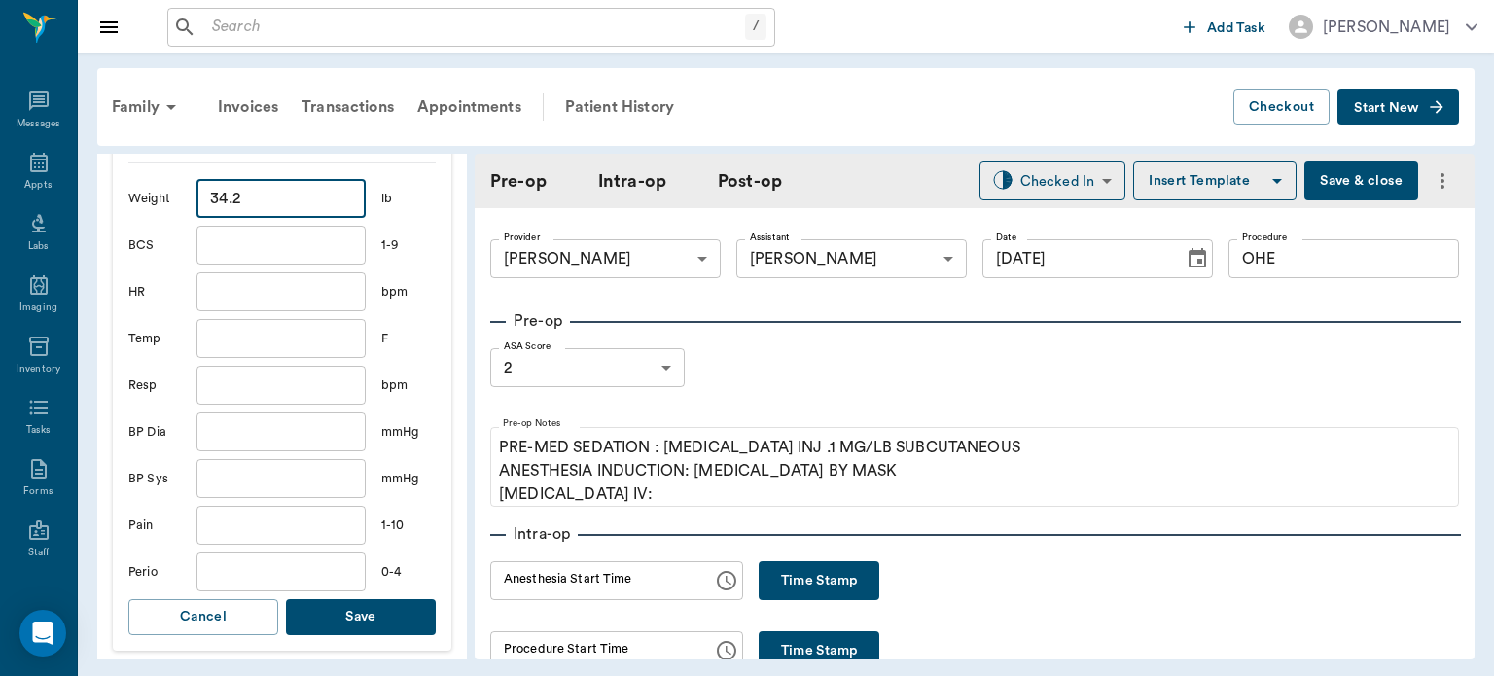
scroll to position [603, 0]
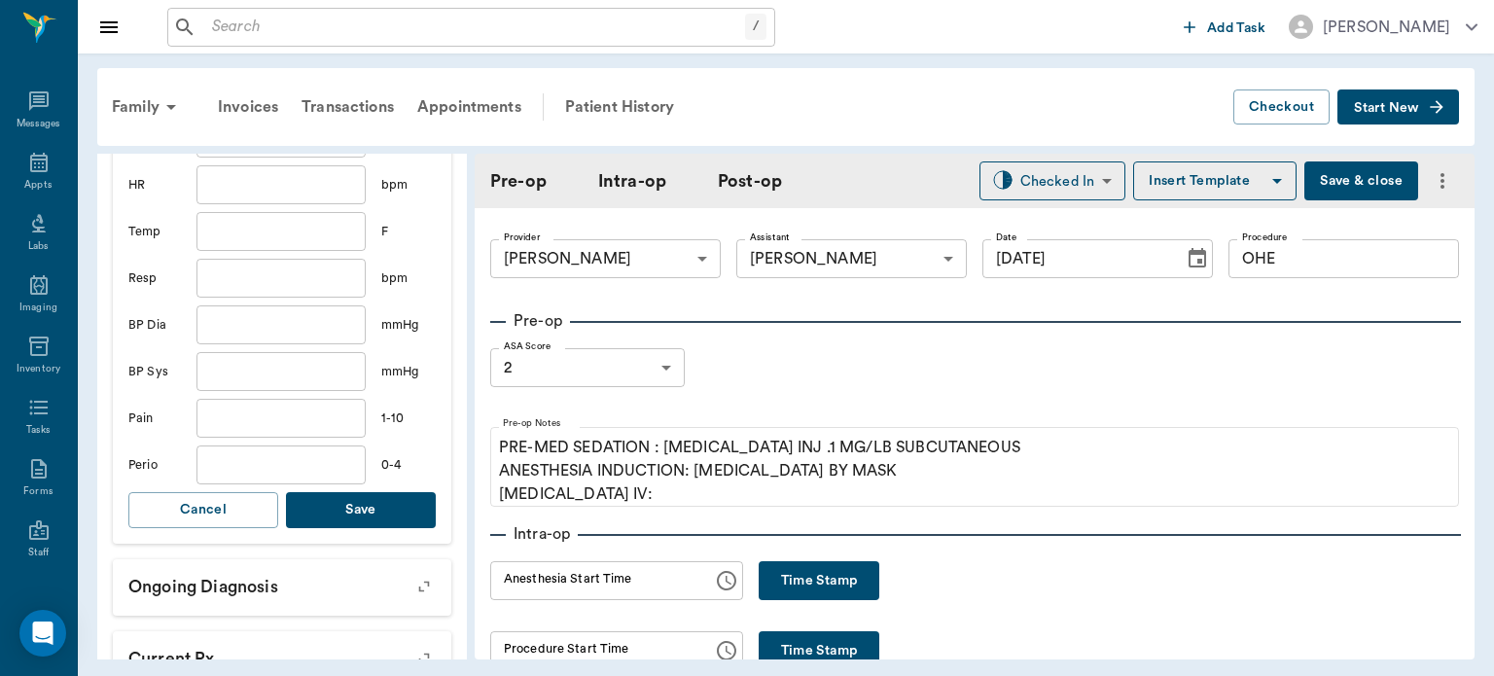
type input "34.2"
click at [391, 514] on button "Save" at bounding box center [361, 510] width 150 height 36
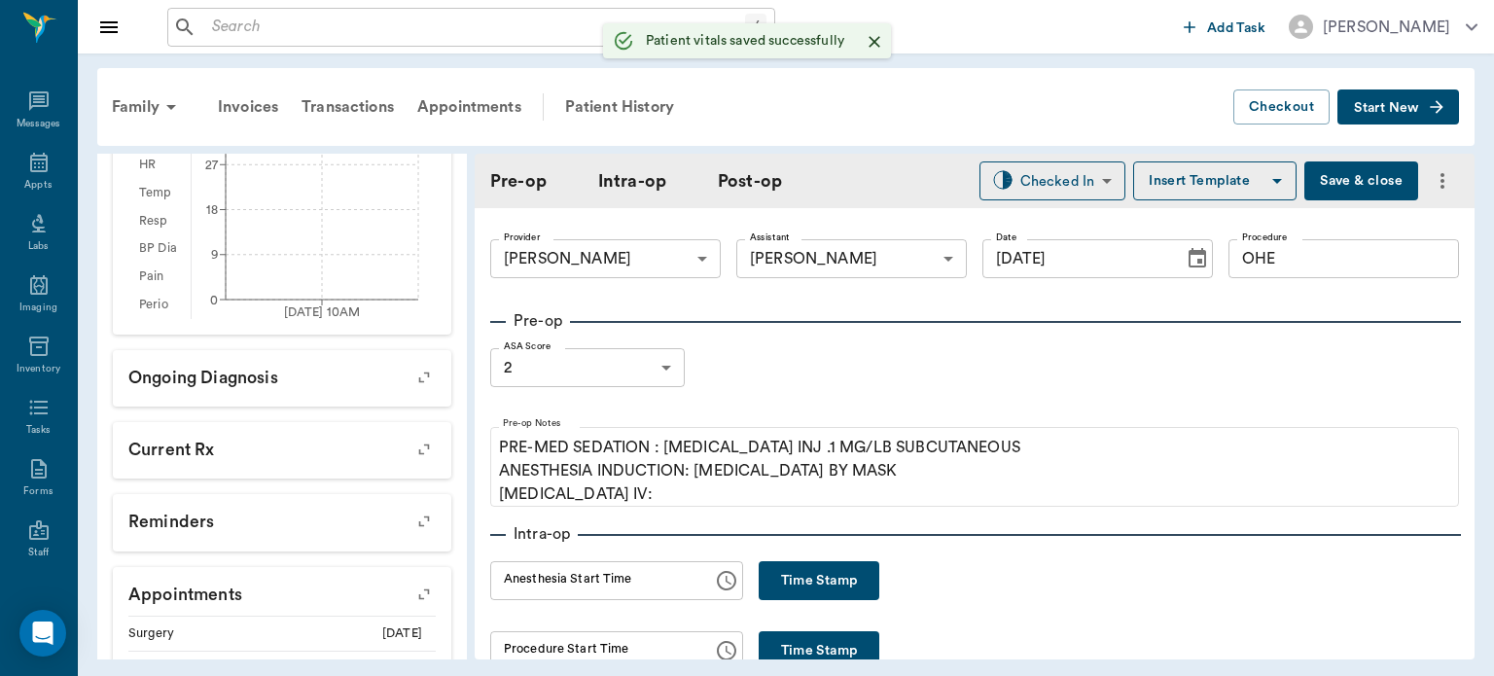
scroll to position [626, 0]
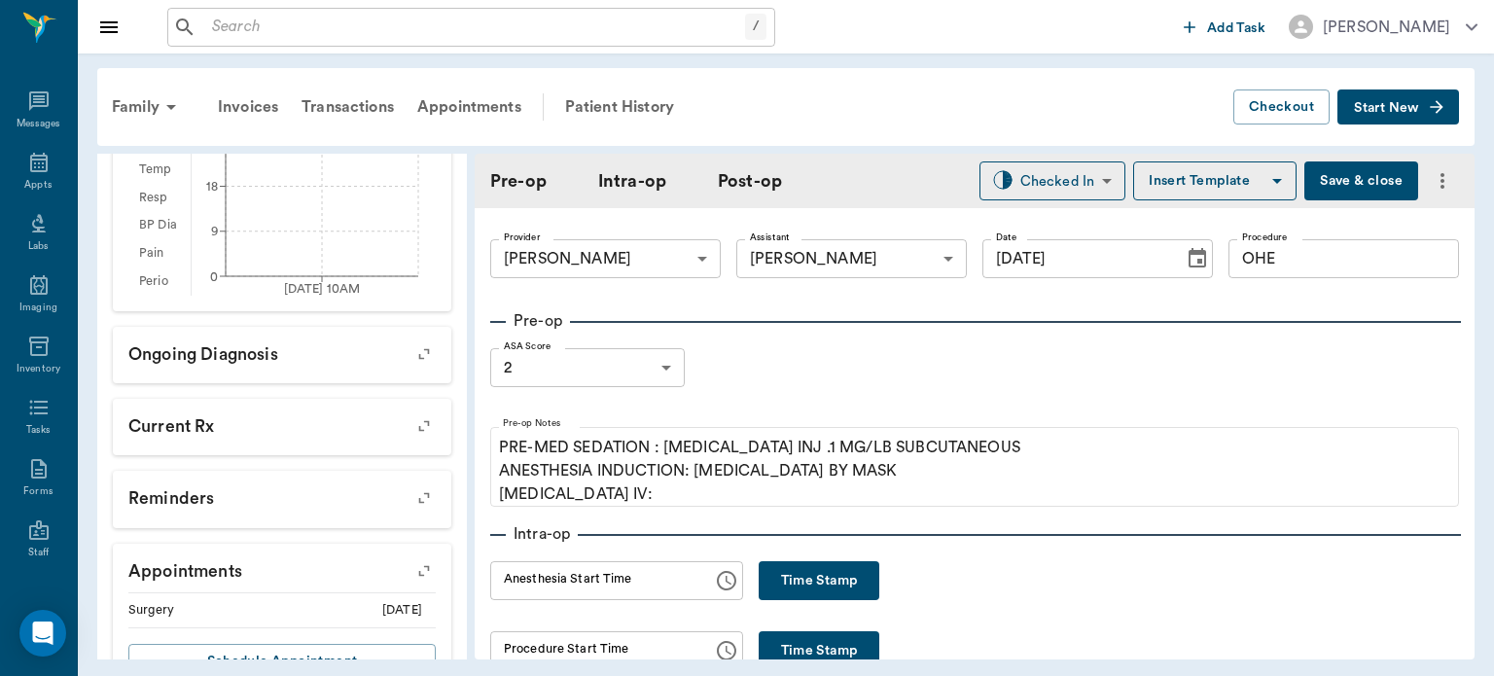
click at [639, 374] on body "/ ​ Add Task [PERSON_NAME] Nectar Messages Appts Labs Imaging Inventory Tasks F…" at bounding box center [747, 338] width 1494 height 676
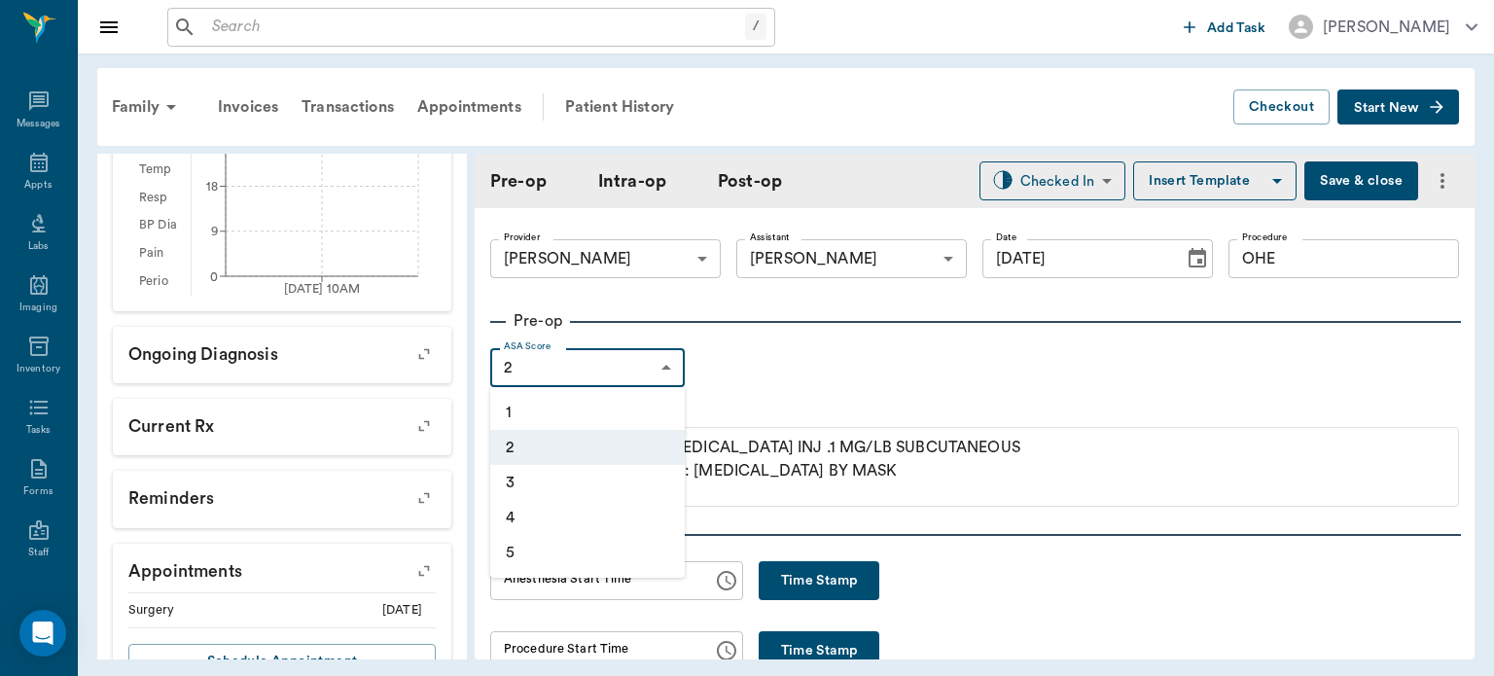
click at [588, 424] on li "1" at bounding box center [587, 412] width 194 height 35
type input "1"
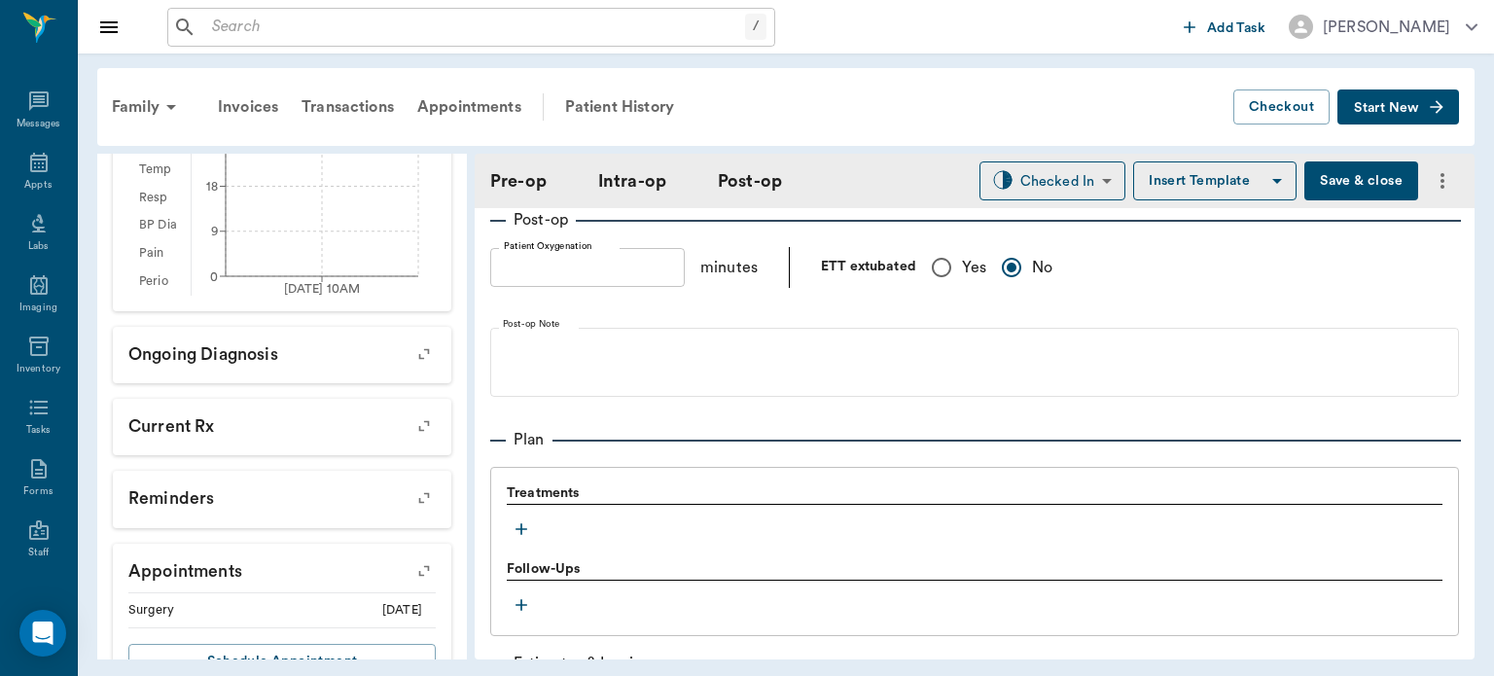
scroll to position [1615, 0]
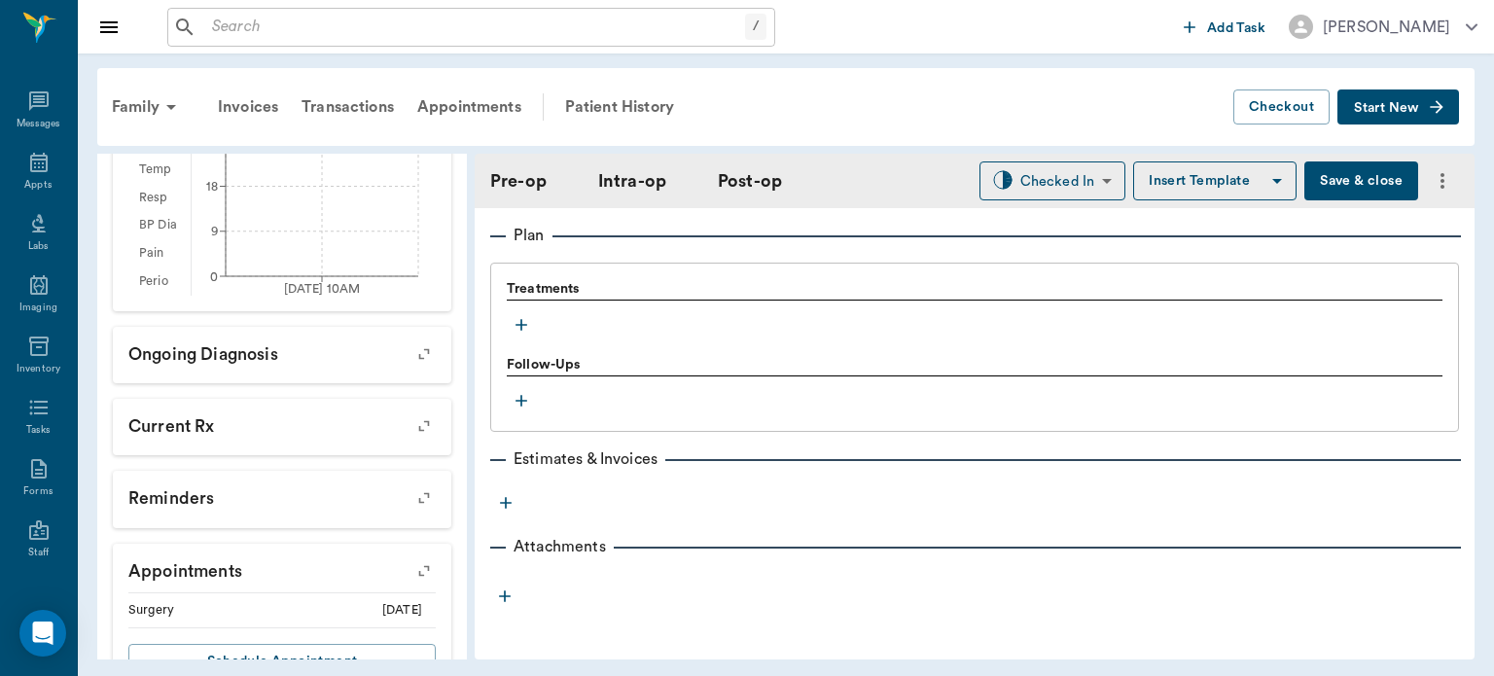
click at [517, 327] on icon "button" at bounding box center [521, 325] width 12 height 12
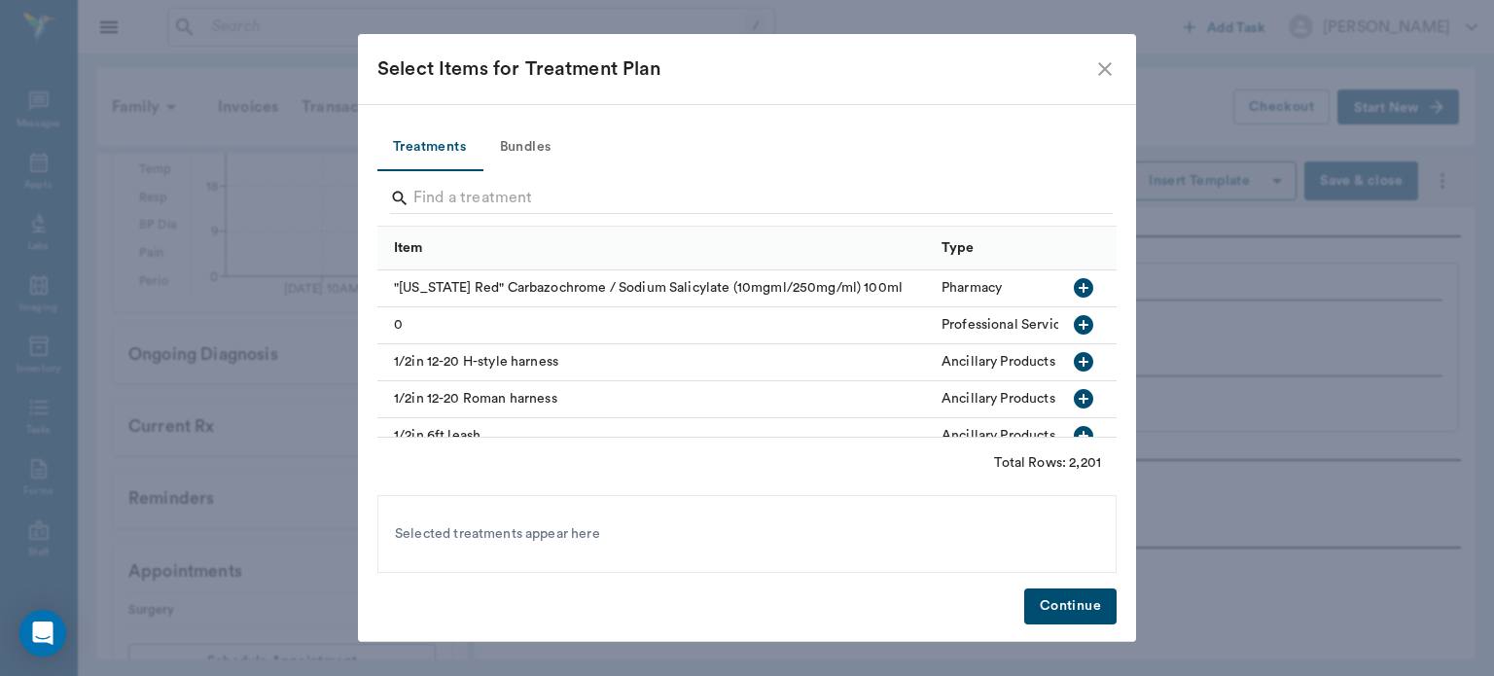
click at [528, 151] on button "Bundles" at bounding box center [525, 147] width 88 height 47
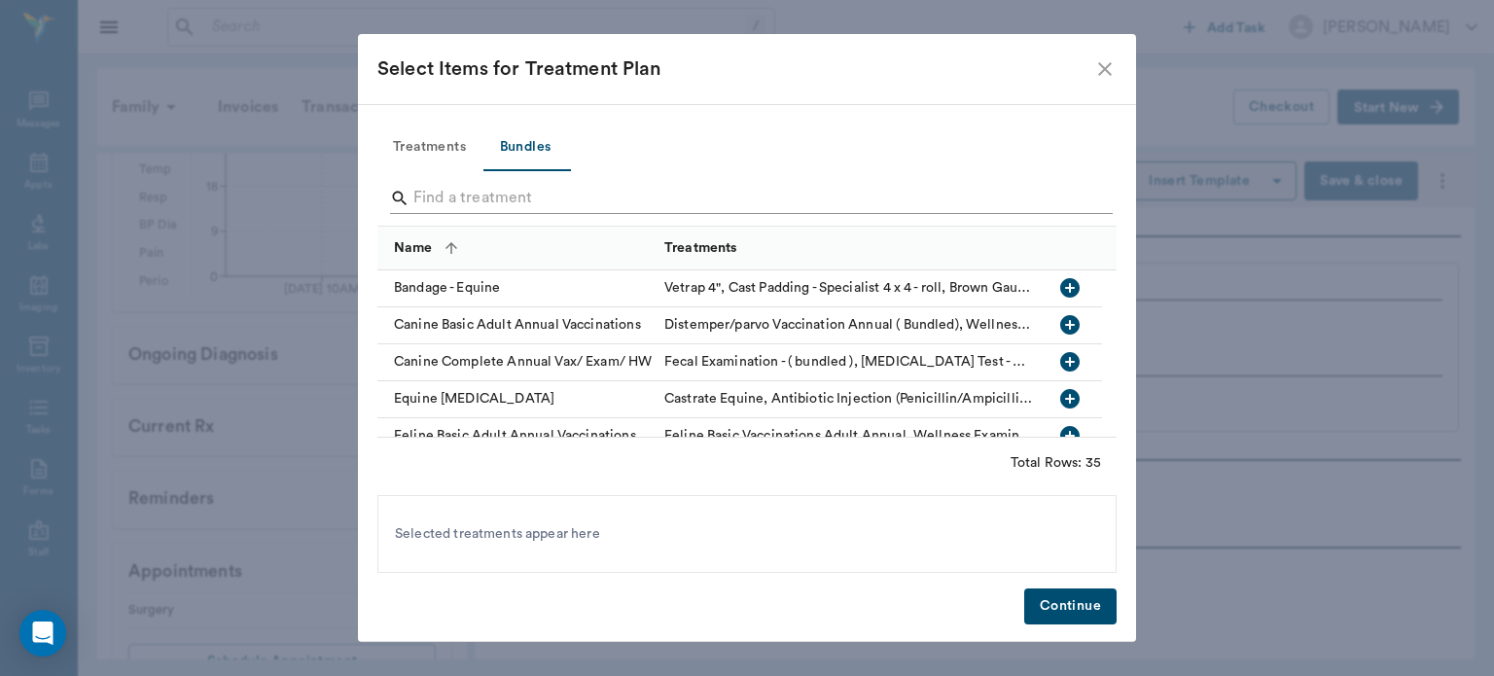
click at [657, 191] on input "Search" at bounding box center [748, 198] width 670 height 31
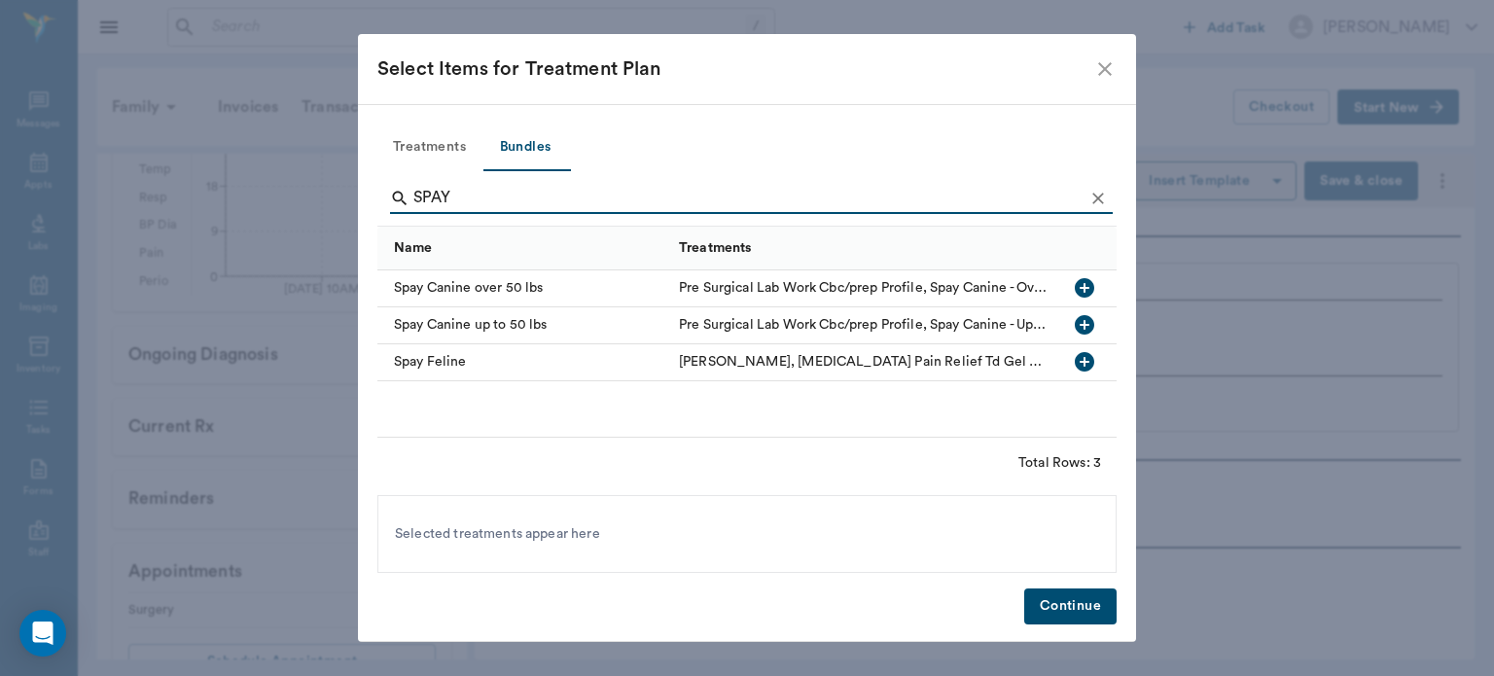
type input "SPAY"
click at [1090, 324] on icon "button" at bounding box center [1084, 324] width 19 height 19
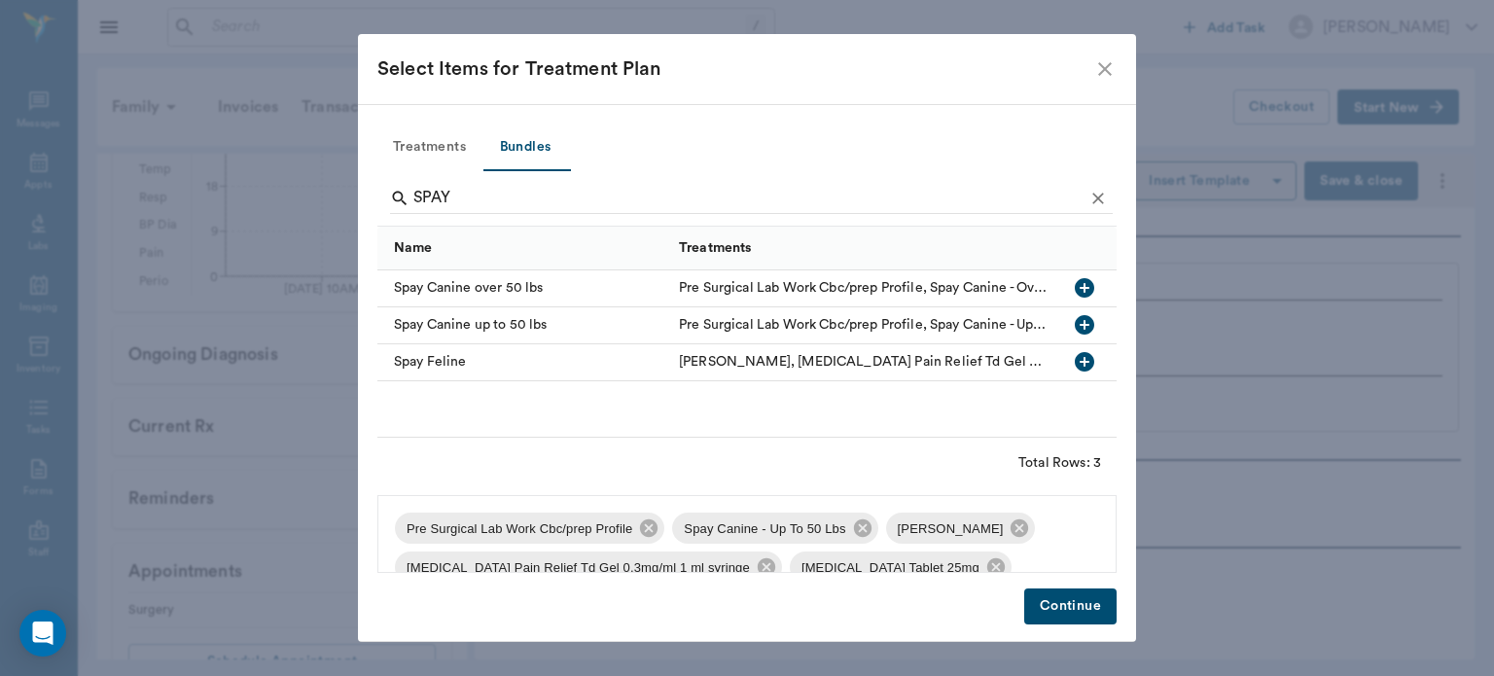
click at [630, 530] on span "Pre Surgical Lab Work Cbc/prep Profile" at bounding box center [519, 528] width 249 height 19
click at [651, 529] on icon at bounding box center [649, 528] width 18 height 18
click at [734, 529] on icon at bounding box center [741, 527] width 21 height 21
click at [969, 528] on icon at bounding box center [979, 527] width 21 height 21
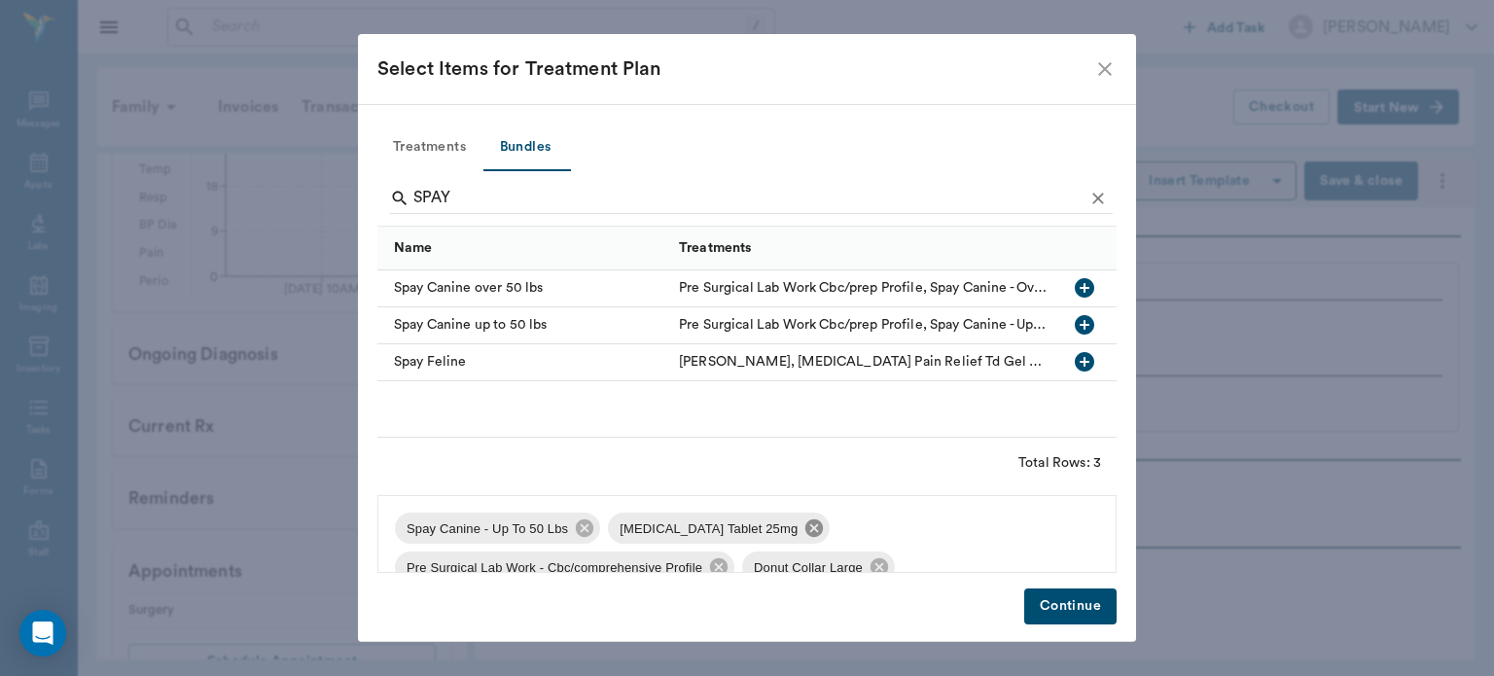
click at [803, 528] on icon at bounding box center [813, 527] width 21 height 21
click at [923, 533] on icon at bounding box center [932, 528] width 18 height 18
click at [736, 533] on icon at bounding box center [745, 528] width 18 height 18
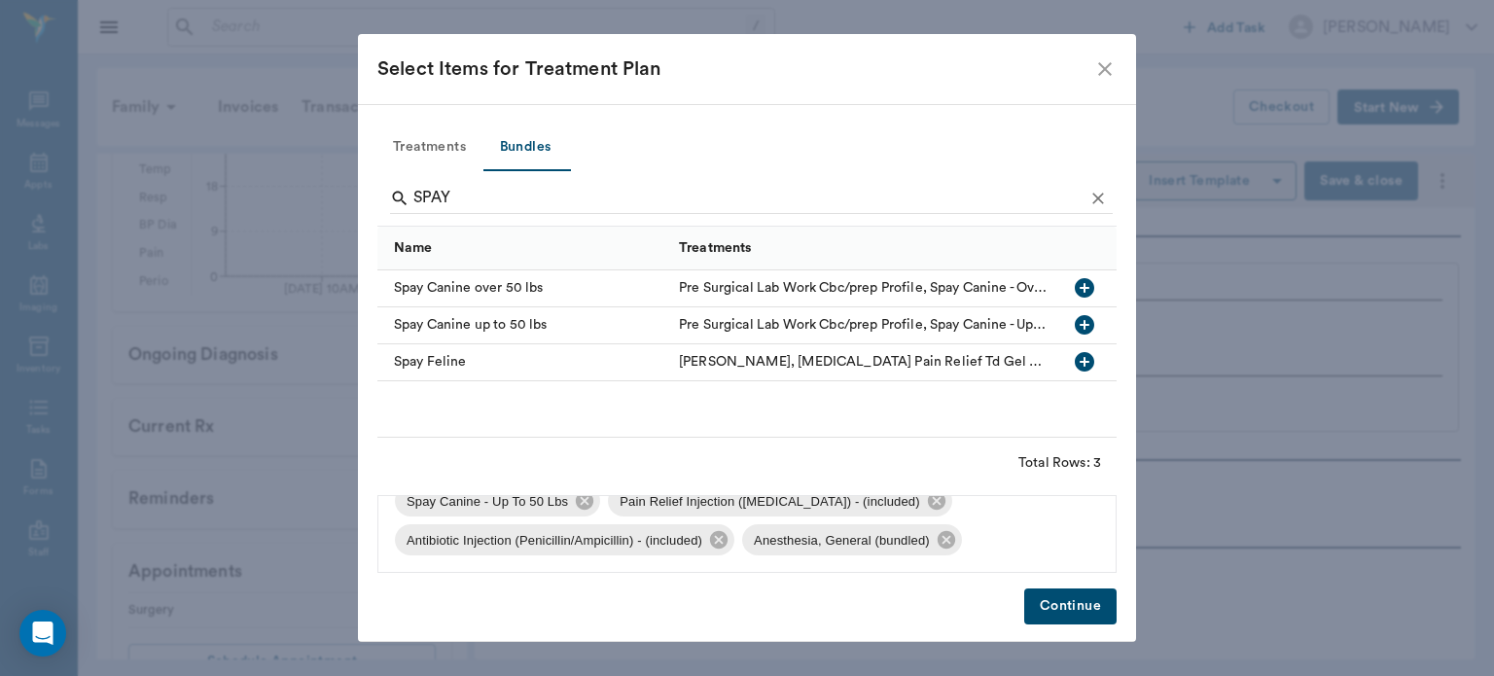
click at [1075, 604] on button "Continue" at bounding box center [1070, 606] width 92 height 36
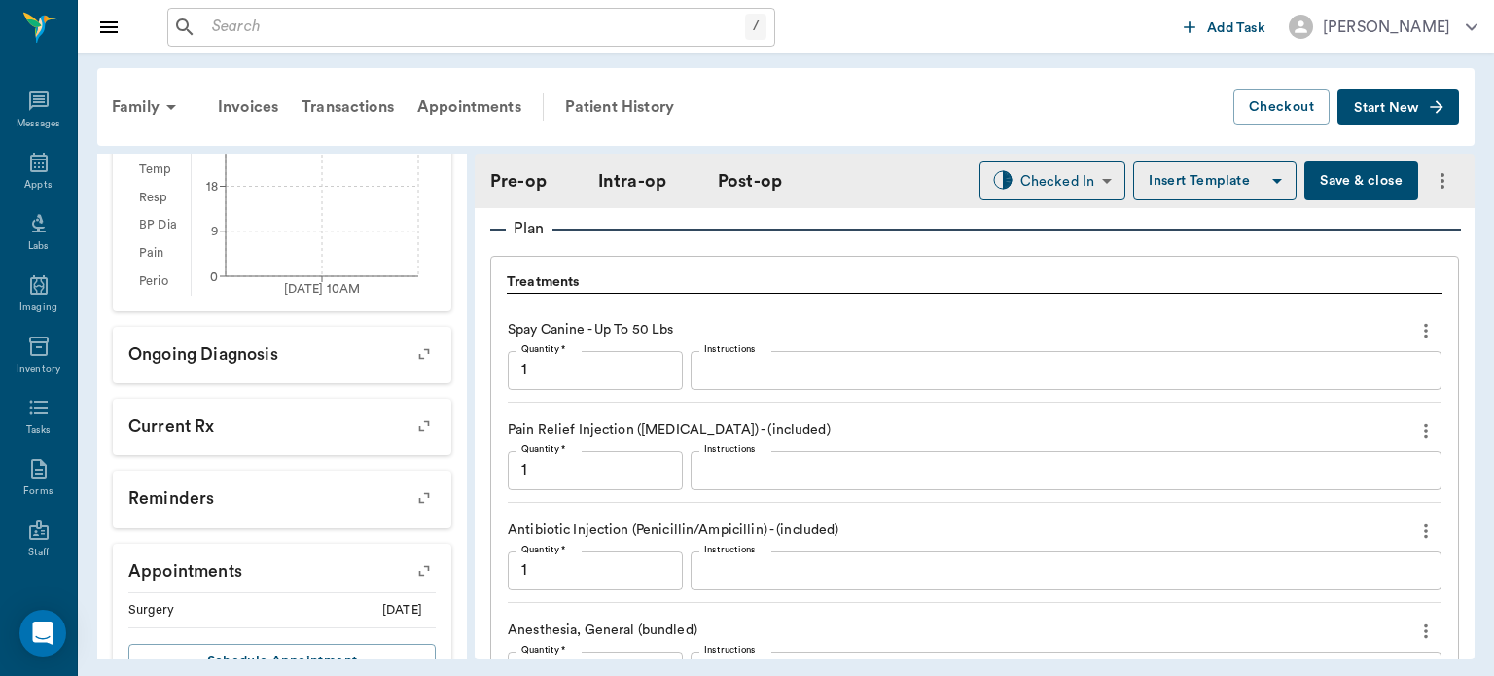
scroll to position [1943, 0]
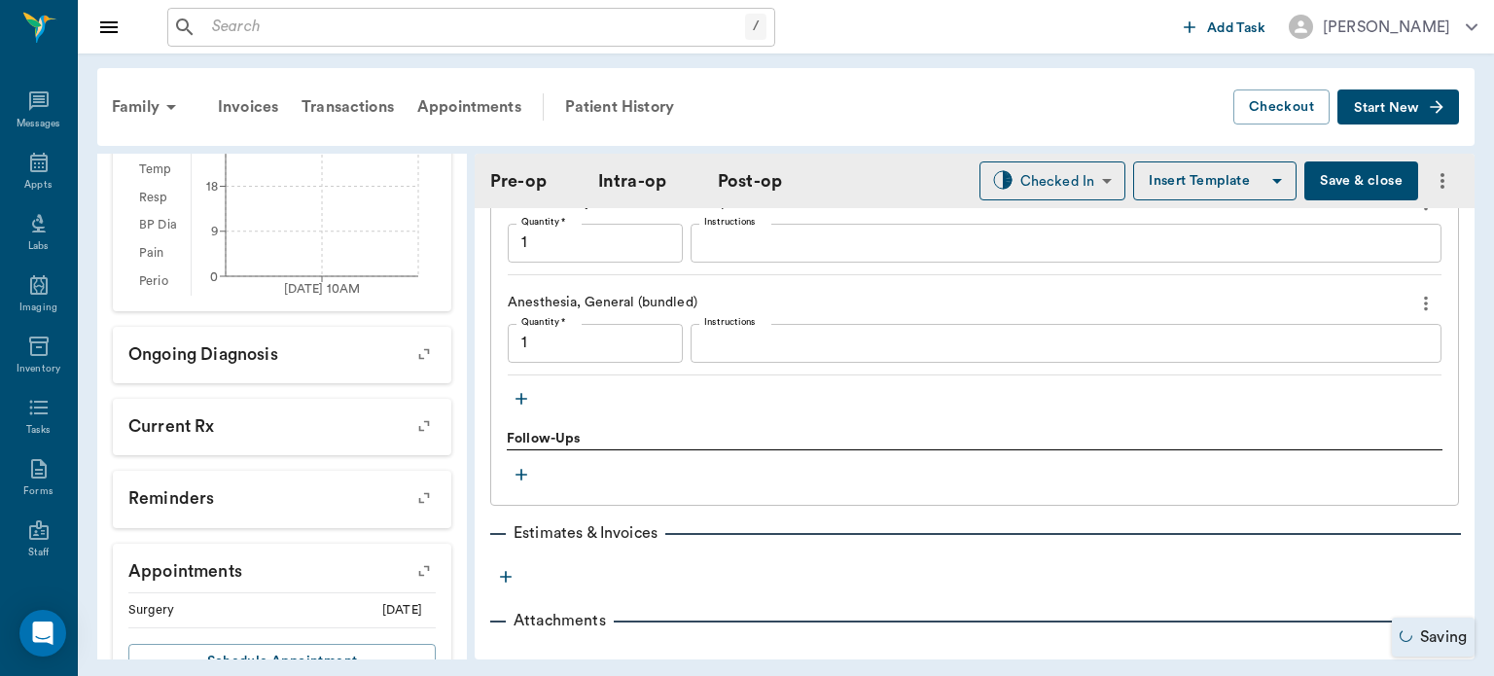
click at [519, 408] on icon "button" at bounding box center [520, 398] width 19 height 19
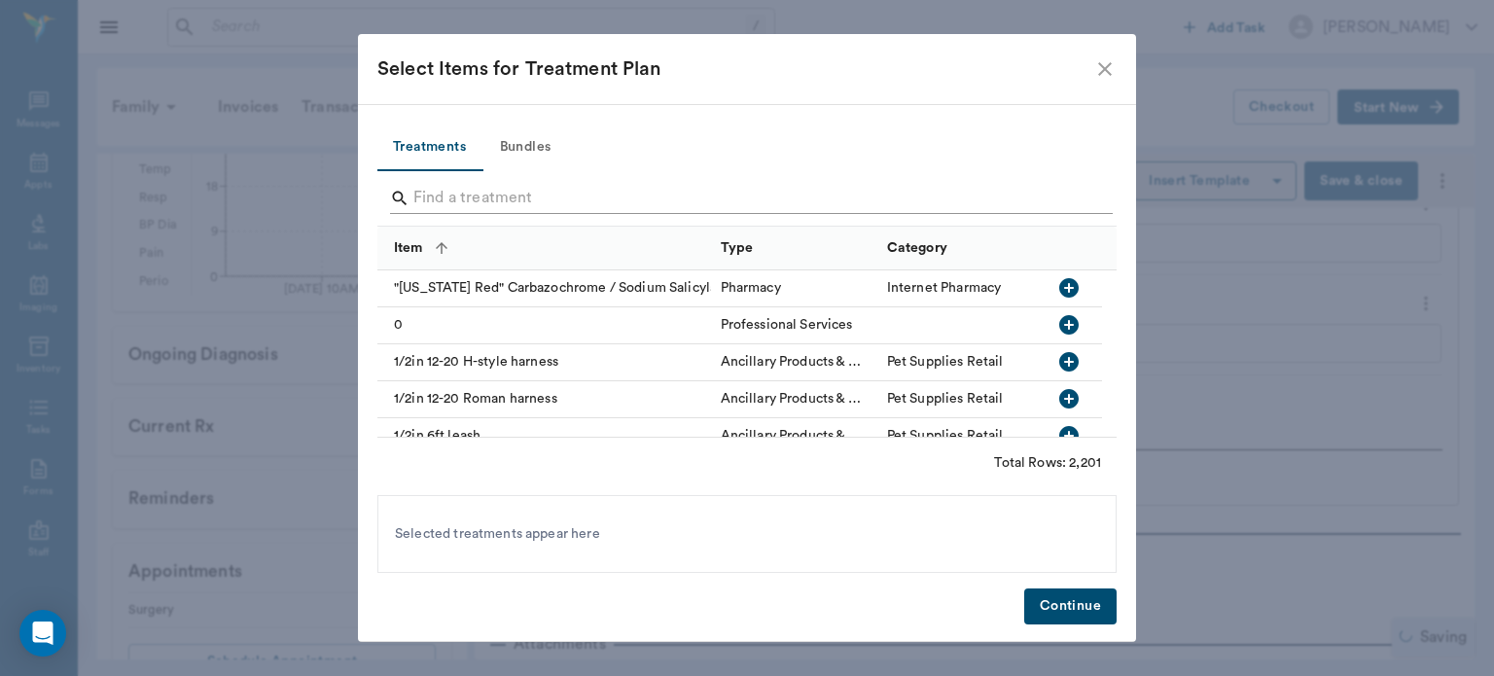
click at [572, 199] on input "Search" at bounding box center [748, 198] width 670 height 31
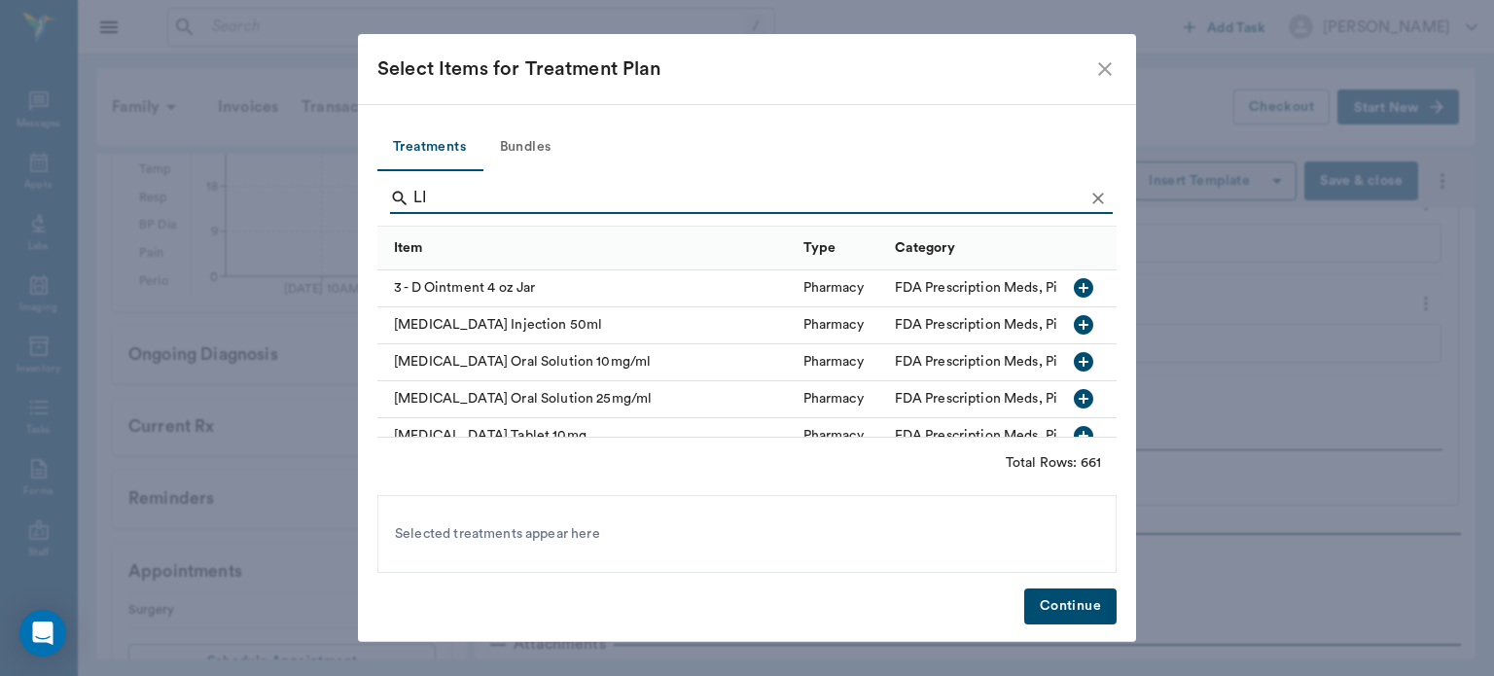
type input "L"
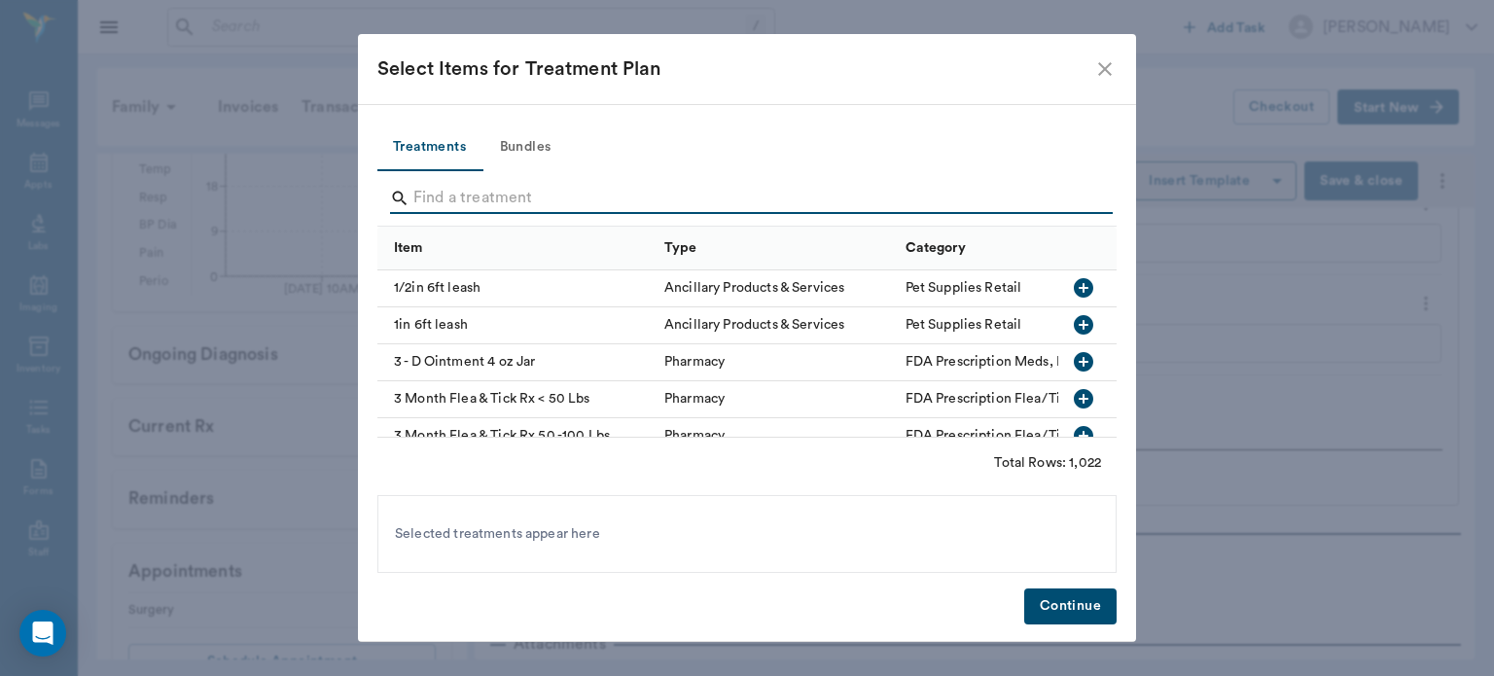
type input "S"
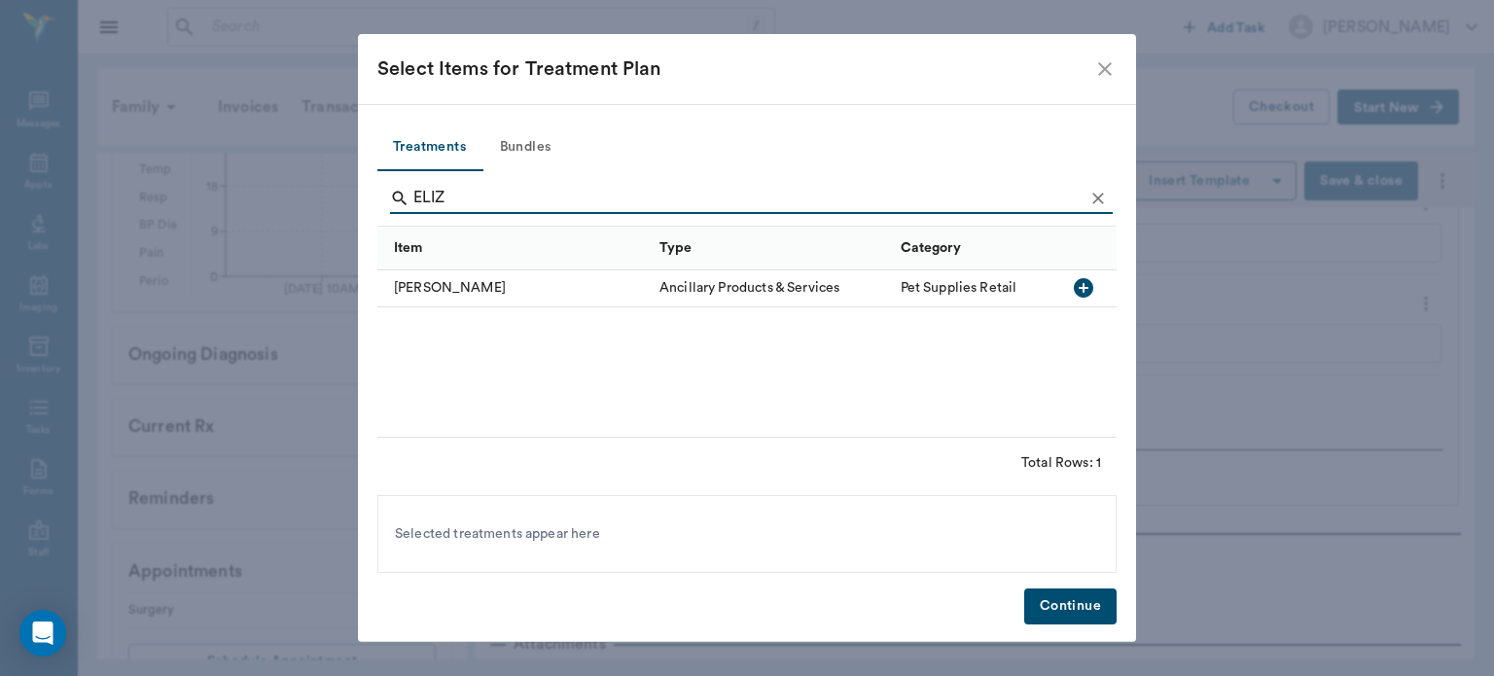
type input "ELIZ"
click at [1083, 286] on icon "button" at bounding box center [1083, 287] width 23 height 23
click at [1102, 198] on icon "Clear" at bounding box center [1097, 198] width 19 height 19
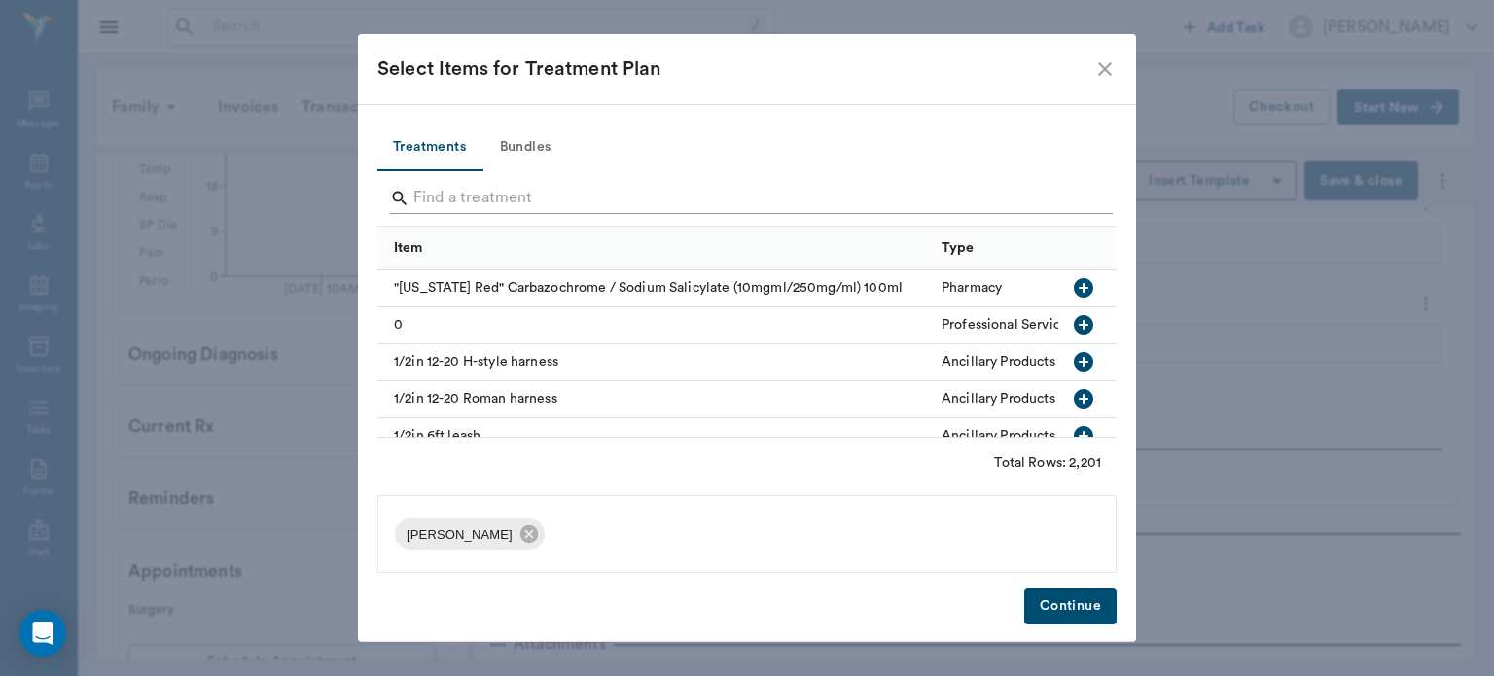
click at [1049, 194] on input "Search" at bounding box center [748, 198] width 670 height 31
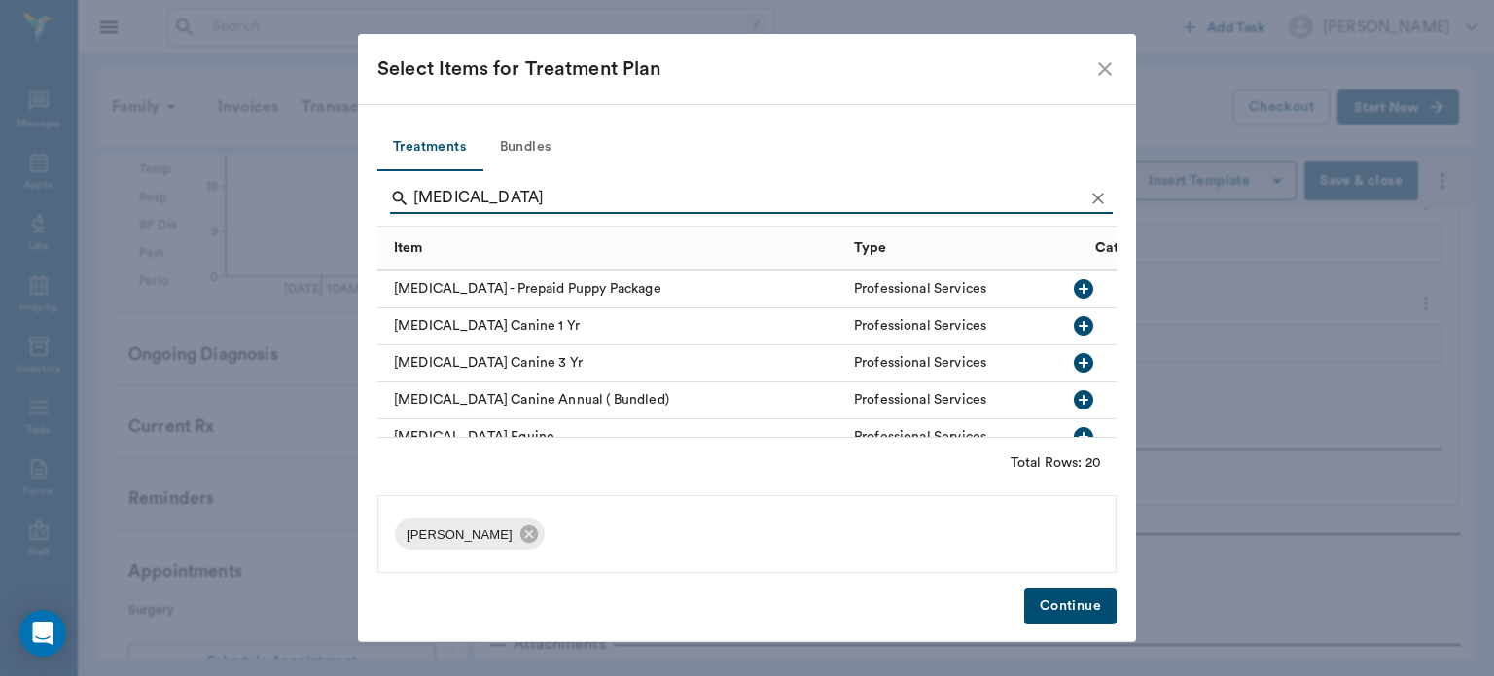
scroll to position [338, 0]
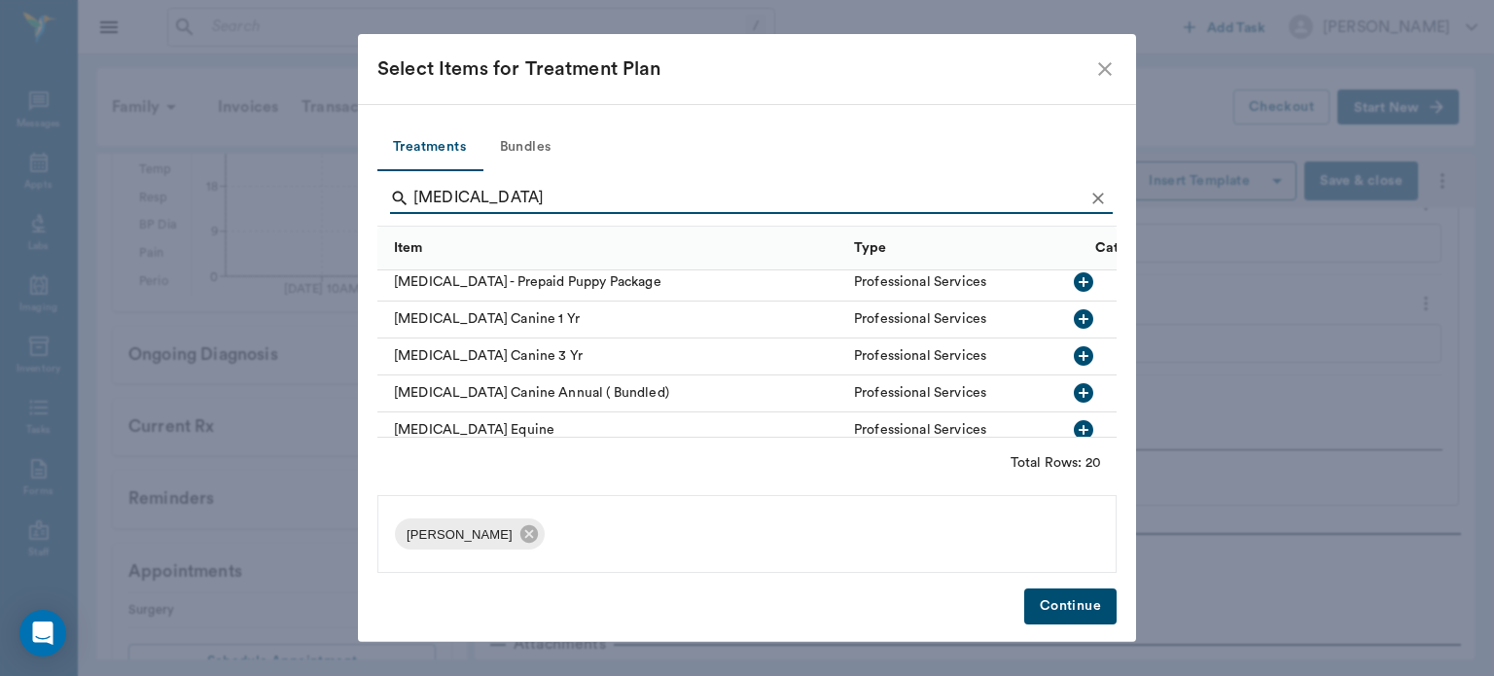
type input "[MEDICAL_DATA]"
click at [1074, 324] on icon "button" at bounding box center [1083, 318] width 19 height 19
click at [1088, 618] on button "Continue" at bounding box center [1070, 606] width 92 height 36
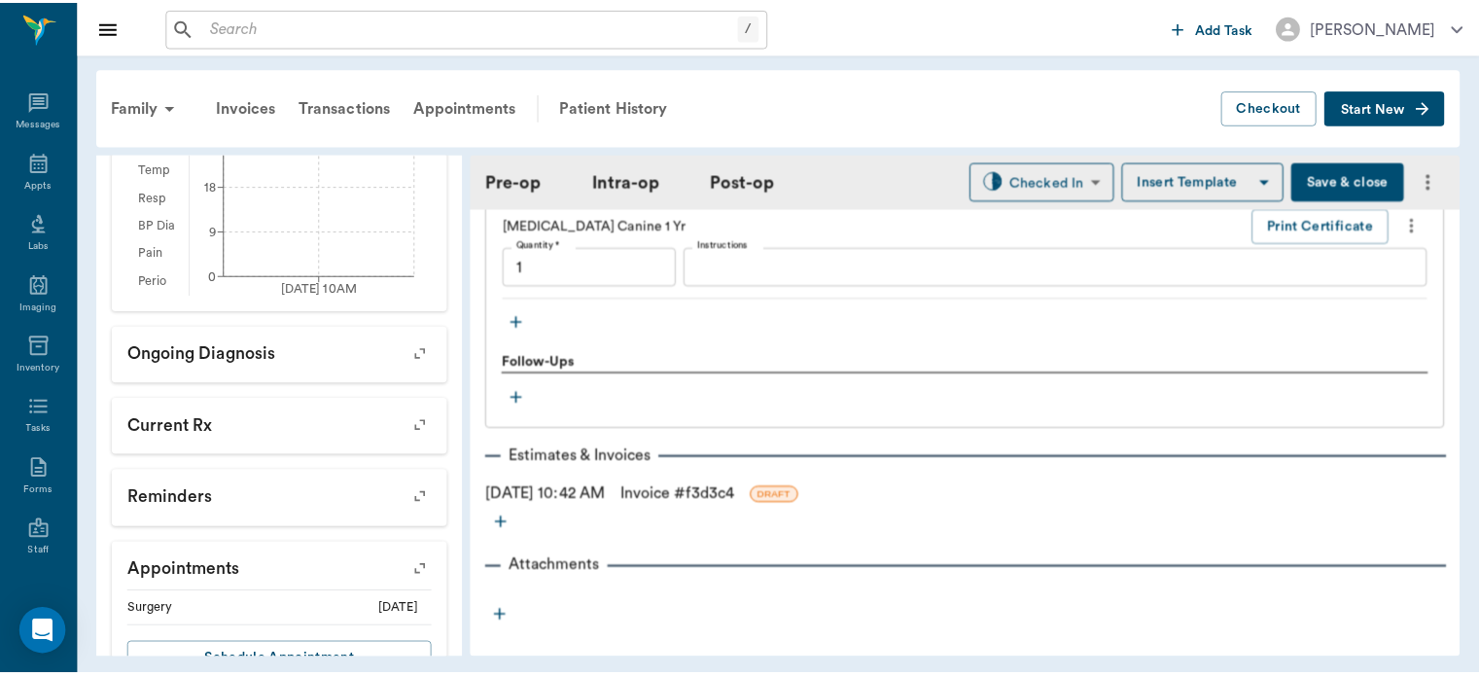
scroll to position [2248, 0]
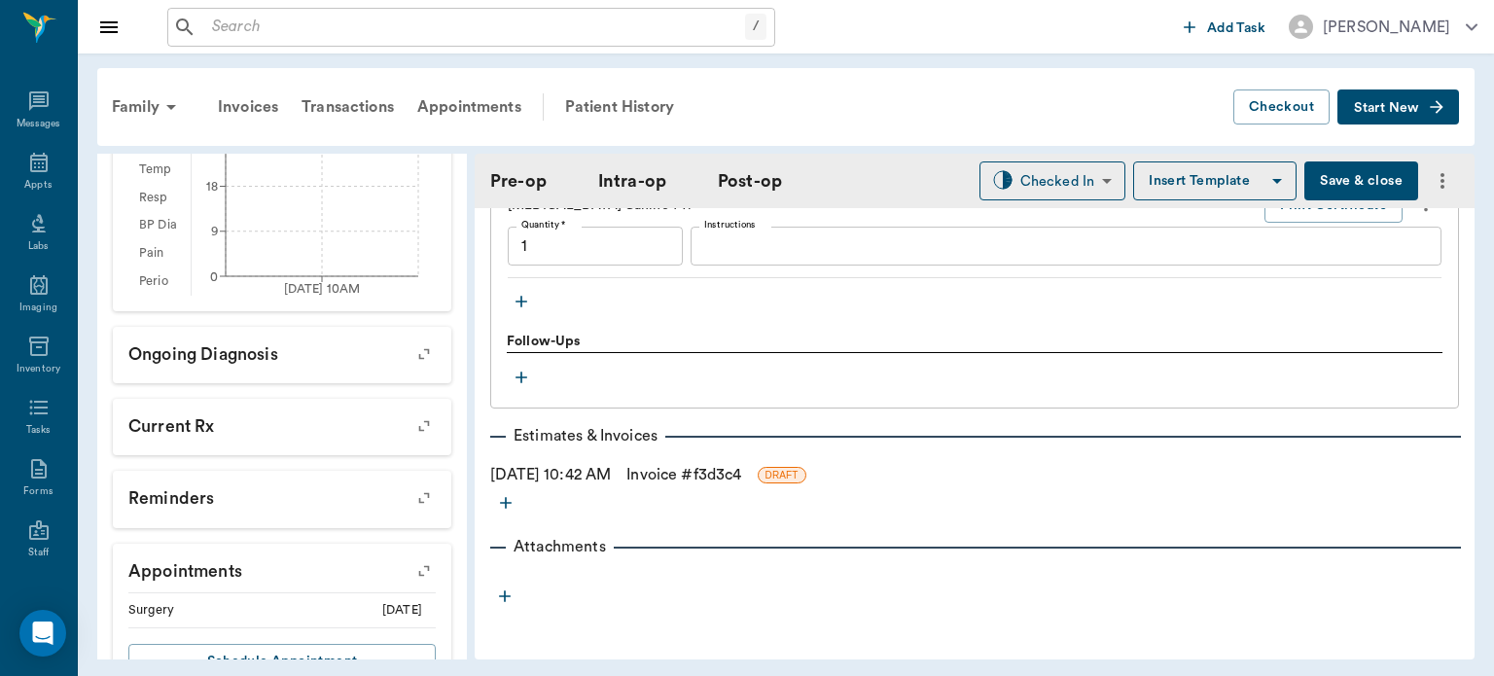
click at [1369, 185] on button "Save & close" at bounding box center [1361, 180] width 114 height 39
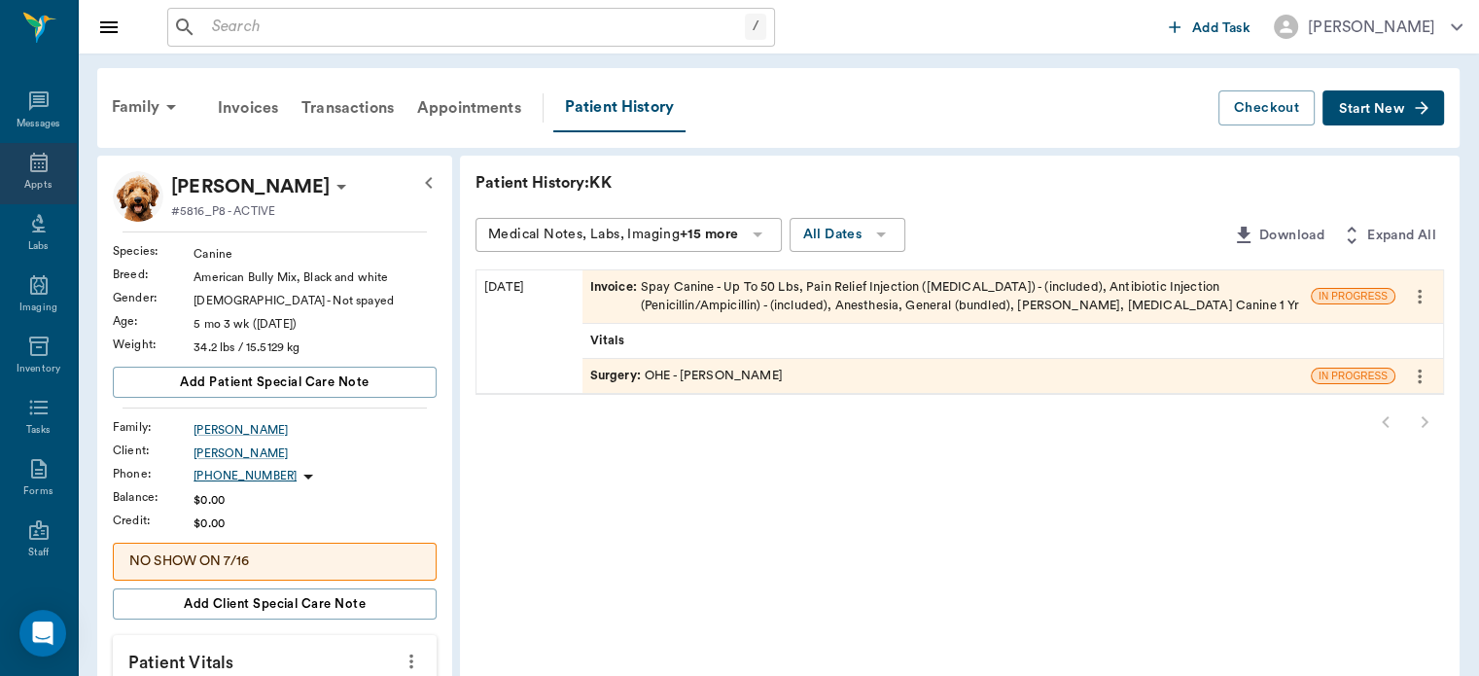
click at [30, 163] on icon at bounding box center [39, 162] width 18 height 19
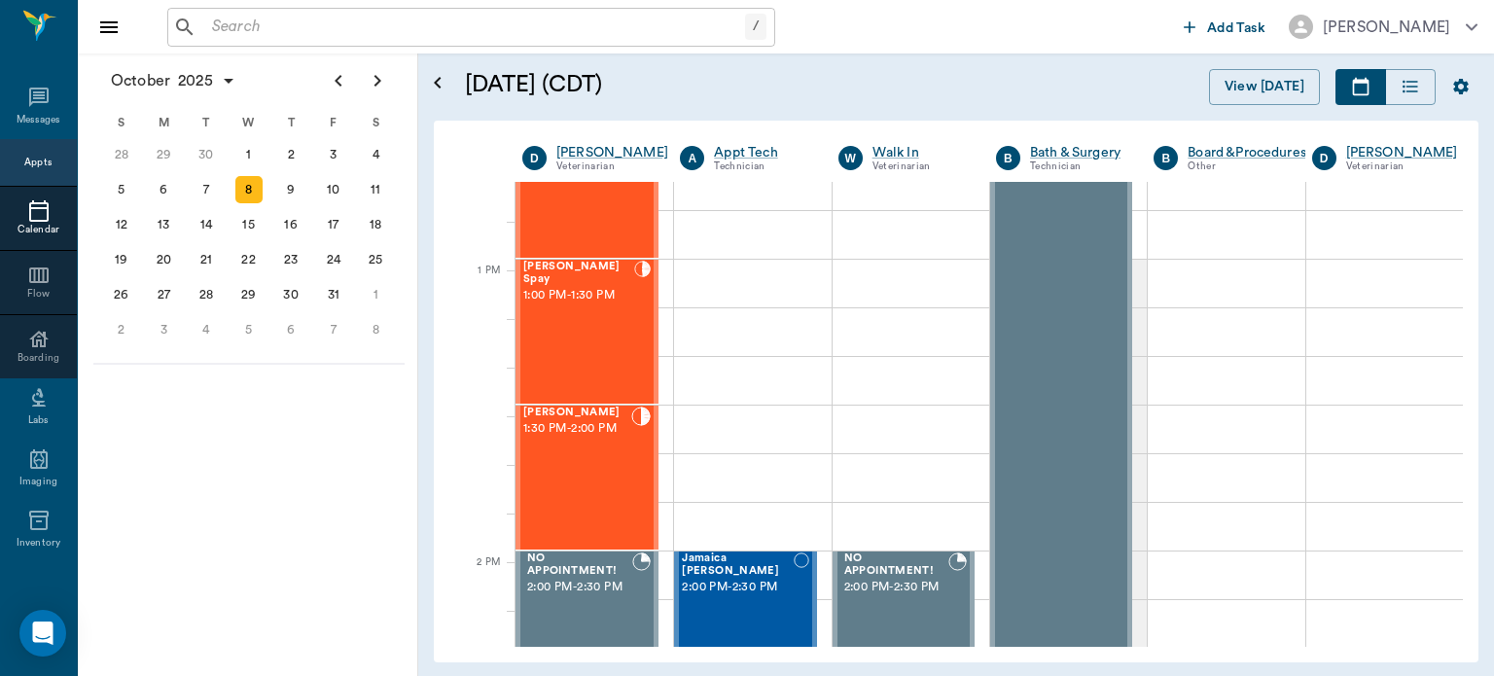
scroll to position [1392, 0]
click at [622, 370] on div "[PERSON_NAME] Spay 1:00 PM - 1:30 PM" at bounding box center [578, 330] width 111 height 142
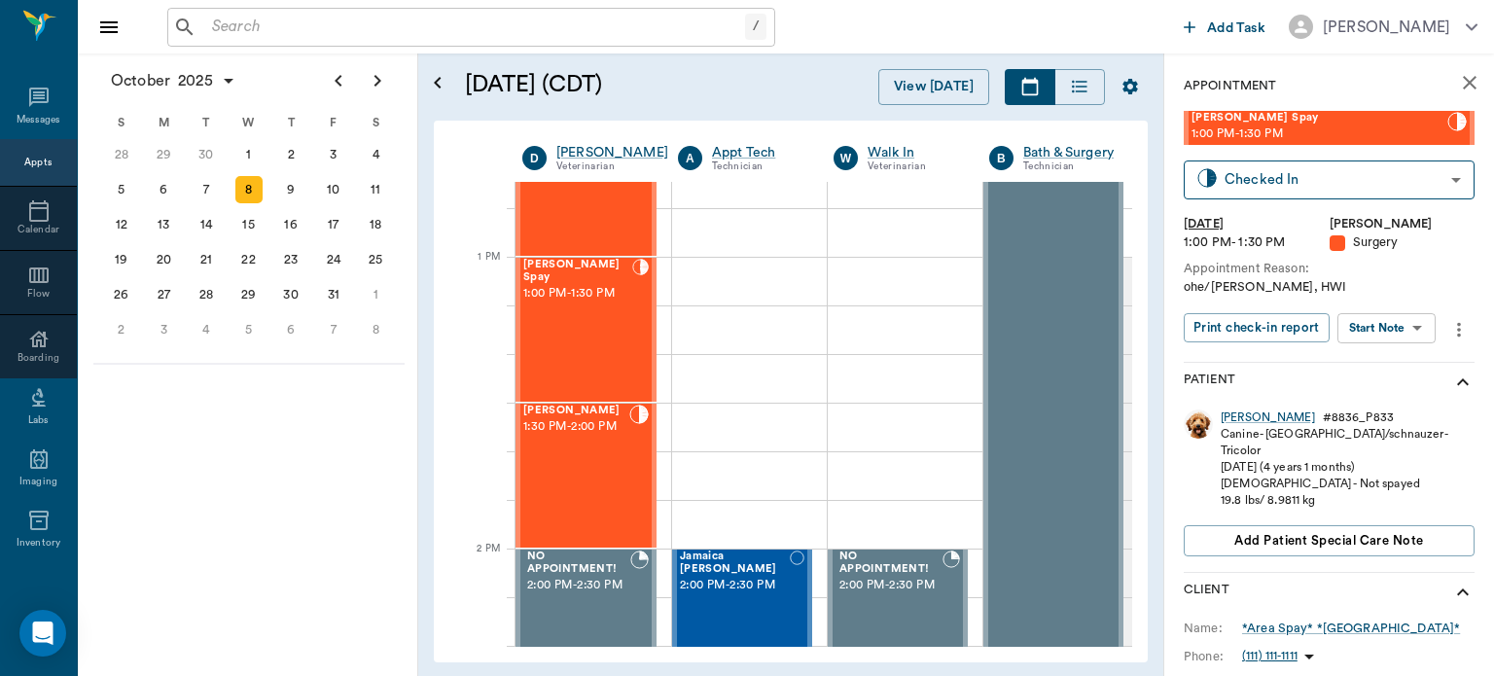
click at [1396, 327] on body "/ ​ Add Task [PERSON_NAME] Nectar Messages Appts Calendar Flow Boarding Labs Im…" at bounding box center [747, 338] width 1494 height 676
click at [1407, 401] on button "View Surgery" at bounding box center [1371, 399] width 80 height 22
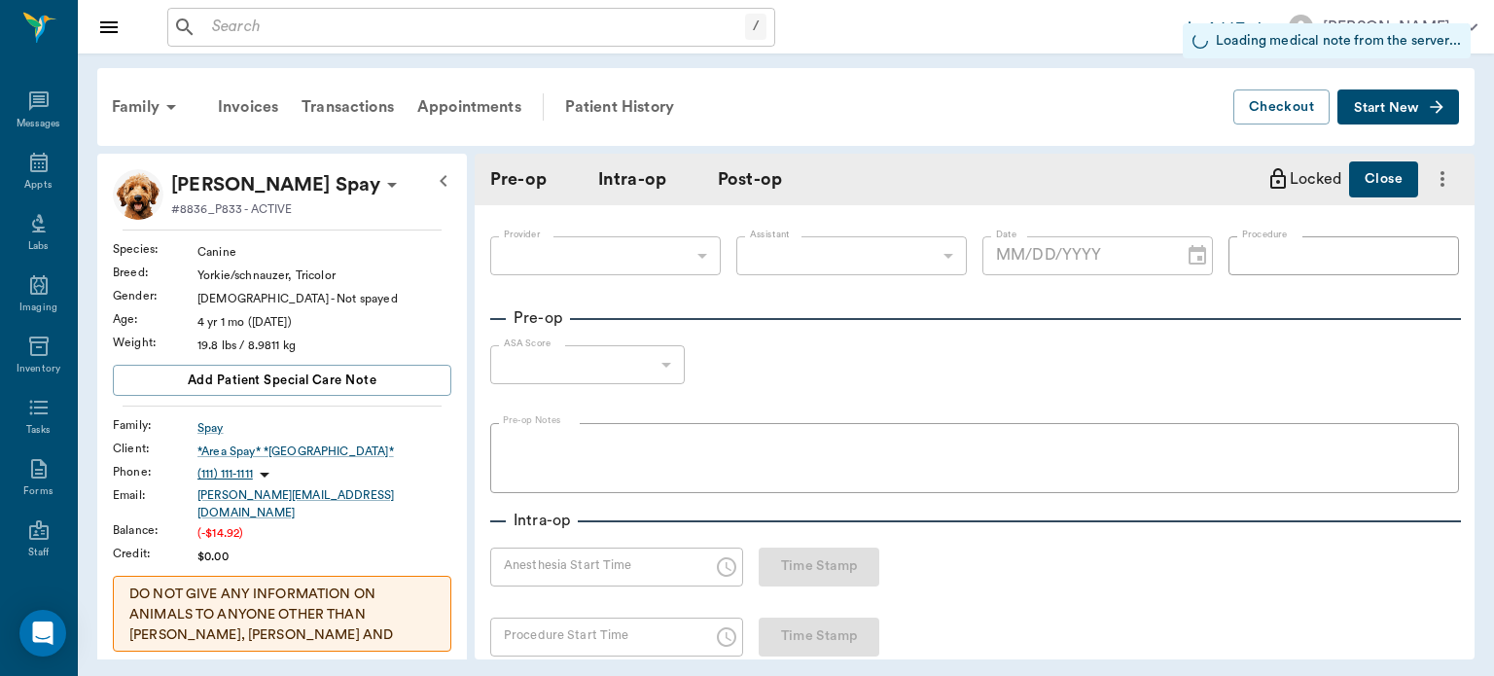
type input "63ec2f075fda476ae8351a4d"
type input "63ec2e7e52e12b0ba117b124"
type input "OHE"
type input "2"
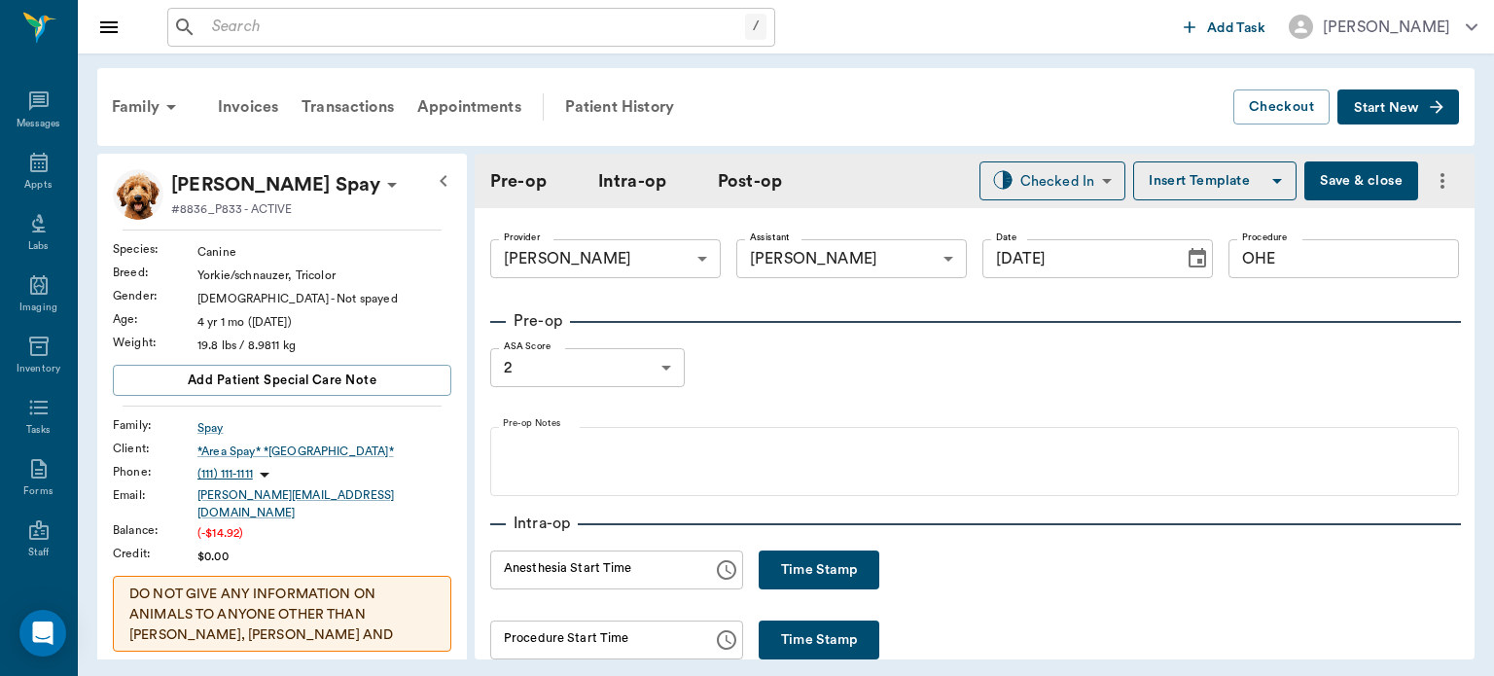
type input "[DATE]"
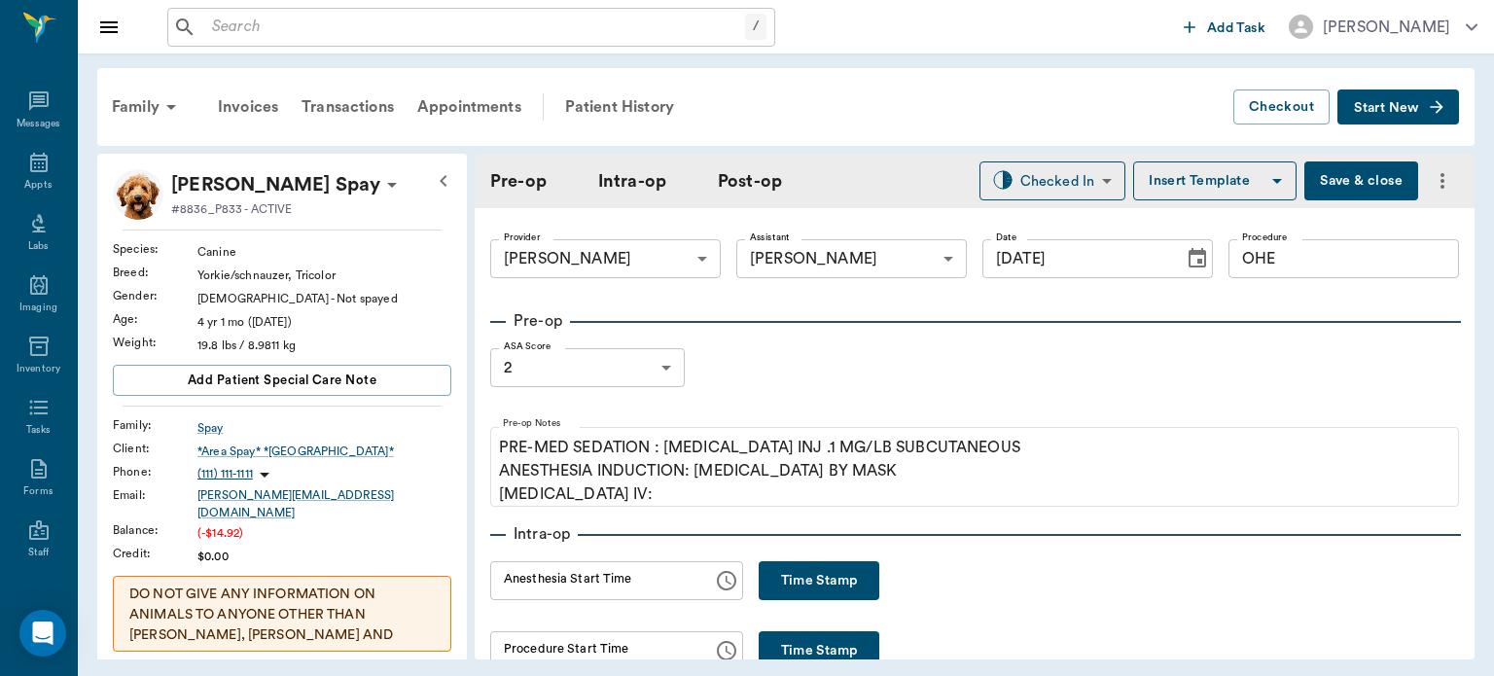
click at [642, 368] on body "/ ​ Add Task [PERSON_NAME] Nectar Messages Appts Labs Imaging Inventory Tasks F…" at bounding box center [747, 338] width 1494 height 676
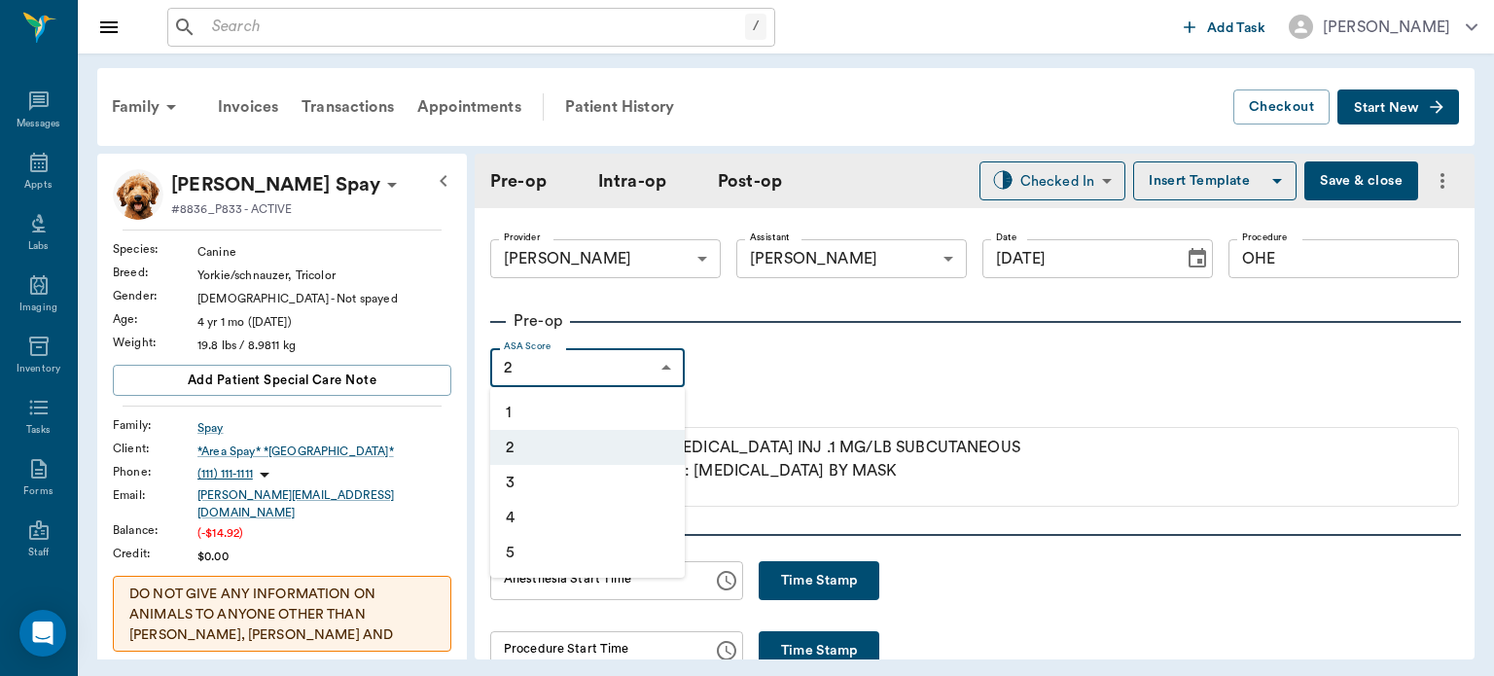
click at [622, 411] on li "1" at bounding box center [587, 412] width 194 height 35
type input "1"
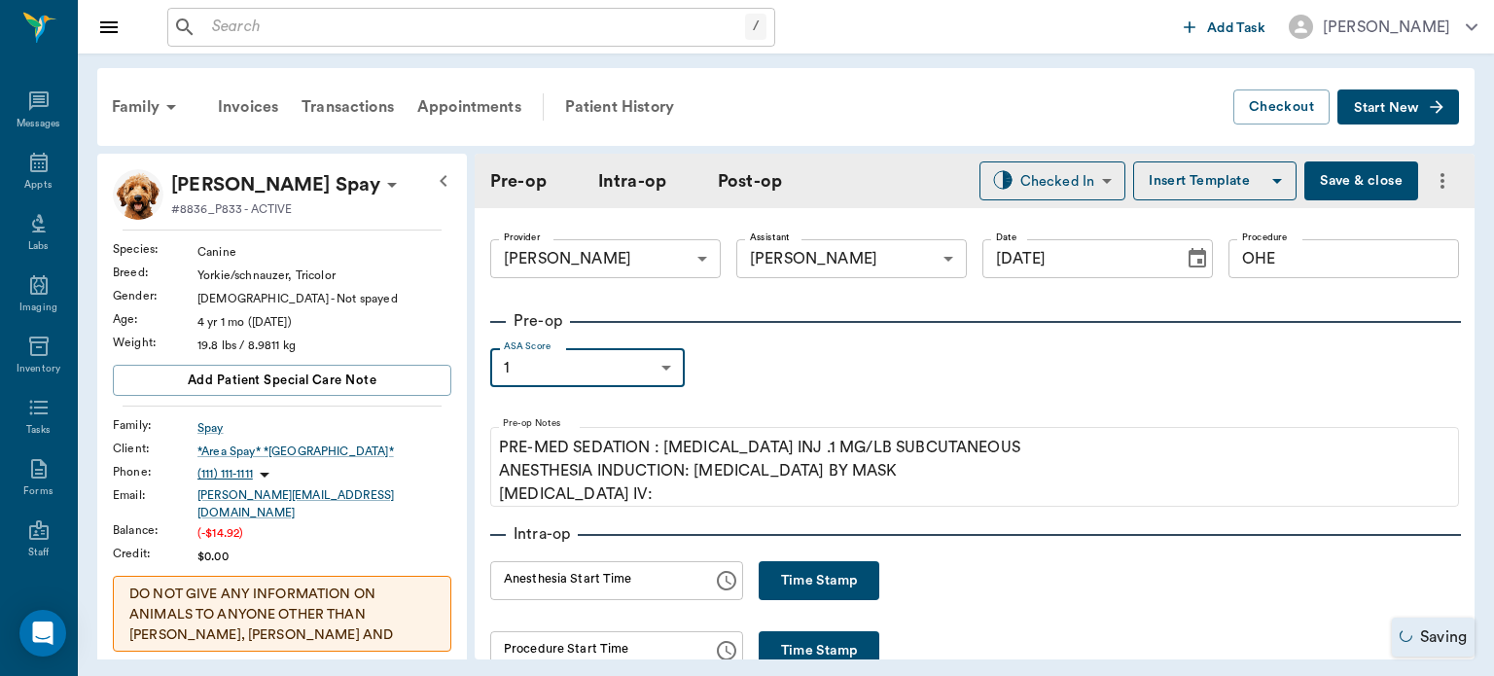
click at [1344, 187] on button "Save & close" at bounding box center [1361, 180] width 114 height 39
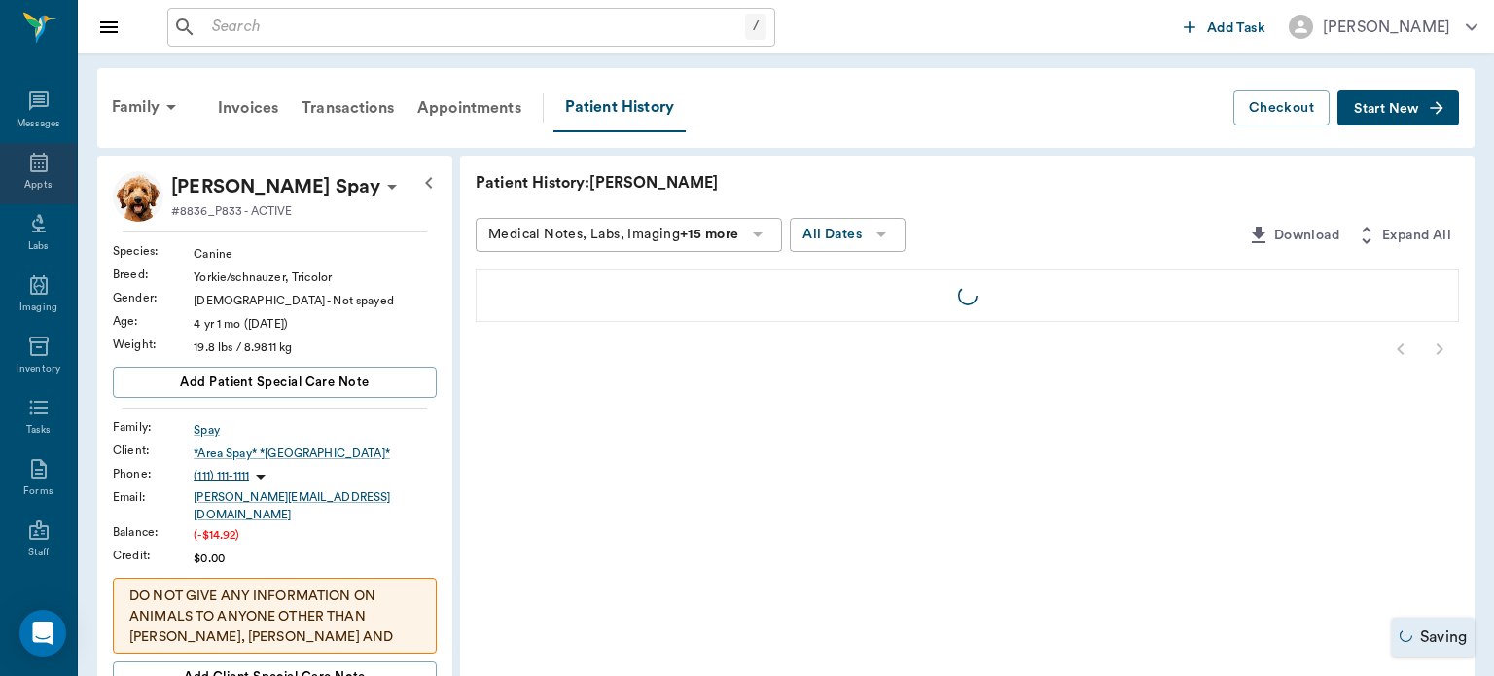
click at [29, 167] on icon at bounding box center [38, 162] width 23 height 23
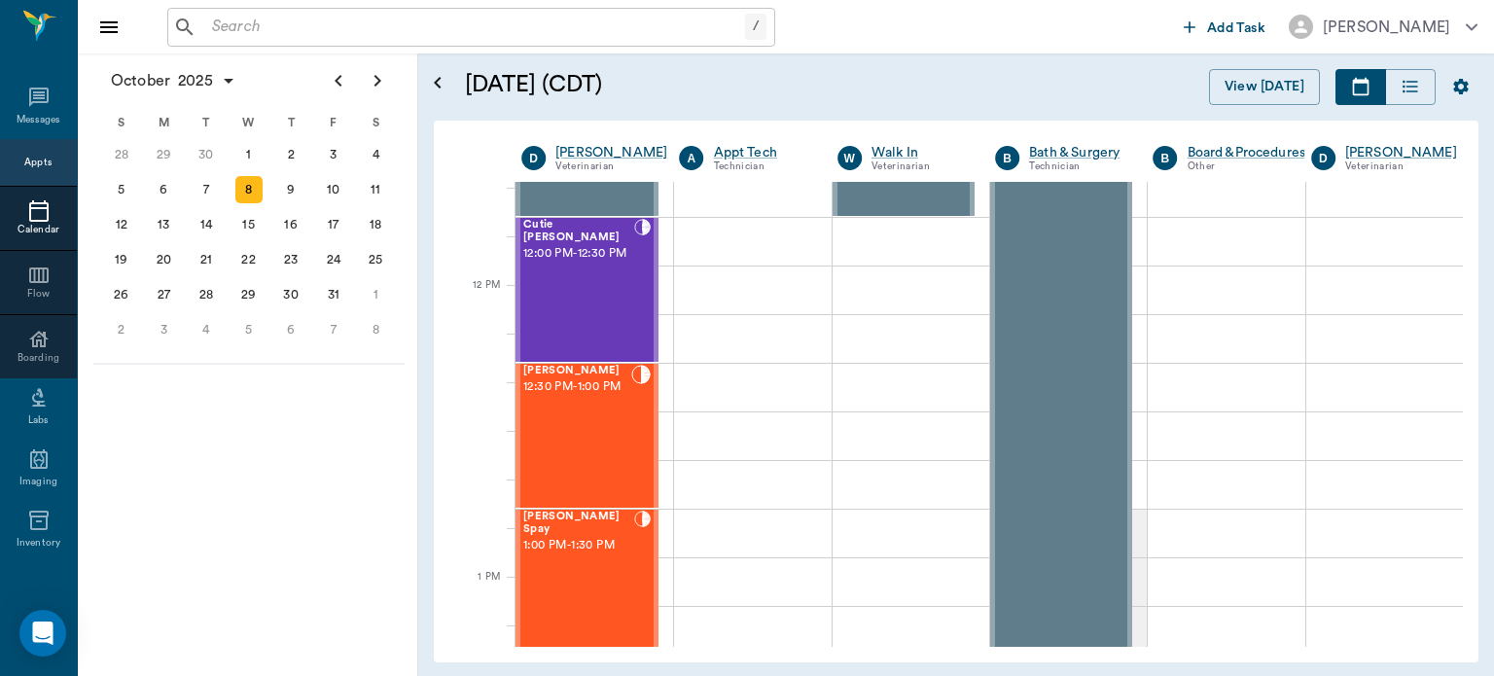
scroll to position [1144, 0]
click at [593, 303] on div "Cutie [PERSON_NAME] 12:00 PM - 12:30 PM" at bounding box center [578, 286] width 111 height 142
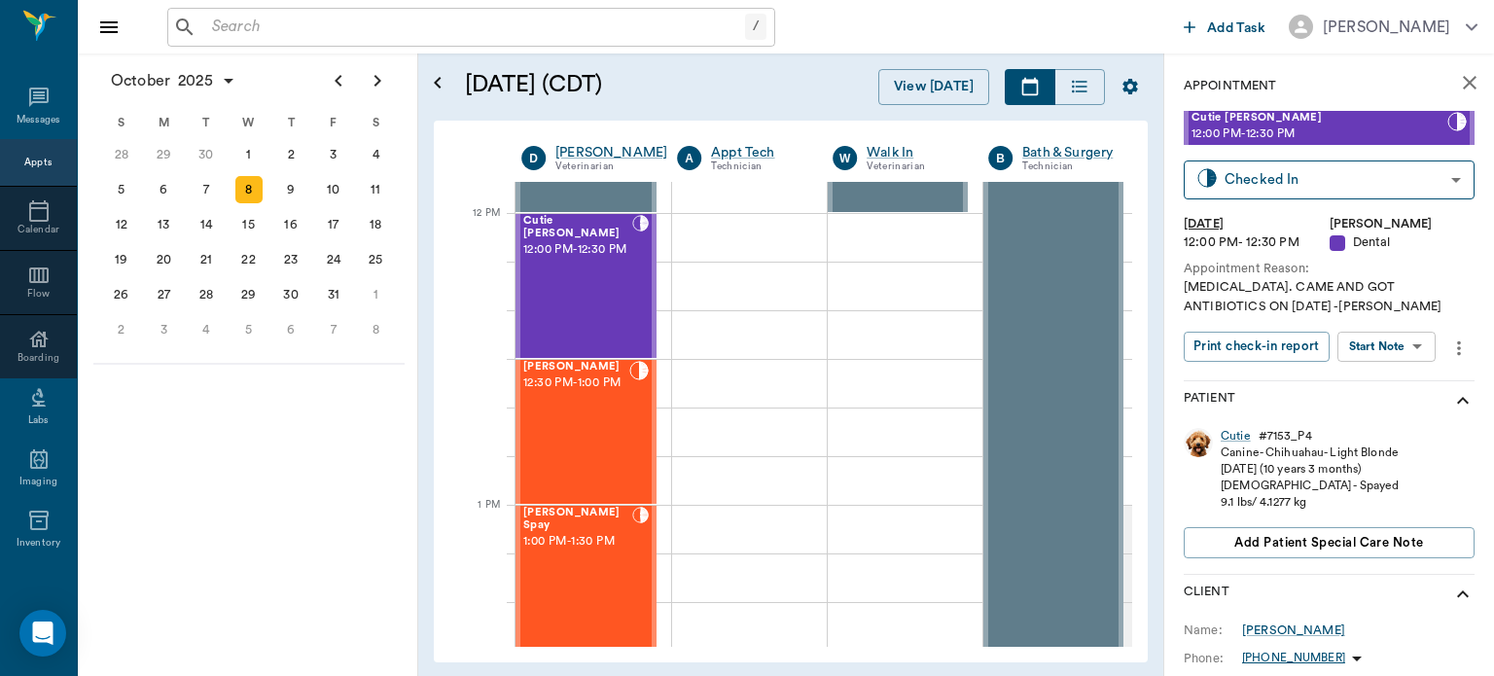
click at [1403, 346] on body "/ ​ Add Task [PERSON_NAME] Nectar Messages Appts Calendar Flow Boarding Labs Im…" at bounding box center [747, 338] width 1494 height 676
click at [1399, 420] on button "Start Surgery" at bounding box center [1371, 417] width 80 height 22
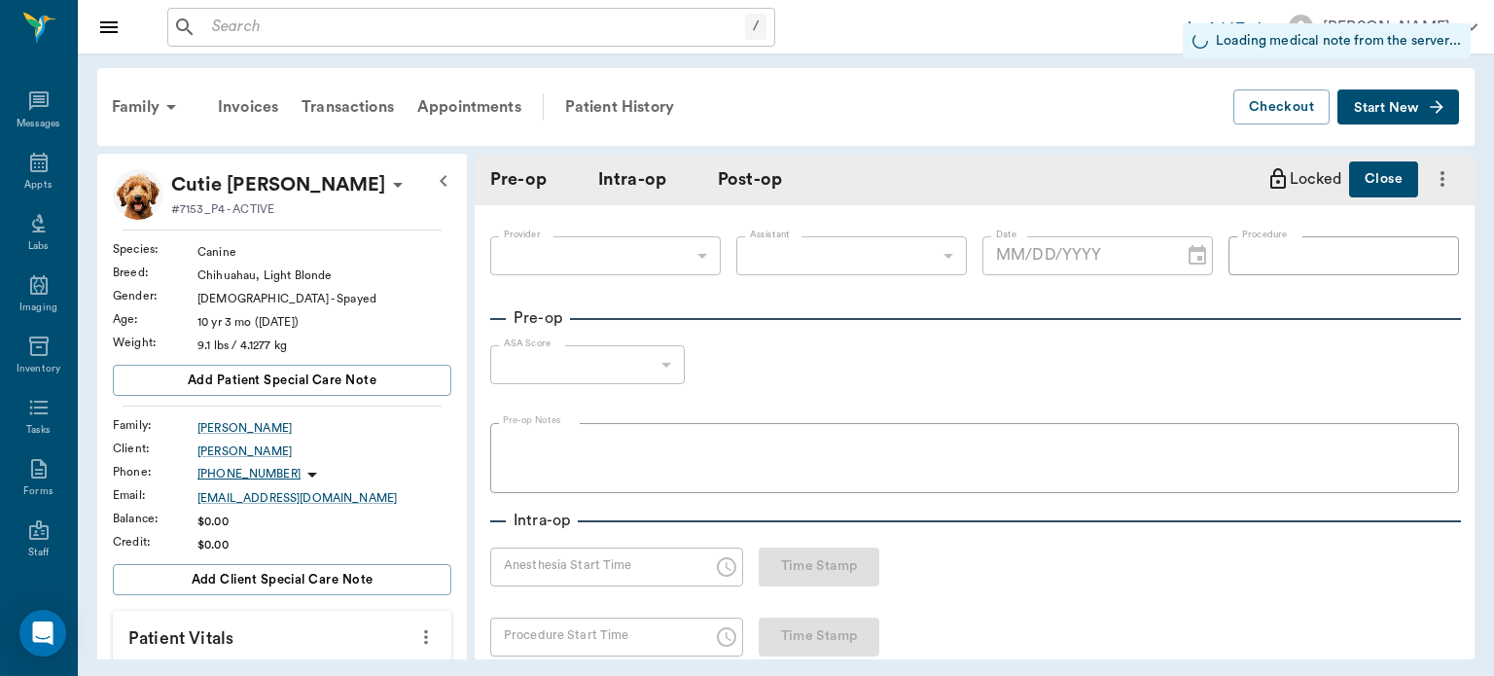
type input "63ec2f075fda476ae8351a4d"
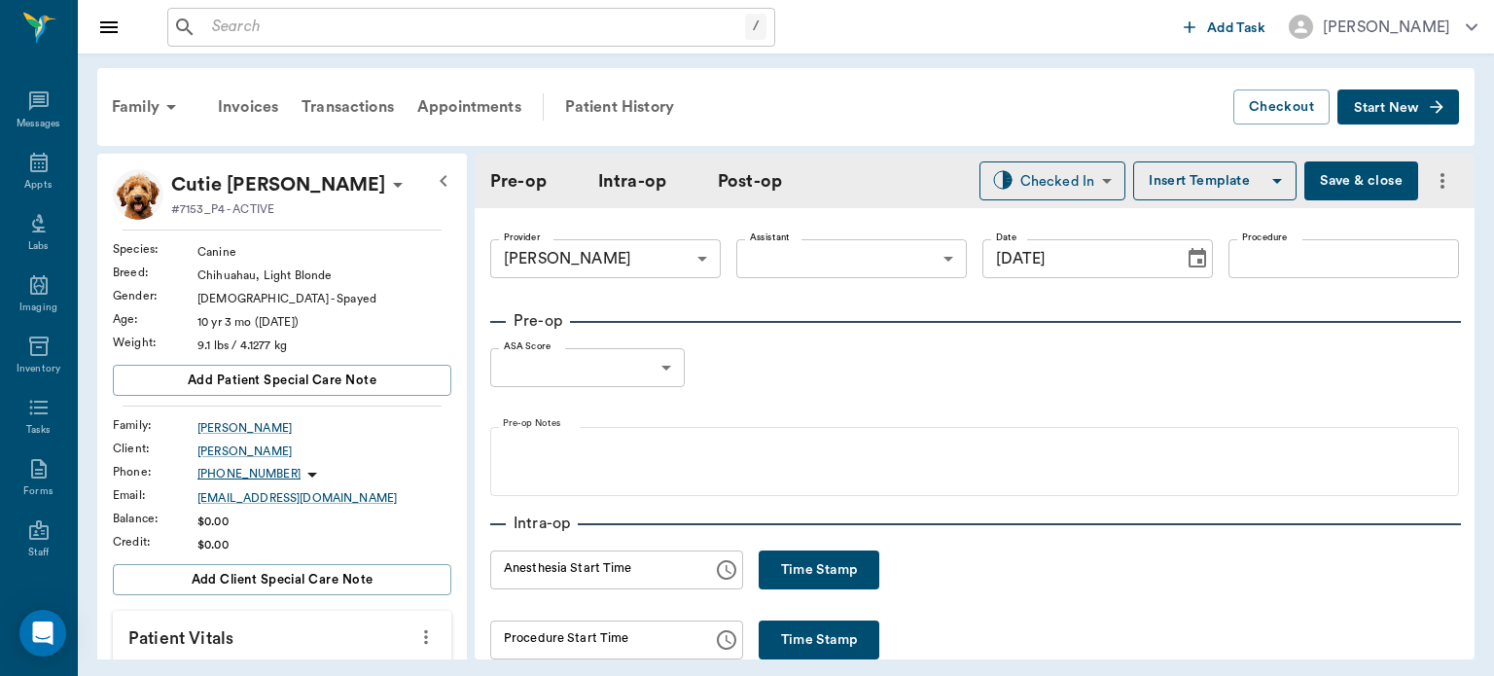
type input "[DATE]"
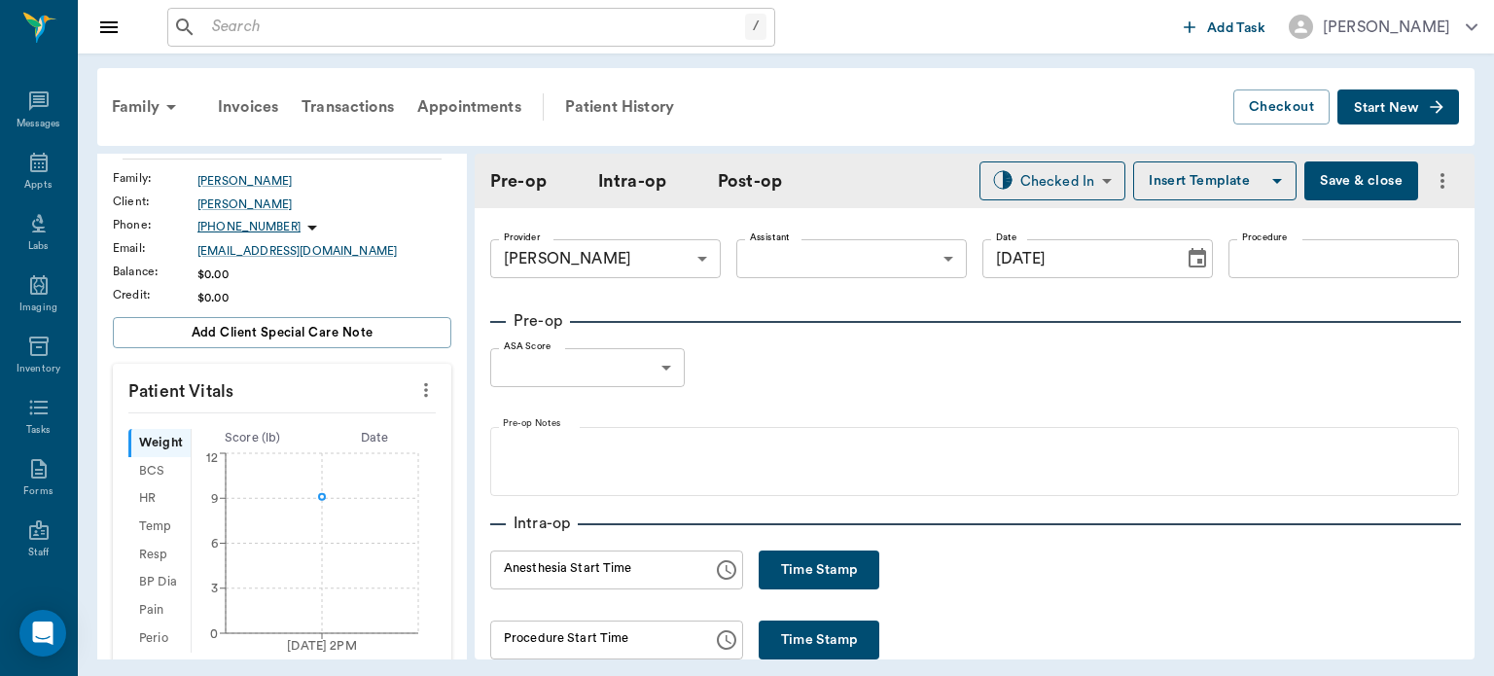
scroll to position [279, 0]
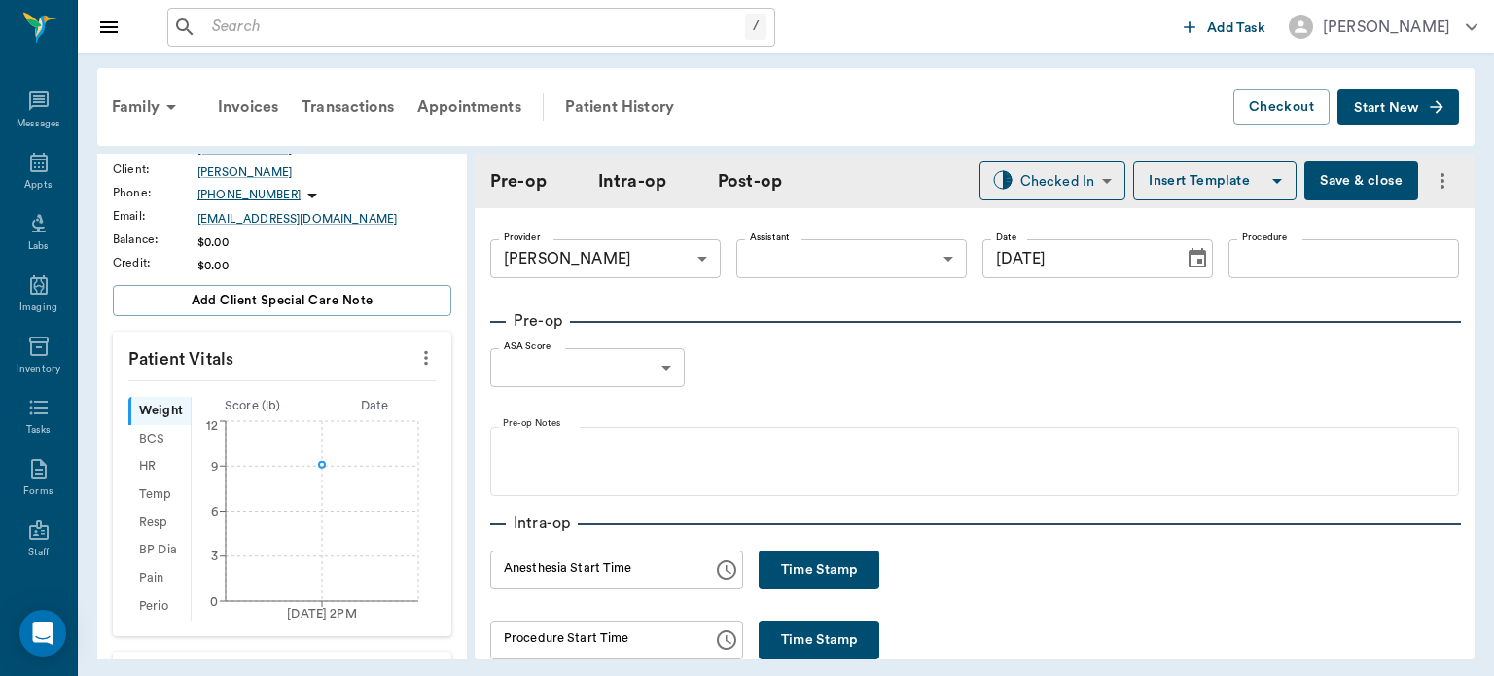
click at [410, 370] on button "more" at bounding box center [425, 357] width 31 height 33
click at [350, 389] on span "Enter Vitals" at bounding box center [329, 390] width 163 height 20
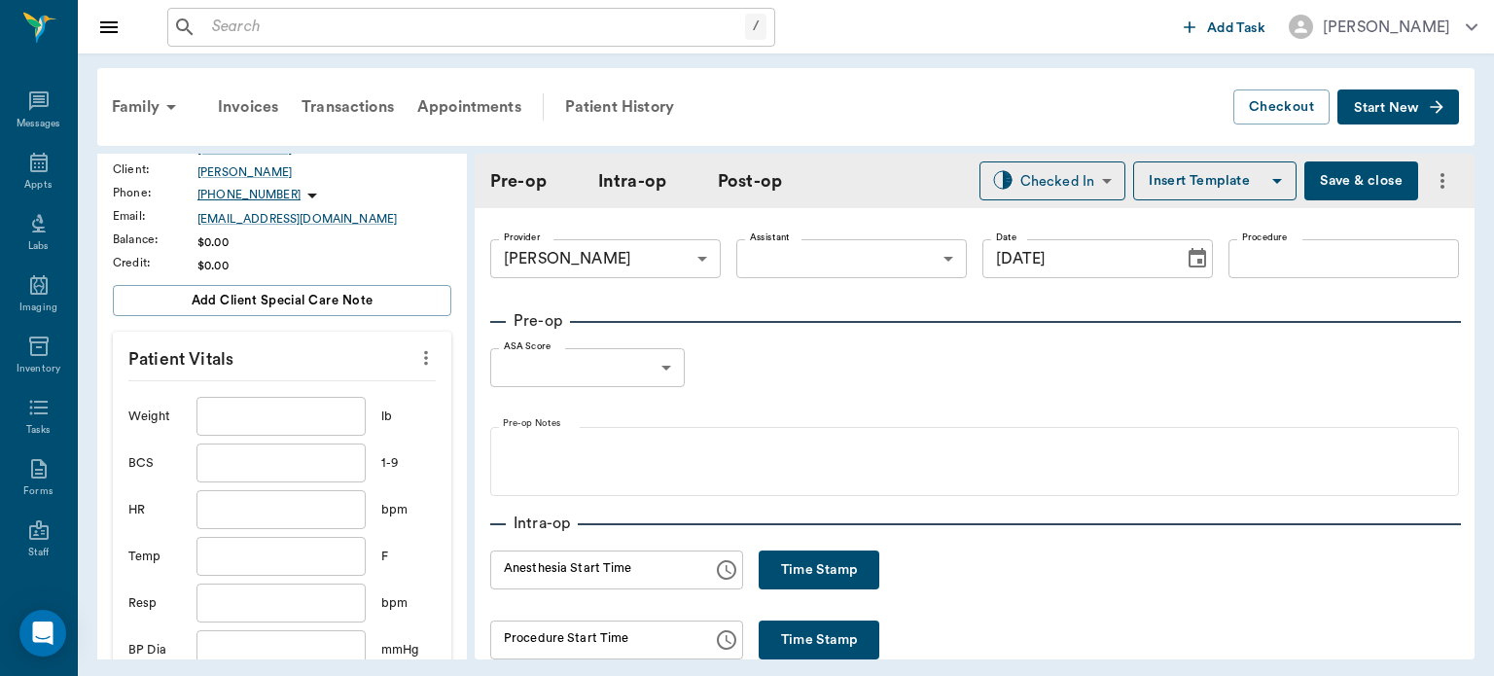
click at [311, 422] on input "text" at bounding box center [280, 416] width 169 height 39
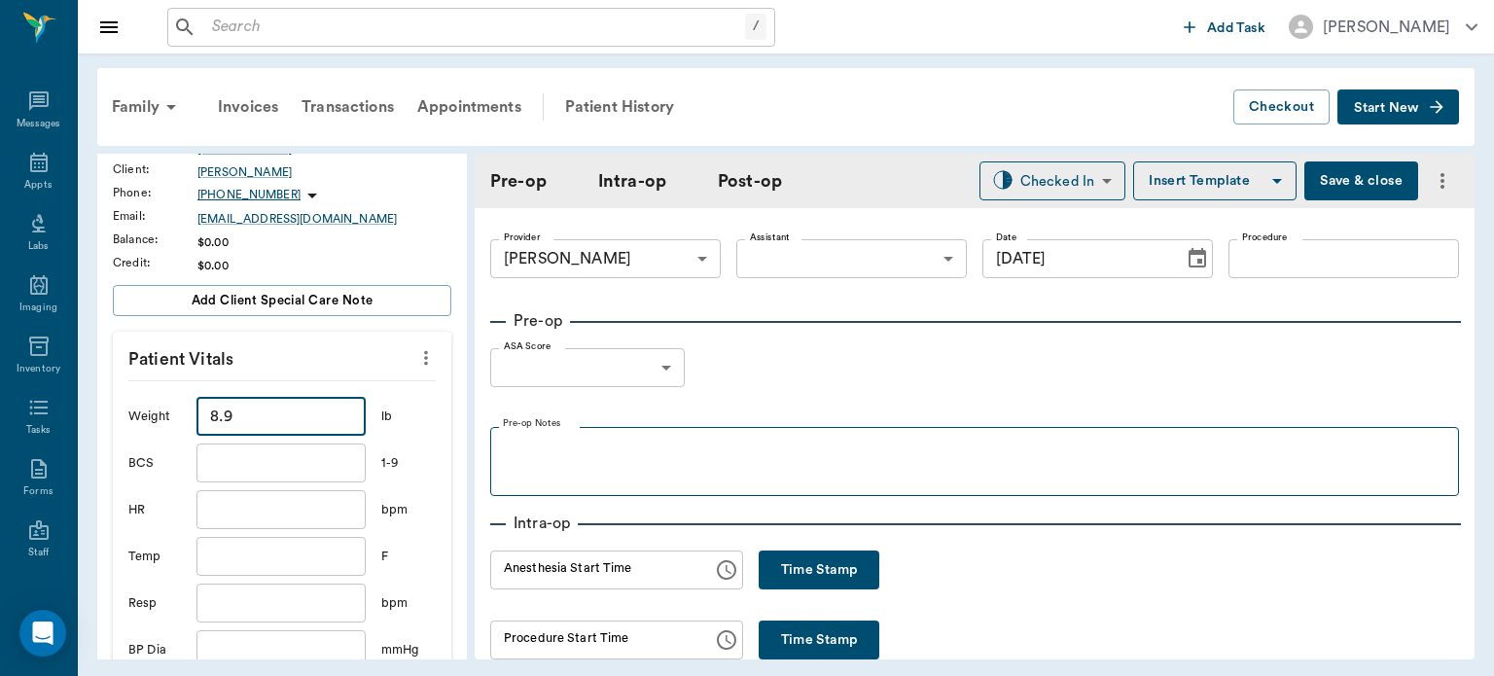
type input "8.9"
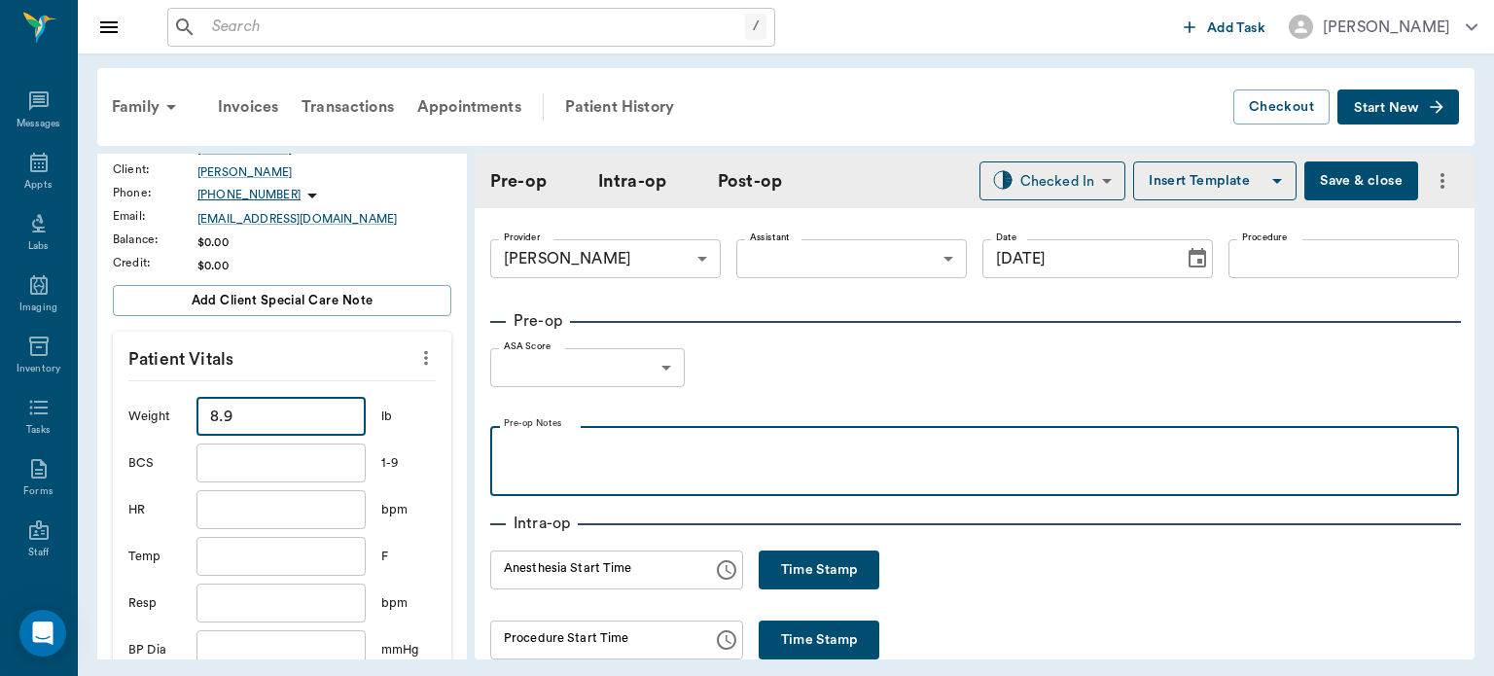
click at [925, 436] on p at bounding box center [974, 447] width 949 height 23
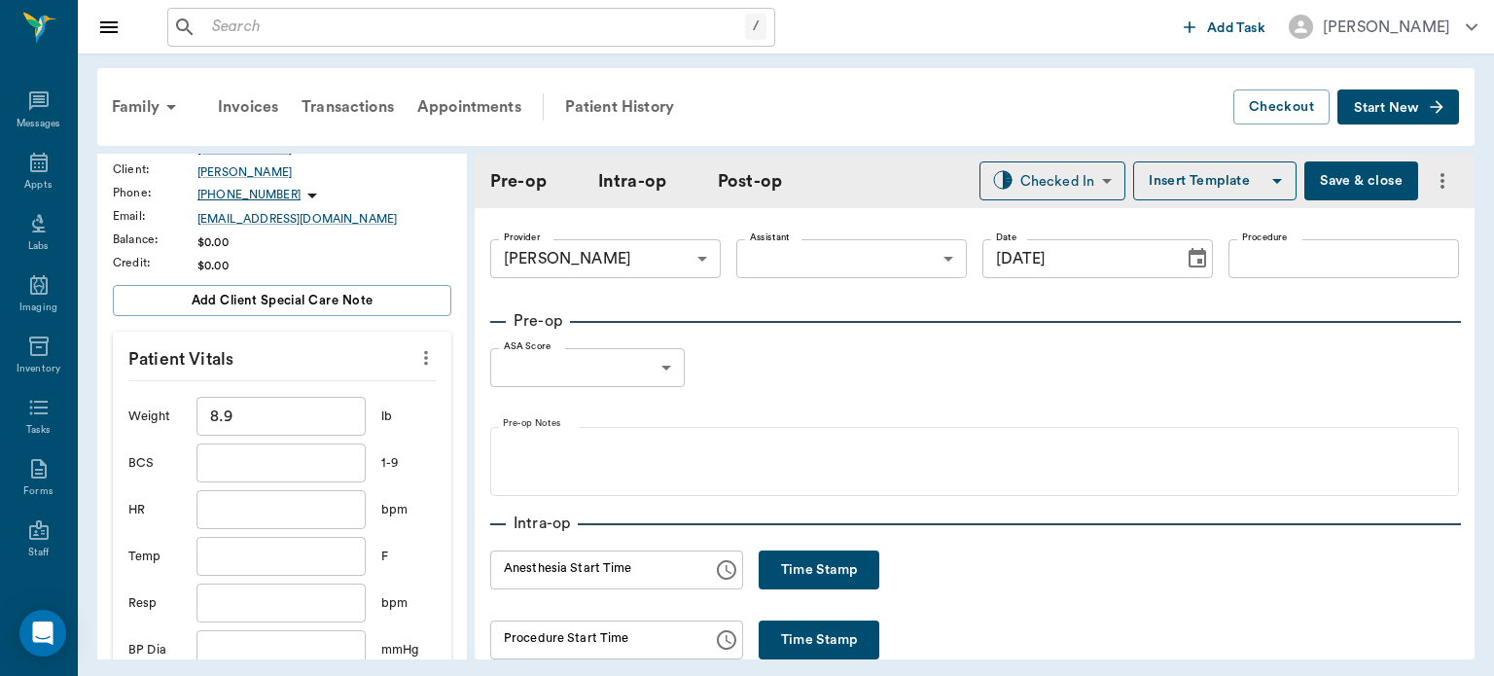
click at [860, 266] on body "/ ​ Add Task [PERSON_NAME] Nectar Messages Appts Labs Imaging Inventory Tasks F…" at bounding box center [747, 338] width 1494 height 676
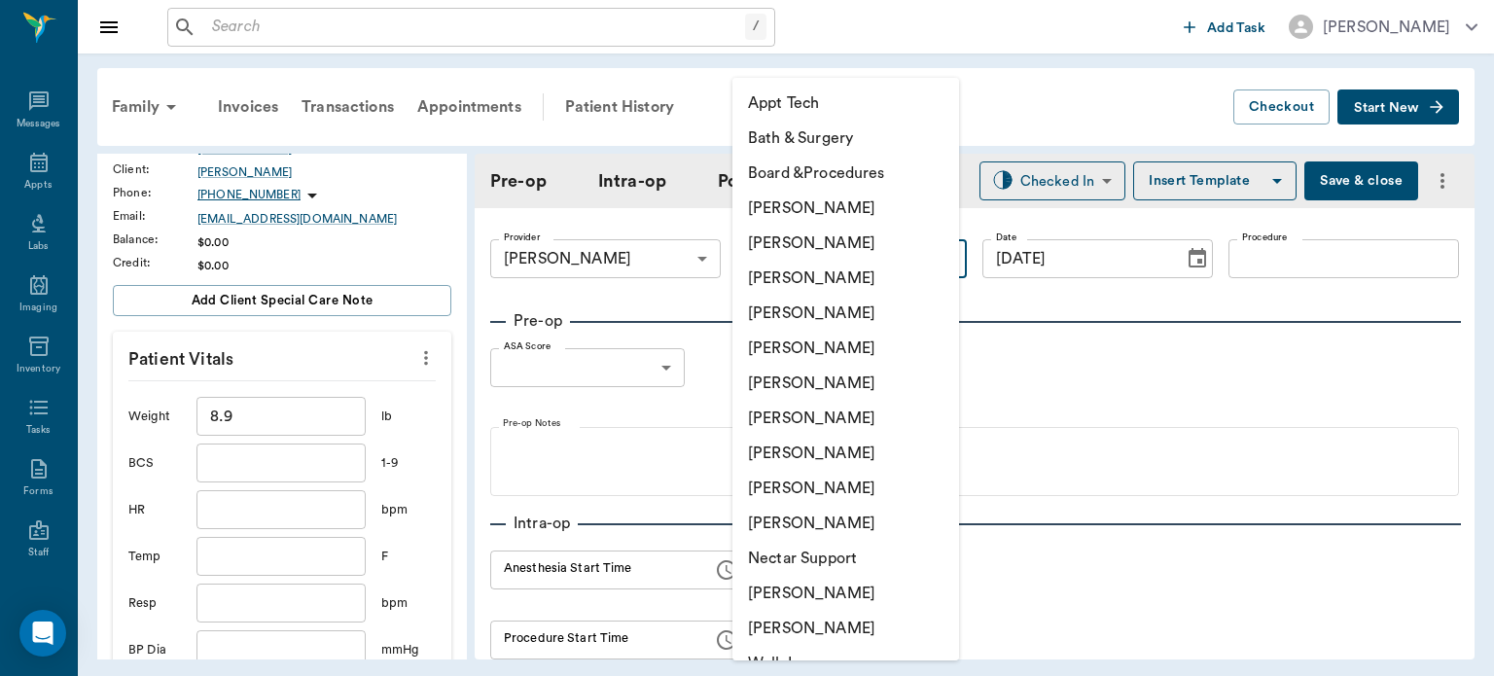
click at [836, 471] on li "[PERSON_NAME]" at bounding box center [845, 488] width 227 height 35
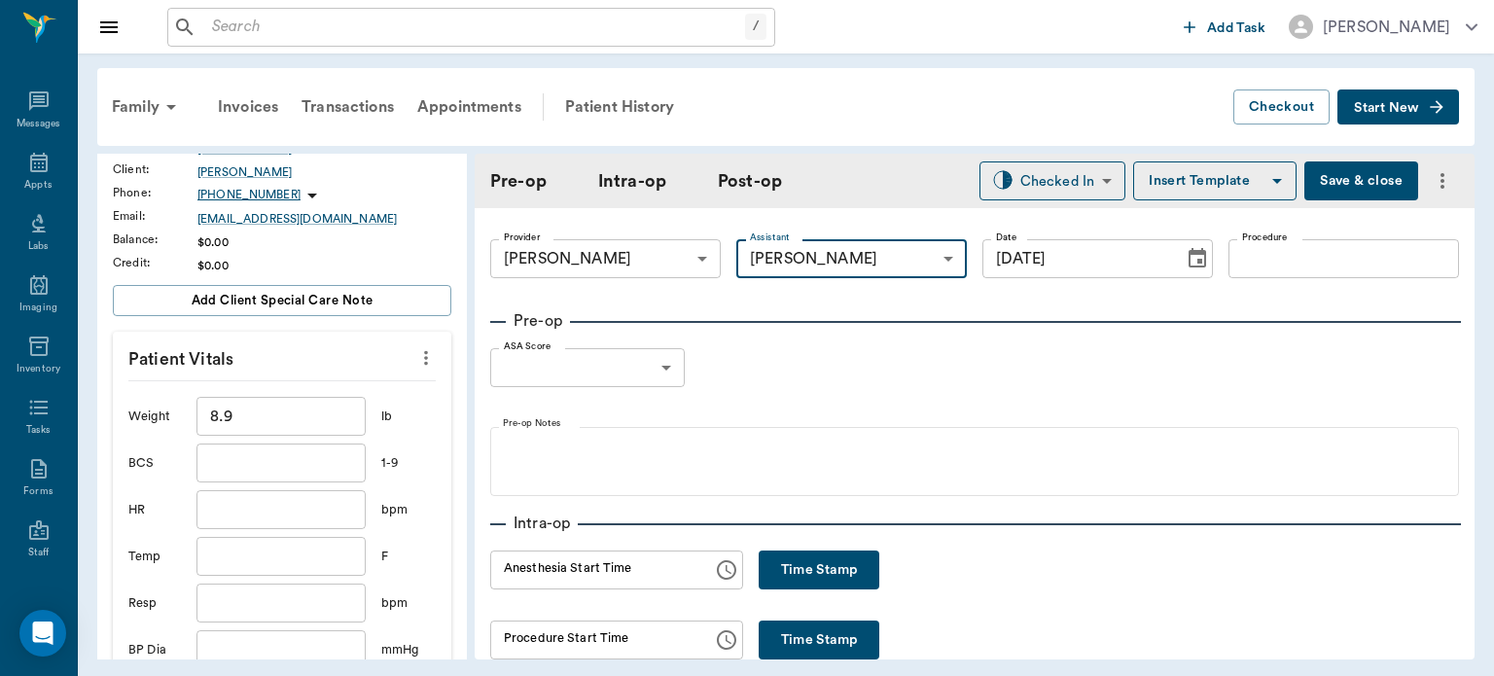
click at [893, 255] on body "/ ​ Add Task [PERSON_NAME] Nectar Messages Appts Labs Imaging Inventory Tasks F…" at bounding box center [747, 338] width 1494 height 676
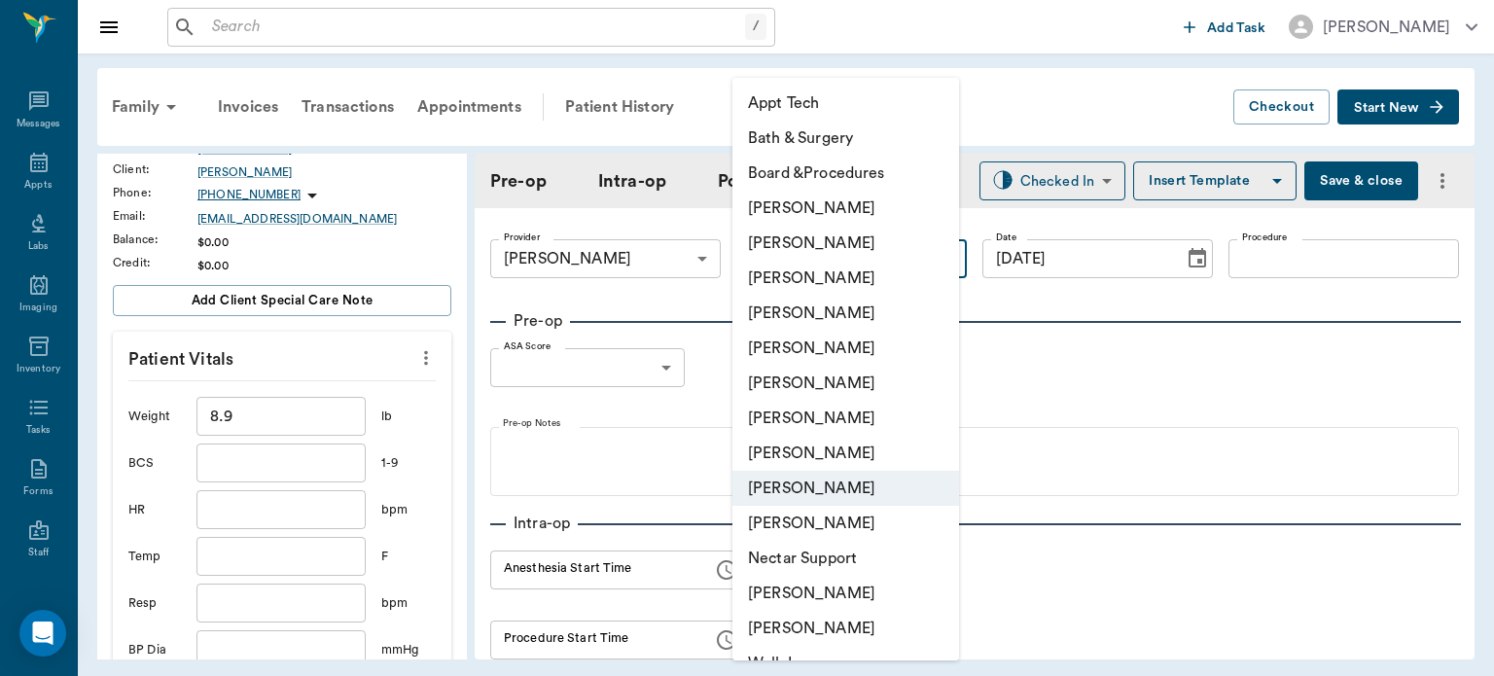
click at [858, 456] on li "[PERSON_NAME]" at bounding box center [845, 453] width 227 height 35
type input "63ec2e7e52e12b0ba117b124"
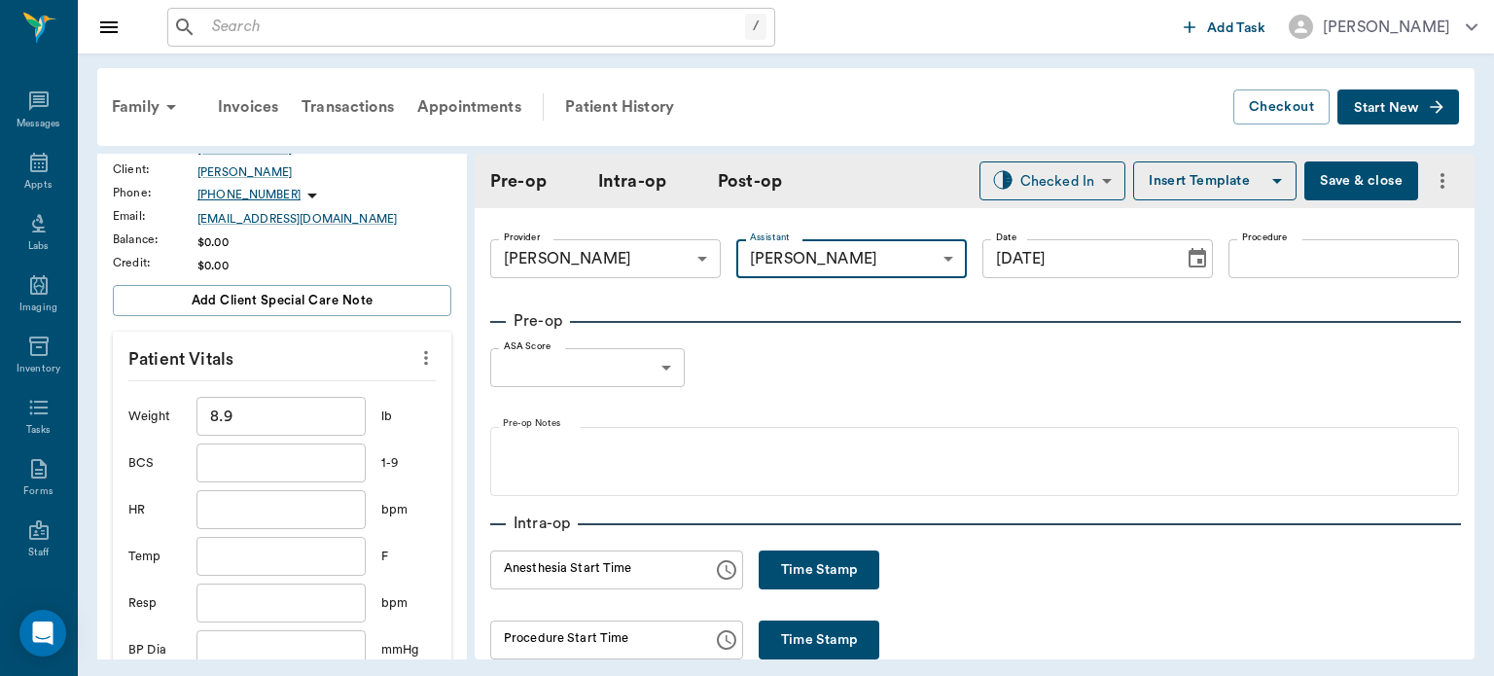
click at [1265, 264] on input "Procedure" at bounding box center [1343, 258] width 230 height 39
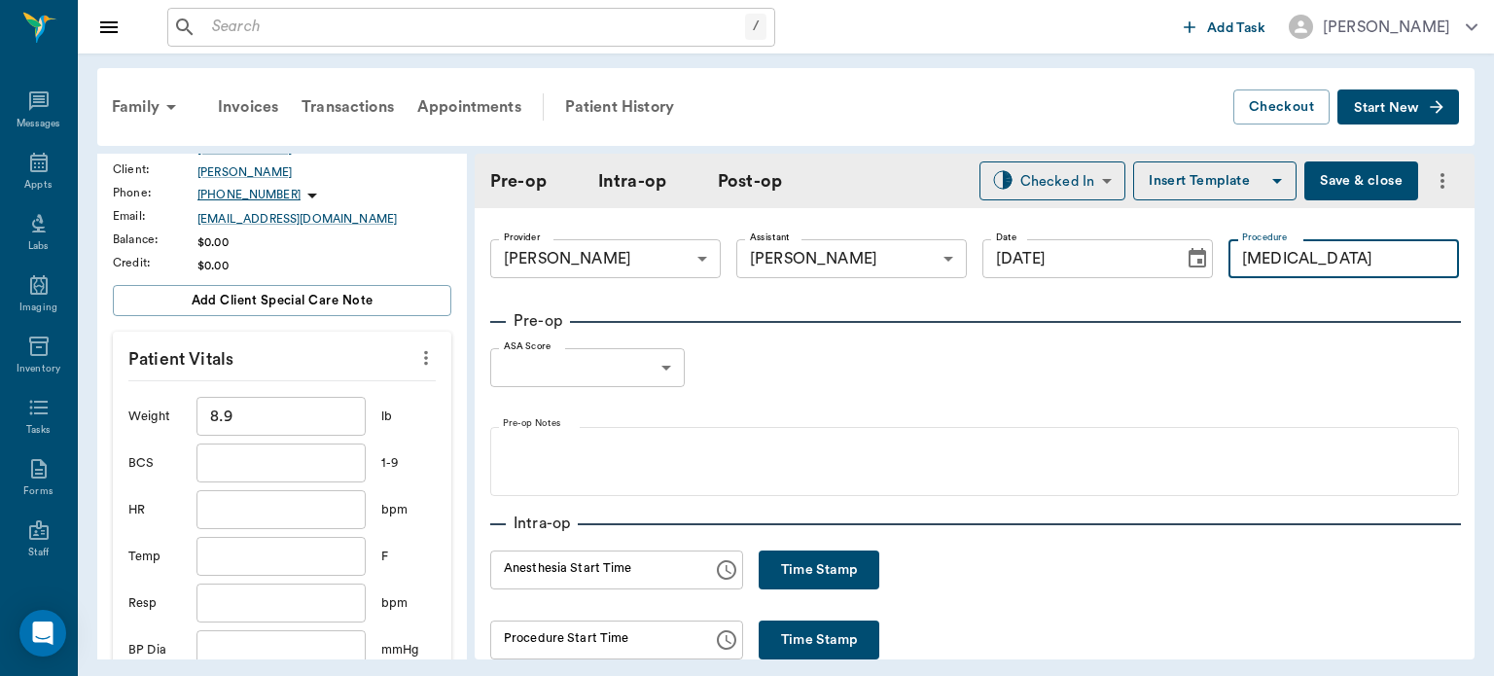
click at [1232, 196] on button "Insert Template" at bounding box center [1214, 180] width 163 height 39
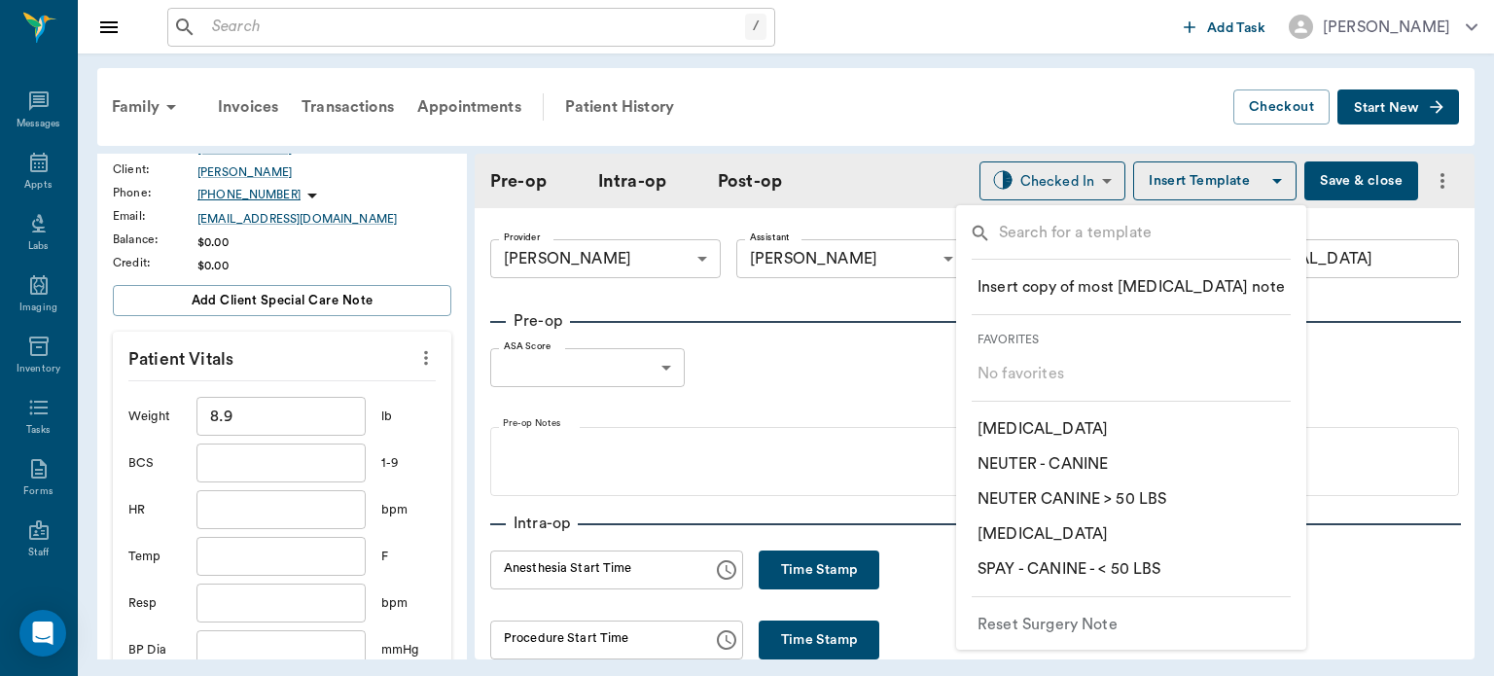
click at [1146, 259] on hr at bounding box center [1130, 259] width 319 height 1
click at [1084, 534] on p "​ [MEDICAL_DATA]" at bounding box center [1042, 533] width 130 height 23
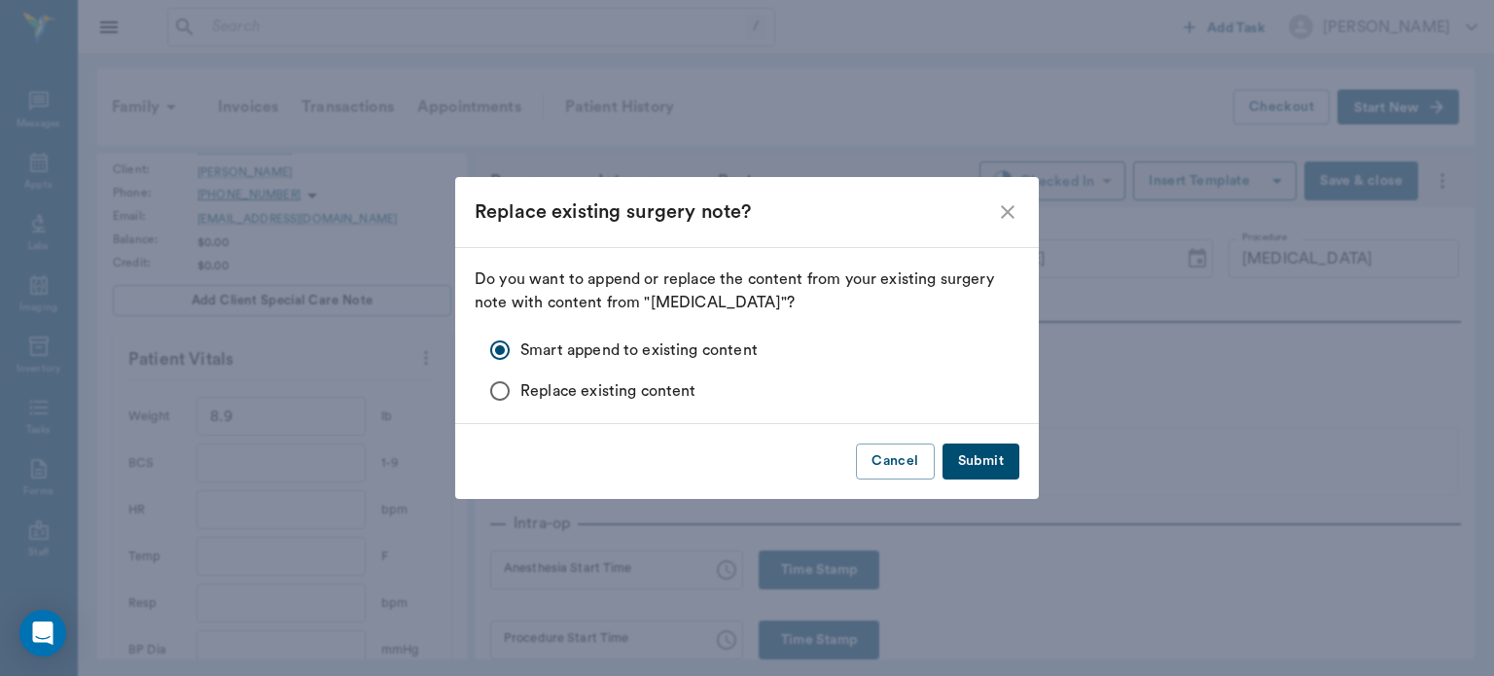
click at [981, 467] on button "Submit" at bounding box center [980, 461] width 77 height 36
type input "[MEDICAL_DATA] [MEDICAL_DATA]"
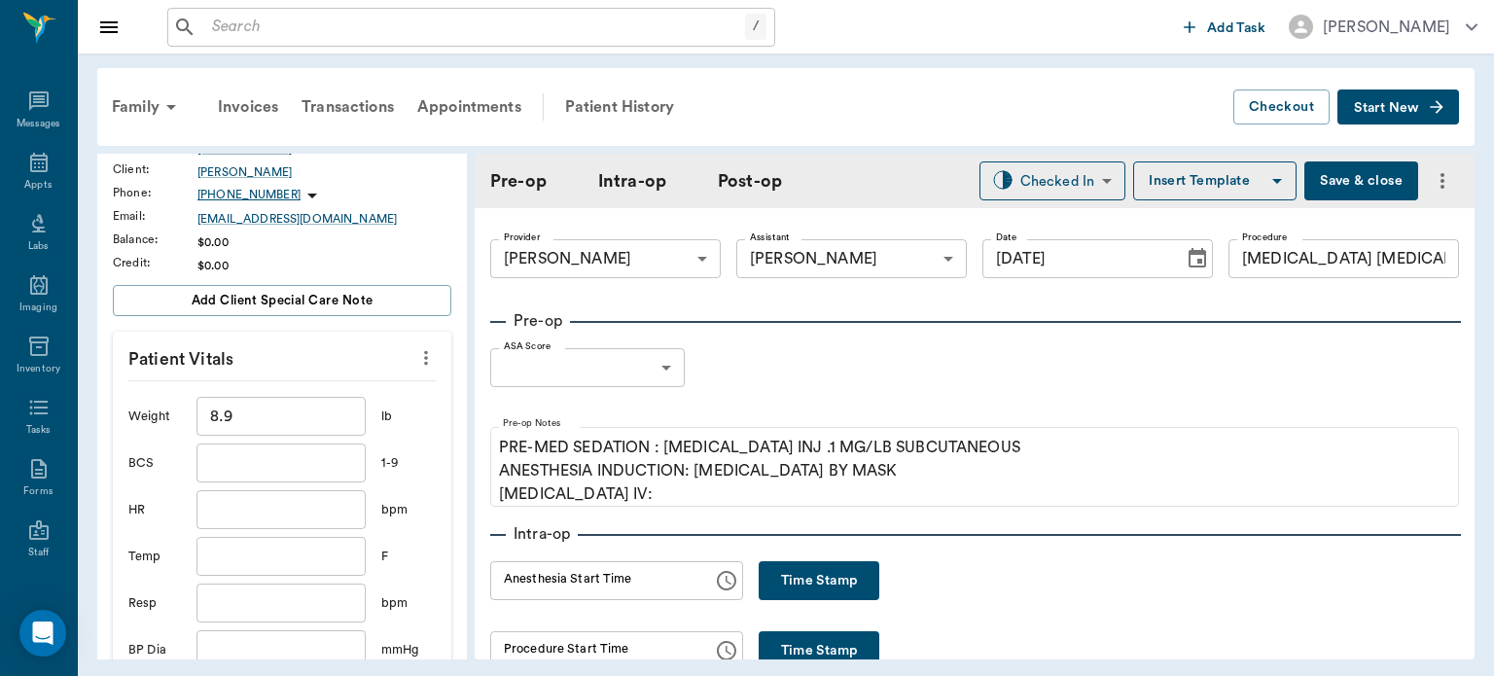
click at [650, 375] on body "/ ​ Add Task [PERSON_NAME] Nectar Messages Appts Labs Imaging Inventory Tasks F…" at bounding box center [747, 338] width 1494 height 676
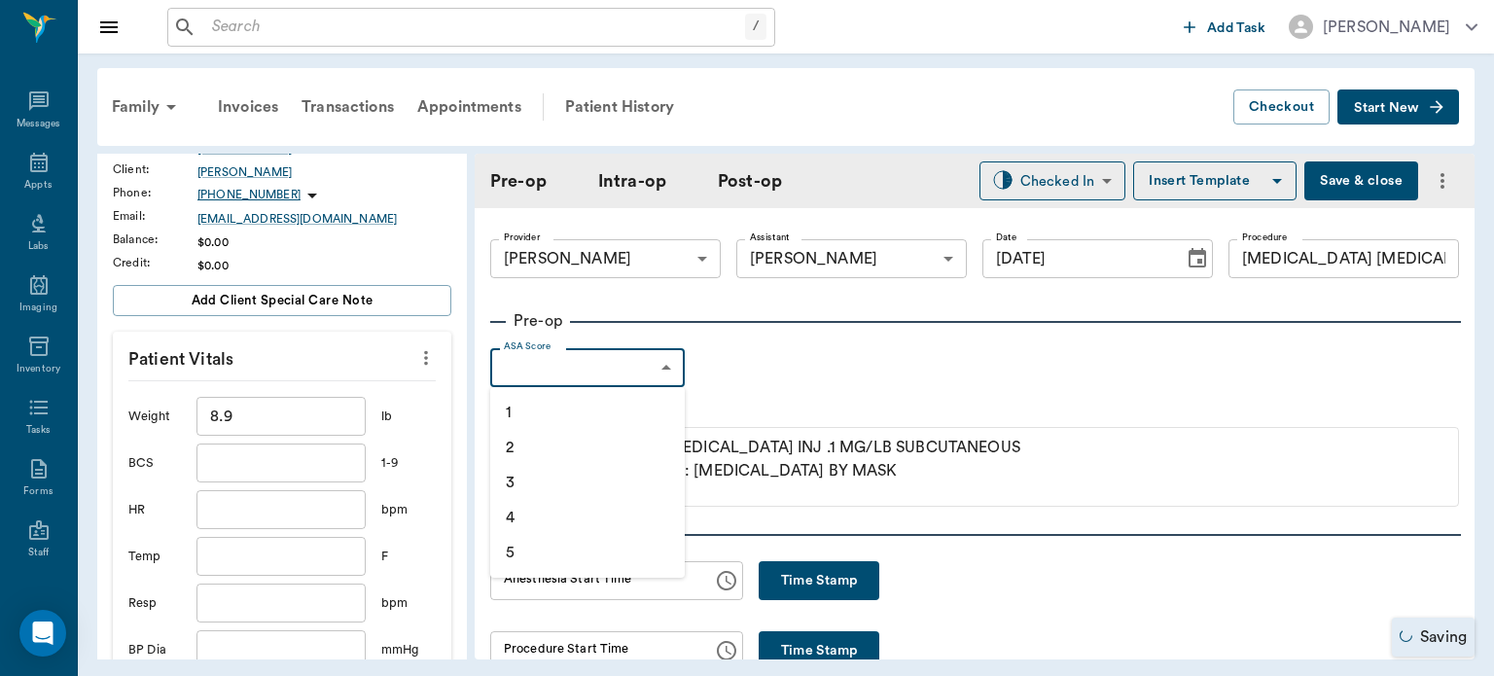
click at [625, 415] on li "1" at bounding box center [587, 412] width 194 height 35
type input "1"
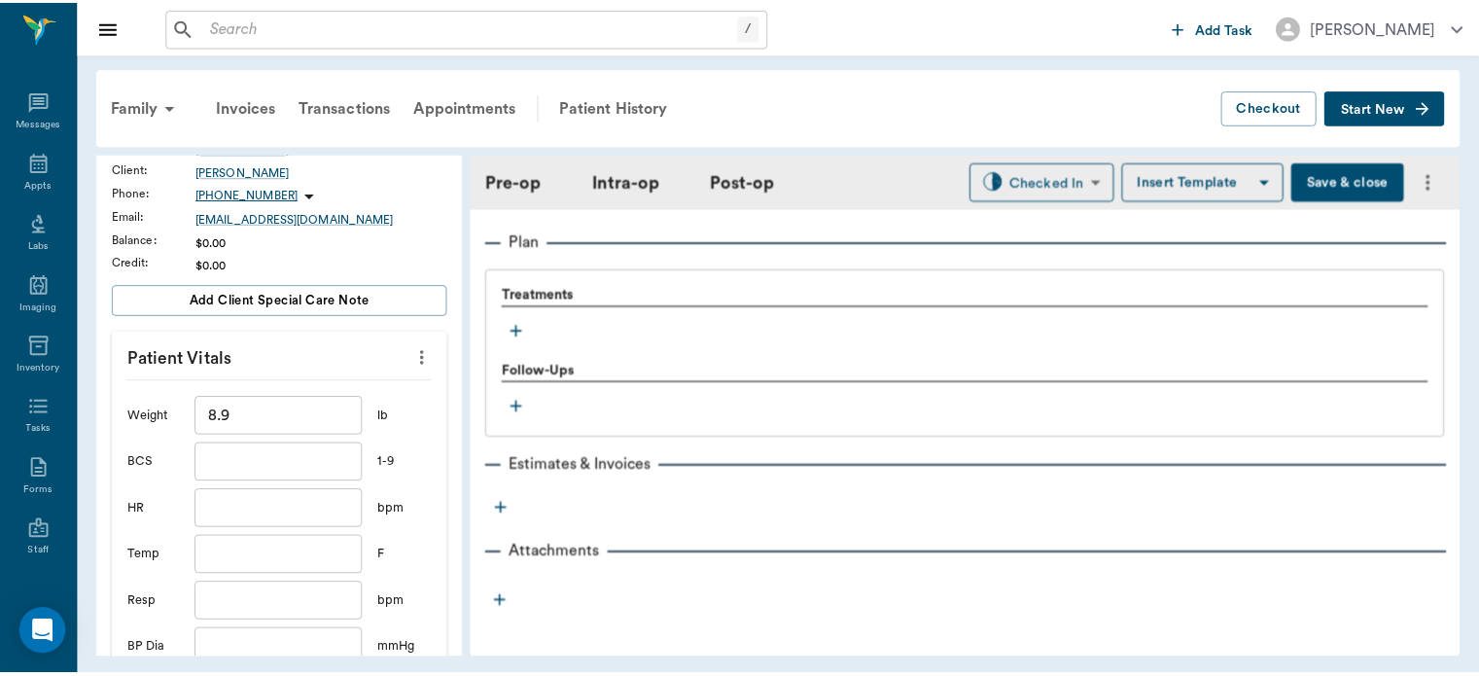
scroll to position [1604, 0]
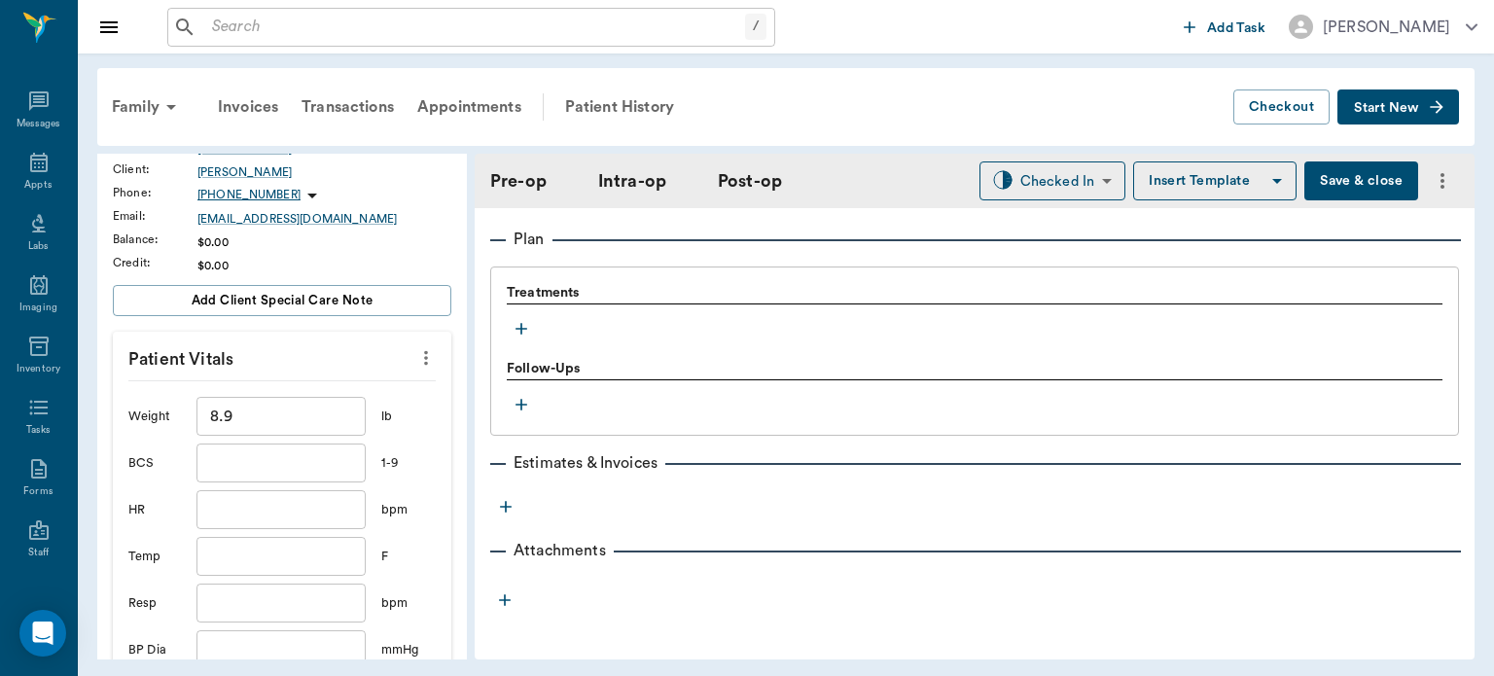
click at [1365, 183] on button "Save & close" at bounding box center [1361, 180] width 114 height 39
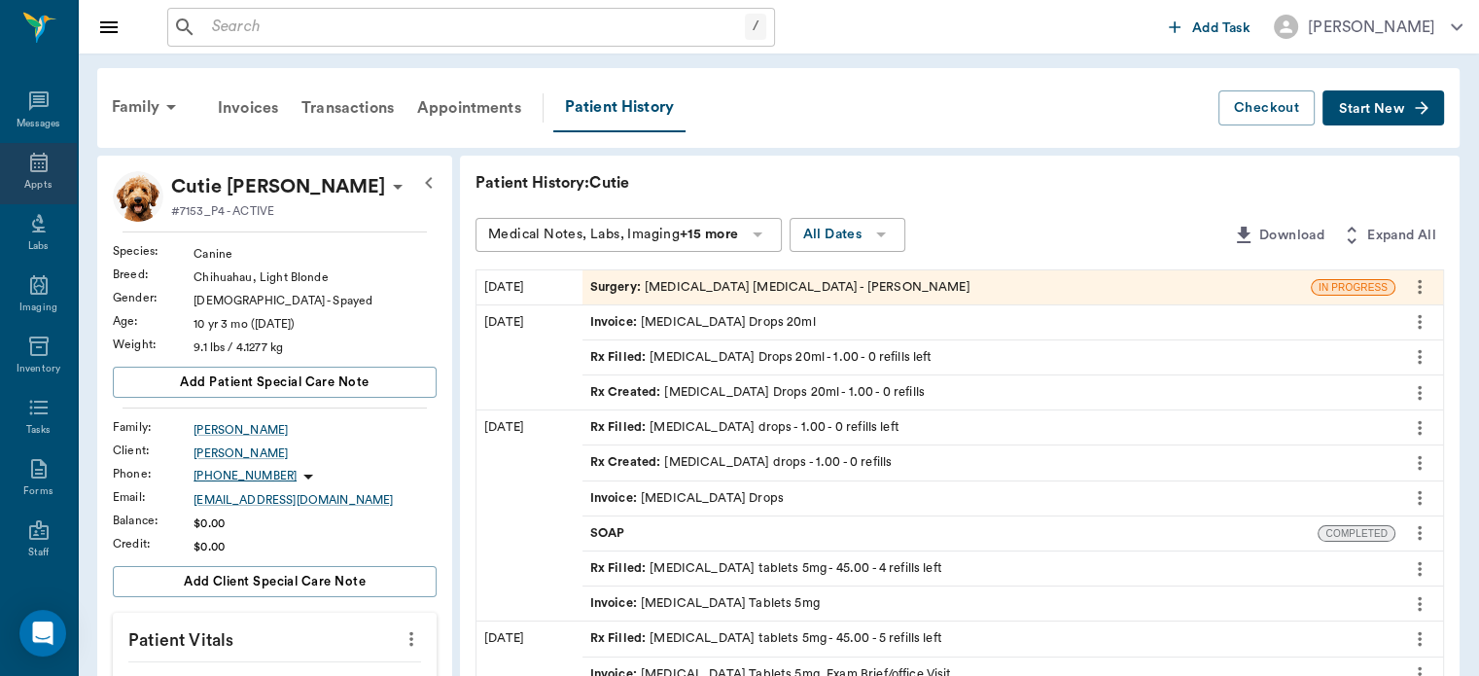
click at [39, 183] on div "Appts" at bounding box center [37, 185] width 27 height 15
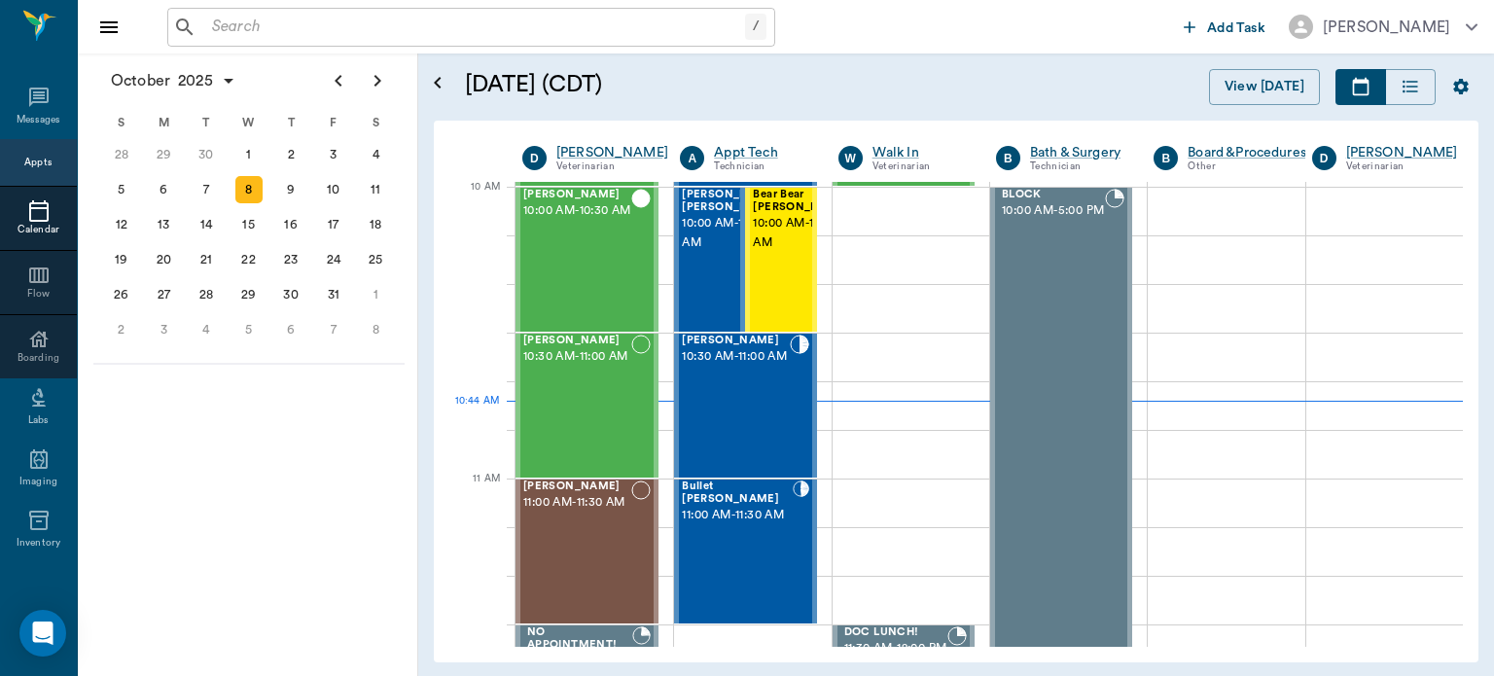
scroll to position [586, 0]
